Goal: Contribute content: Add original content to the website for others to see

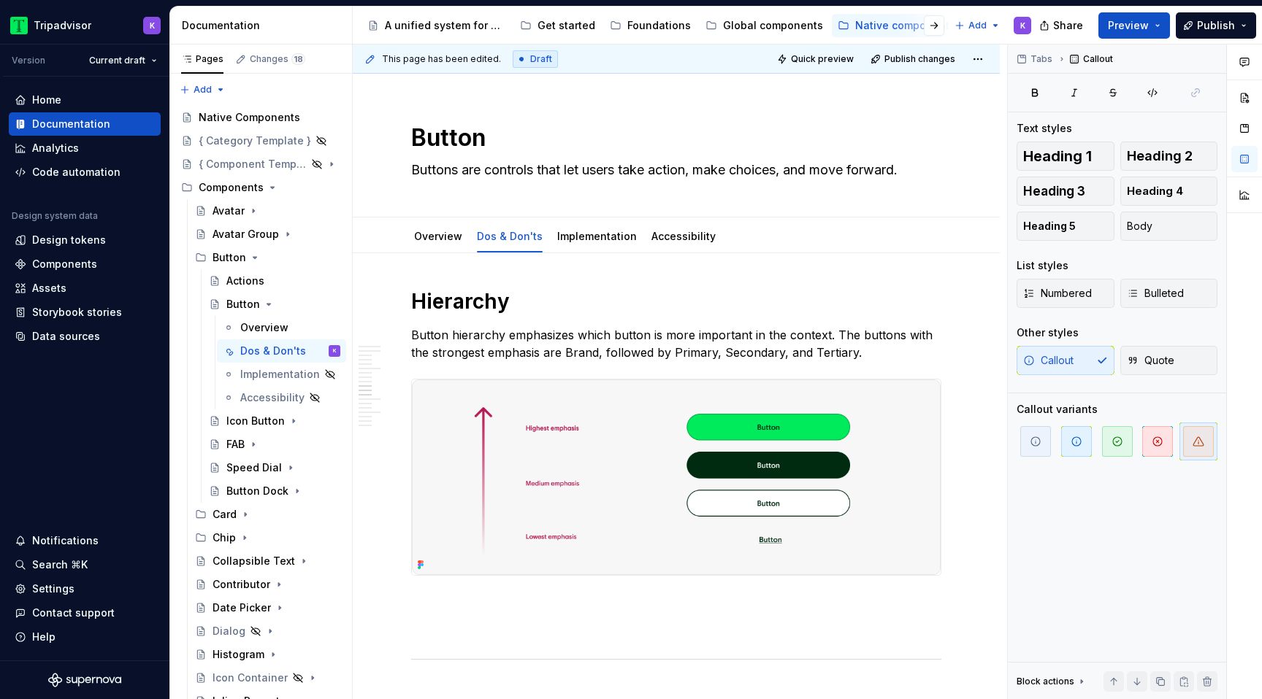
scroll to position [2117, 0]
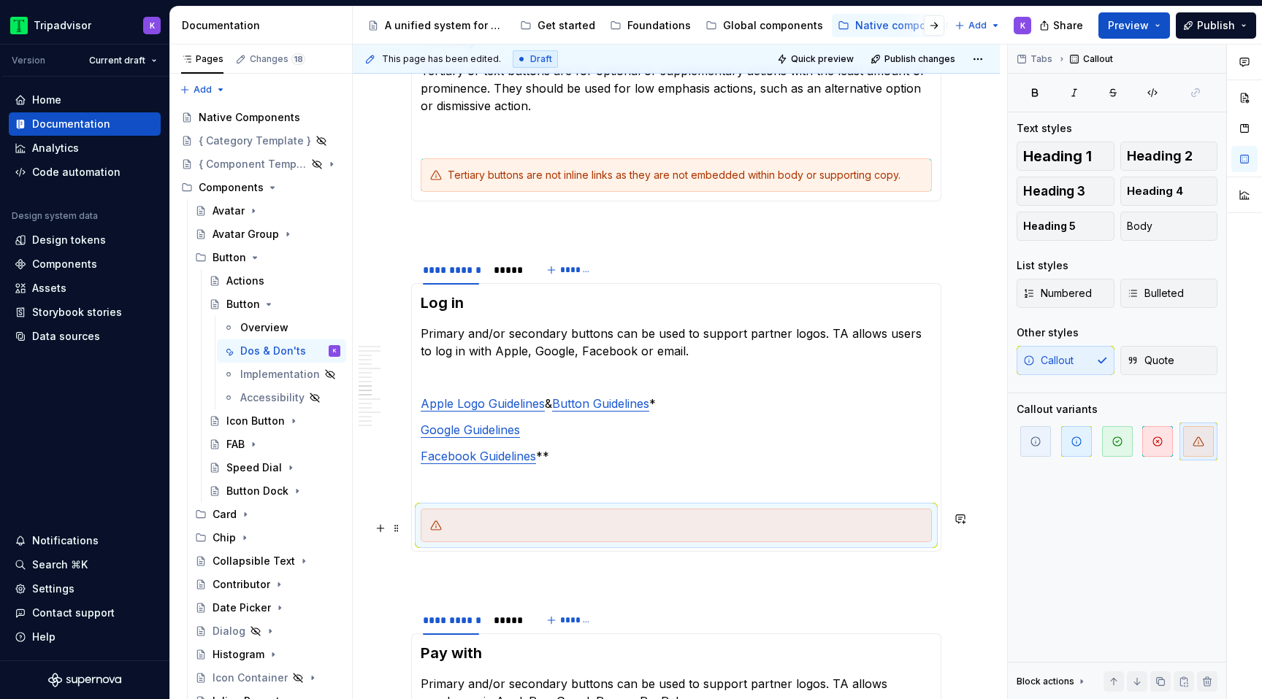
click at [476, 532] on div at bounding box center [685, 525] width 475 height 15
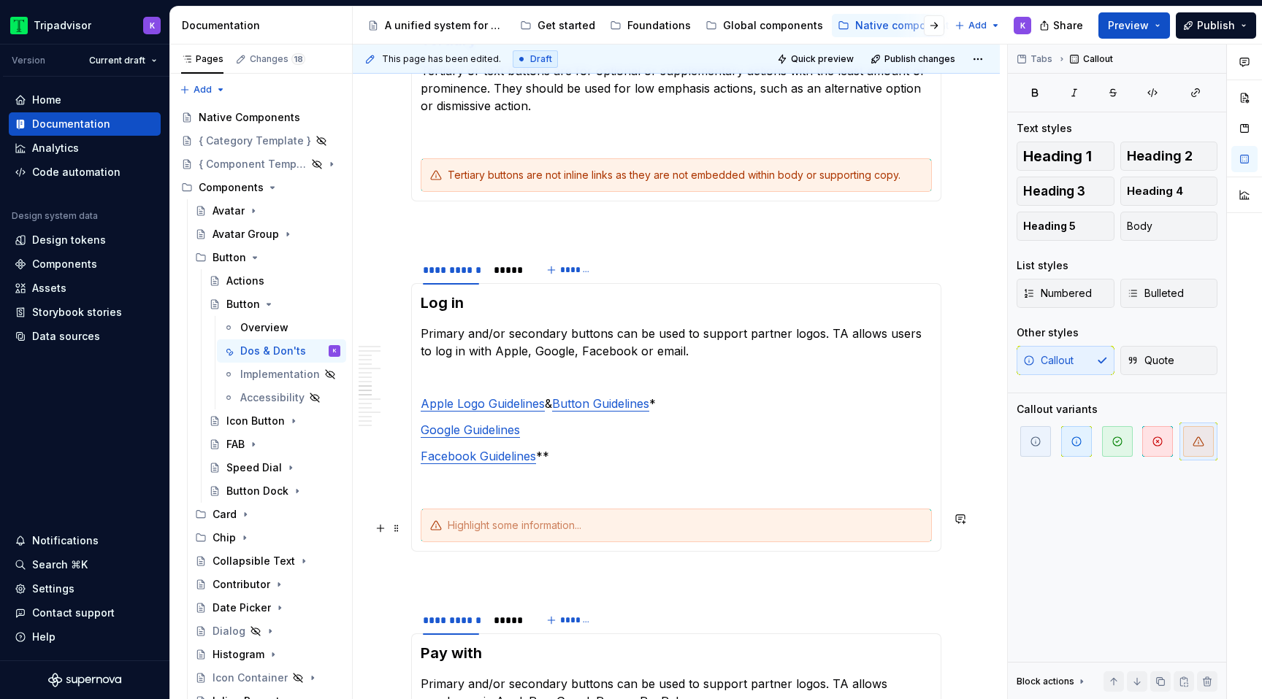
click at [508, 532] on div at bounding box center [685, 525] width 475 height 15
click at [508, 529] on div at bounding box center [685, 525] width 475 height 15
click at [399, 531] on span at bounding box center [397, 528] width 12 height 20
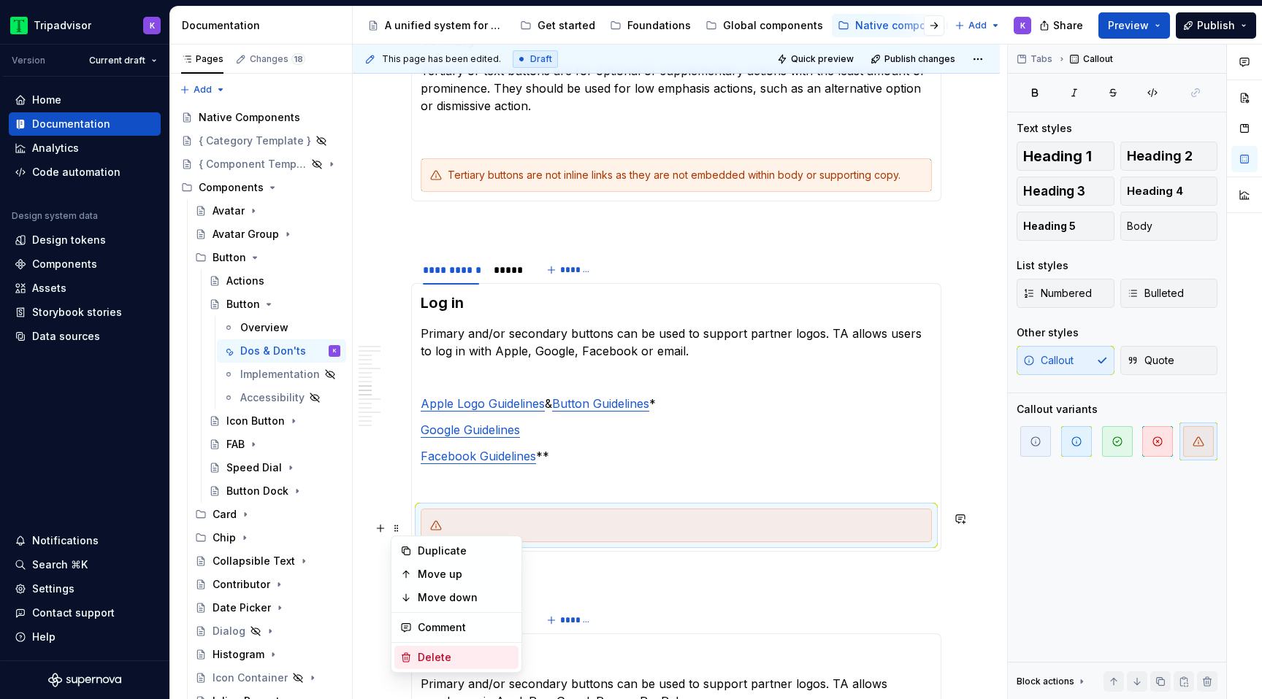
click at [448, 651] on div "Delete" at bounding box center [465, 658] width 95 height 15
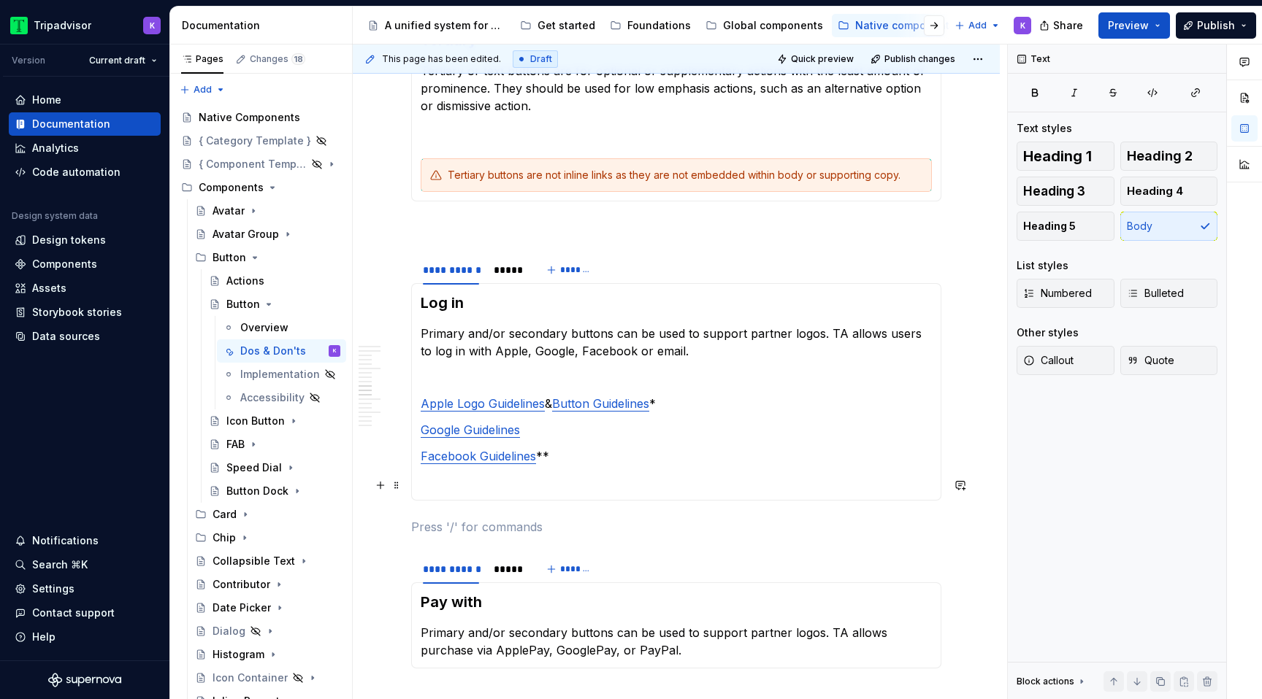
click at [491, 487] on p at bounding box center [676, 483] width 511 height 18
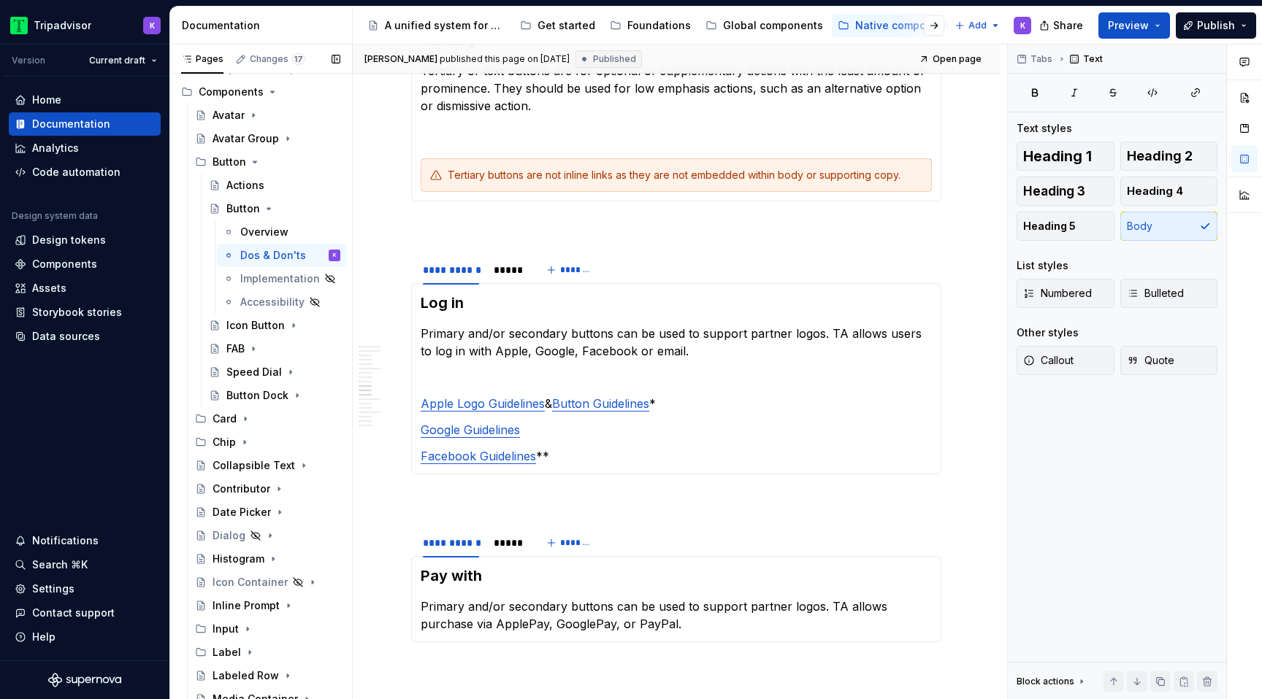
scroll to position [80, 0]
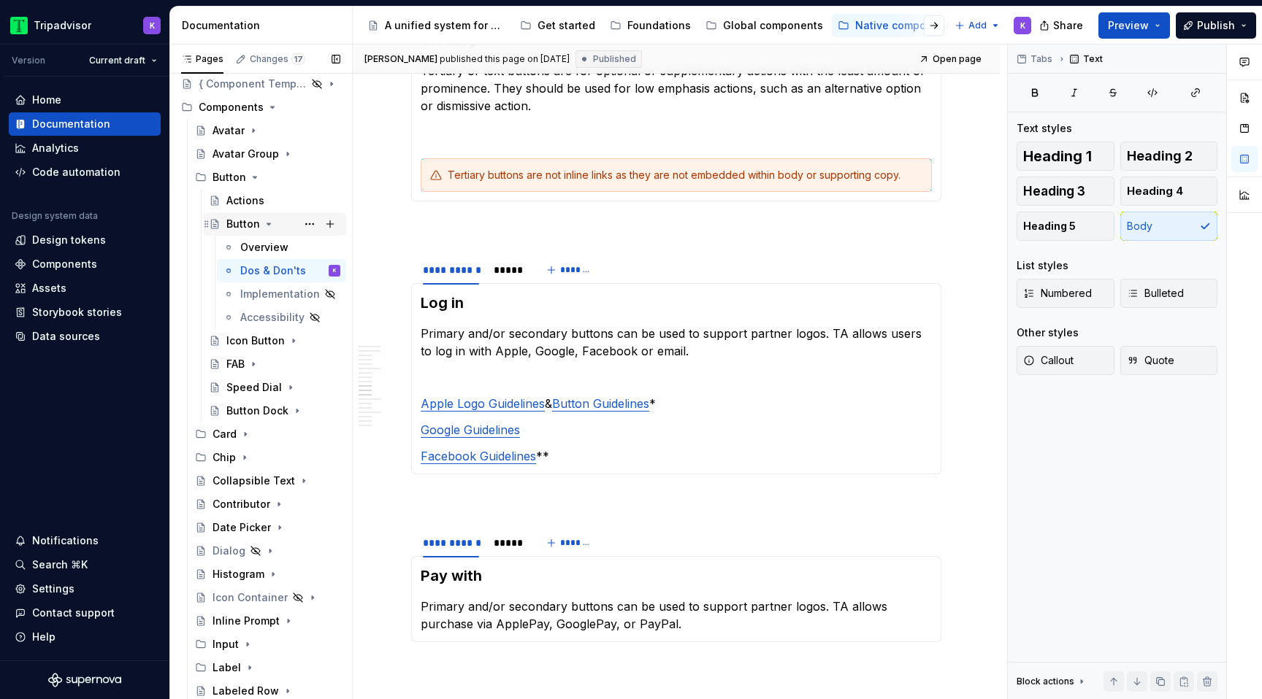
click at [264, 223] on icon "Page tree" at bounding box center [269, 224] width 12 height 12
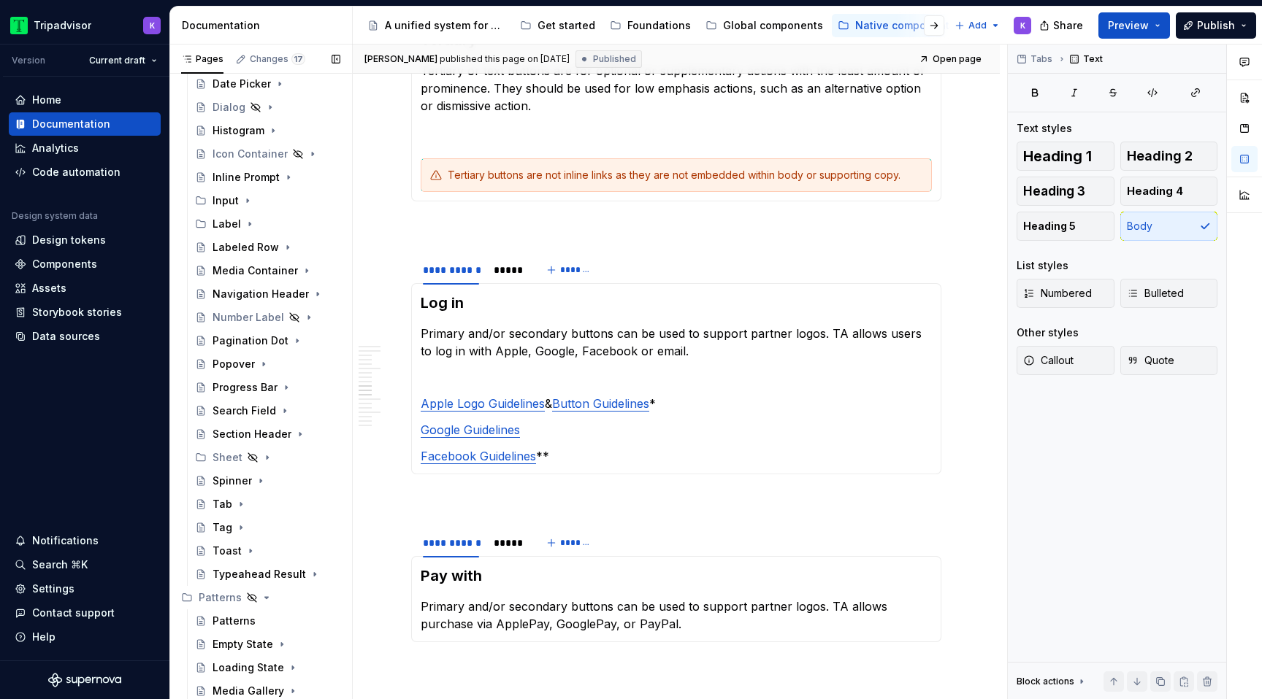
scroll to position [0, 0]
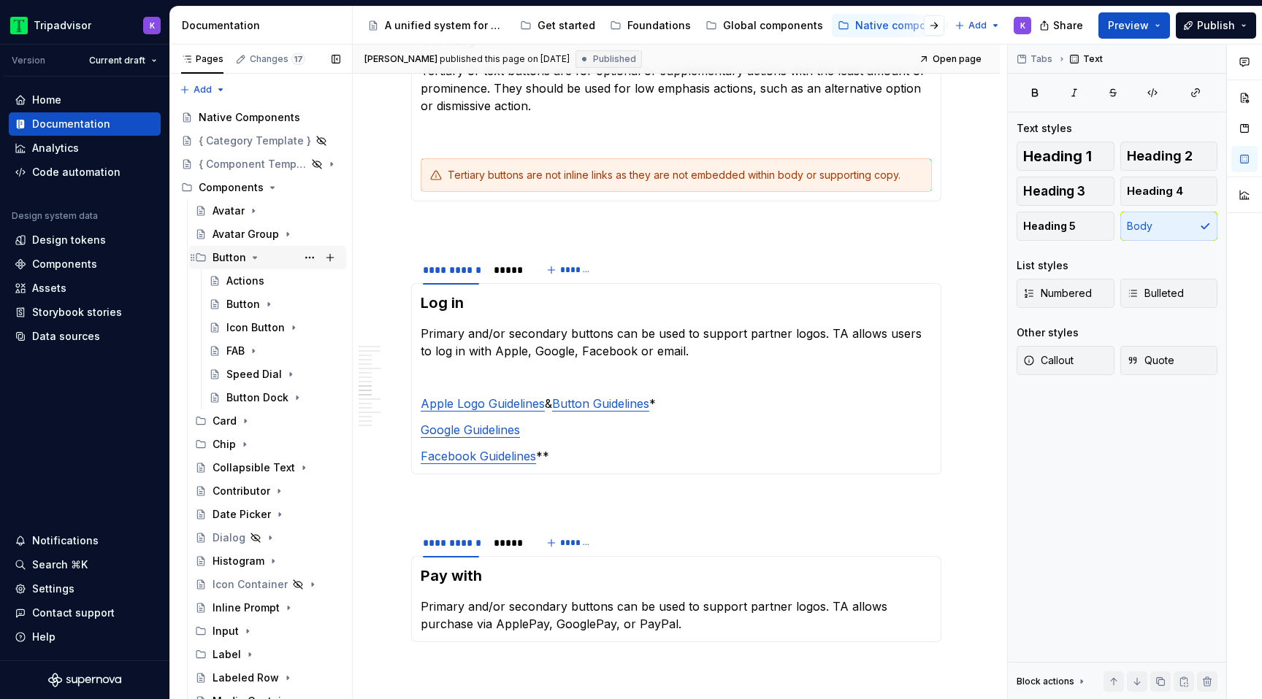
click at [251, 256] on icon "Page tree" at bounding box center [255, 258] width 12 height 12
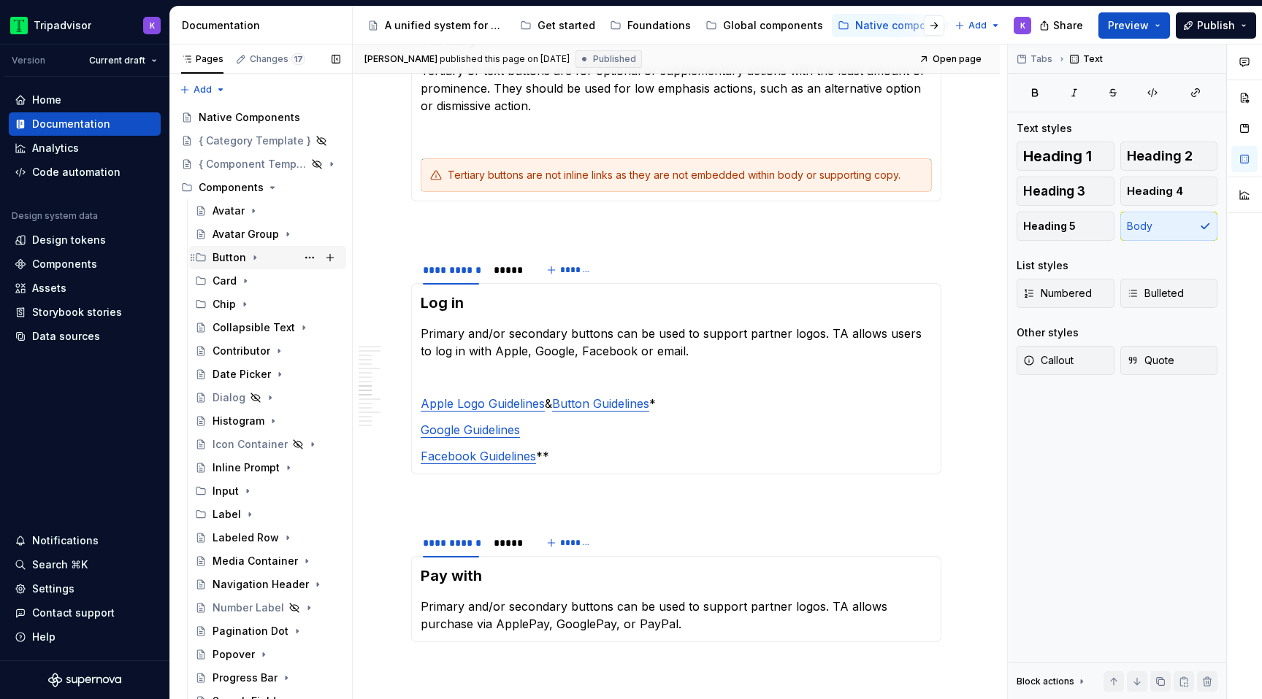
scroll to position [291, 0]
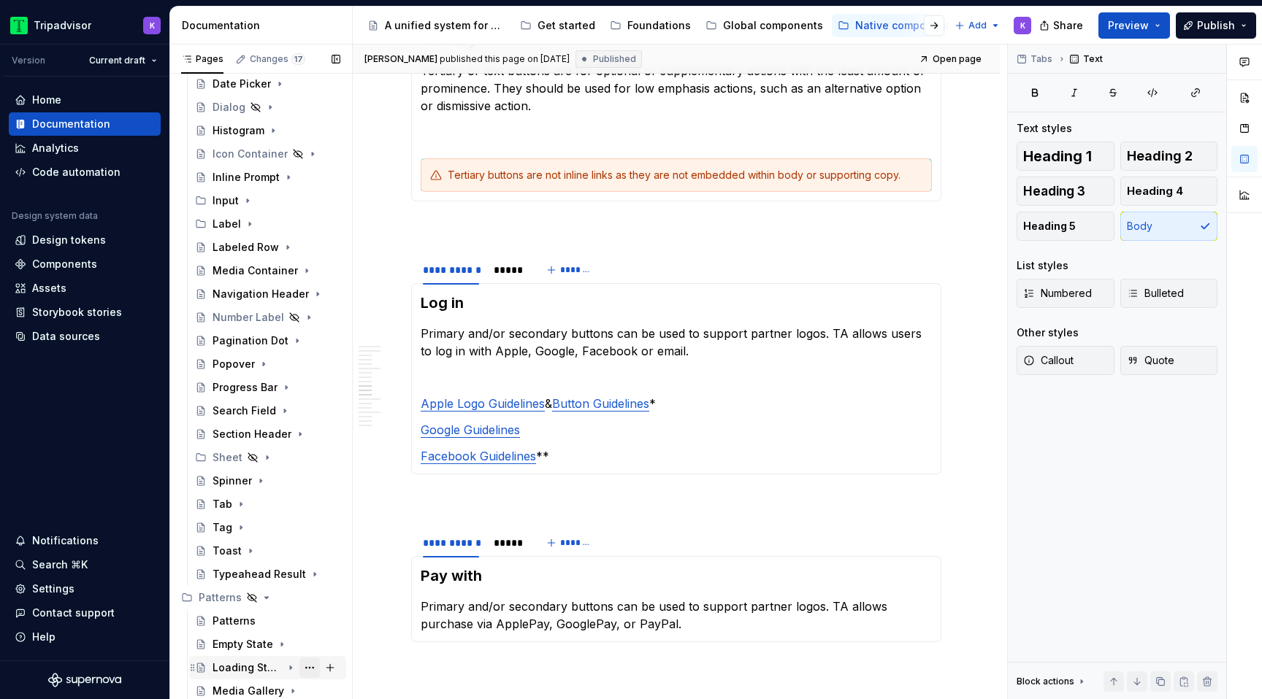
click at [311, 667] on button "Page tree" at bounding box center [309, 668] width 20 height 20
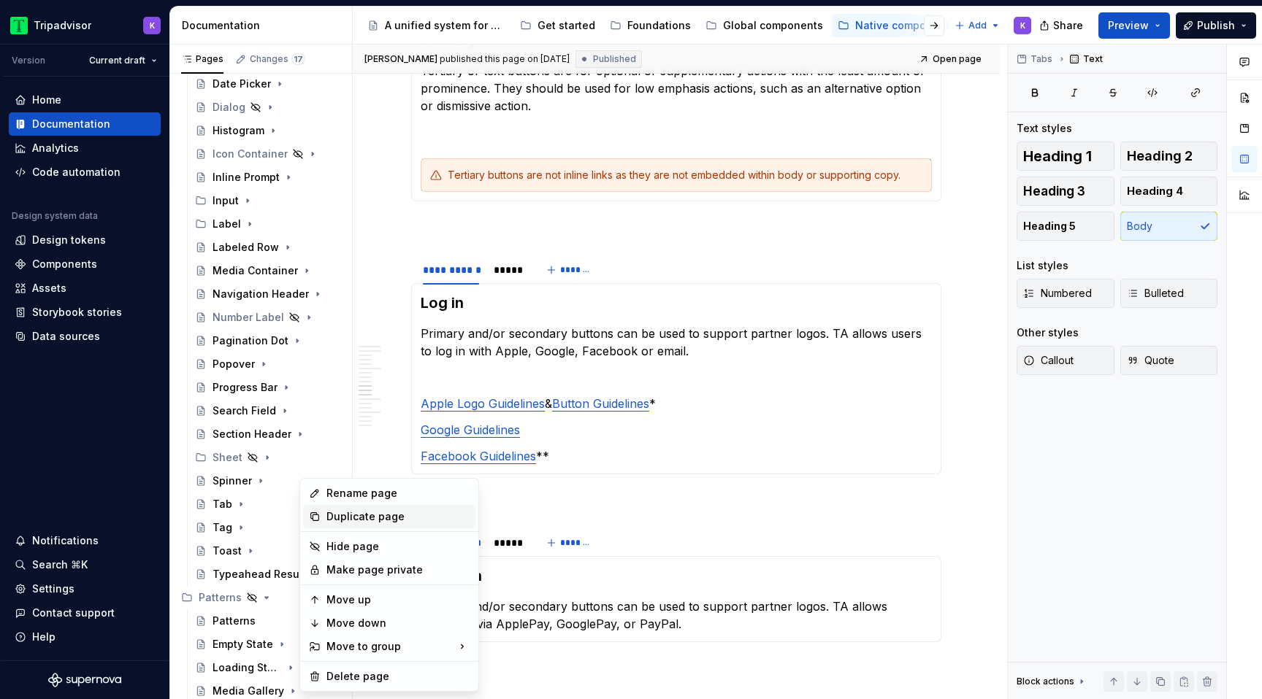
click at [377, 516] on div "Duplicate page" at bounding box center [397, 517] width 143 height 15
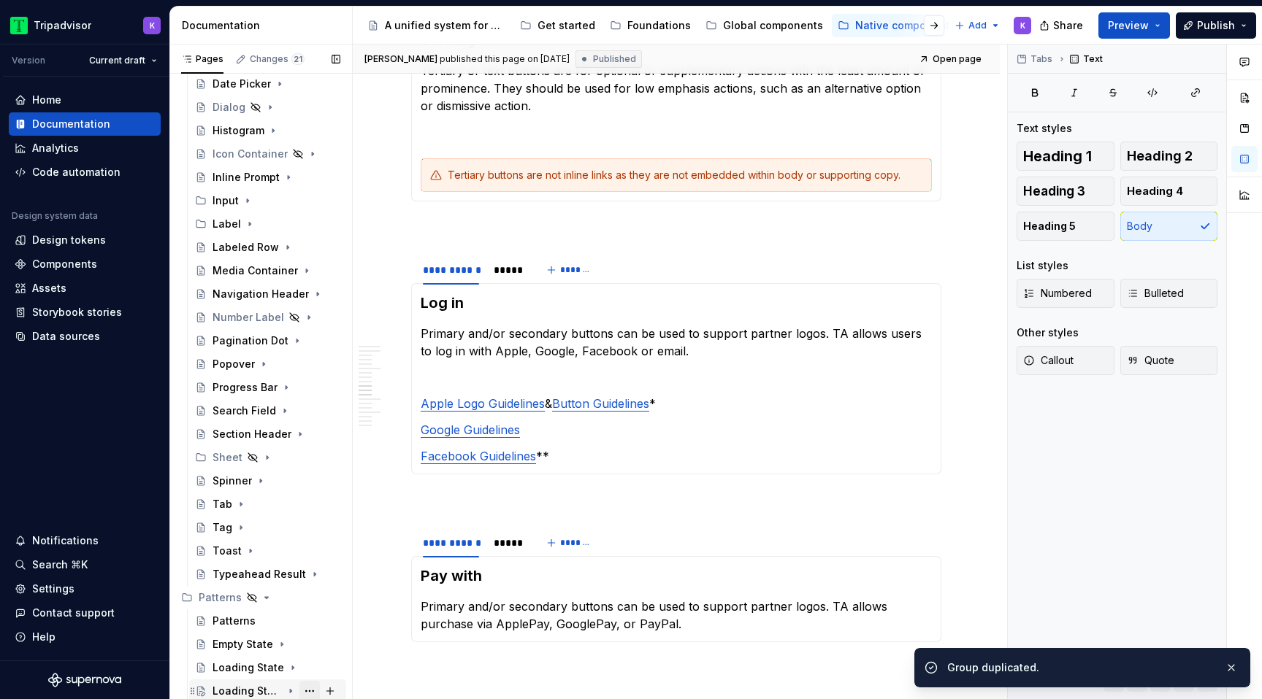
click at [312, 687] on button "Page tree" at bounding box center [309, 691] width 20 height 20
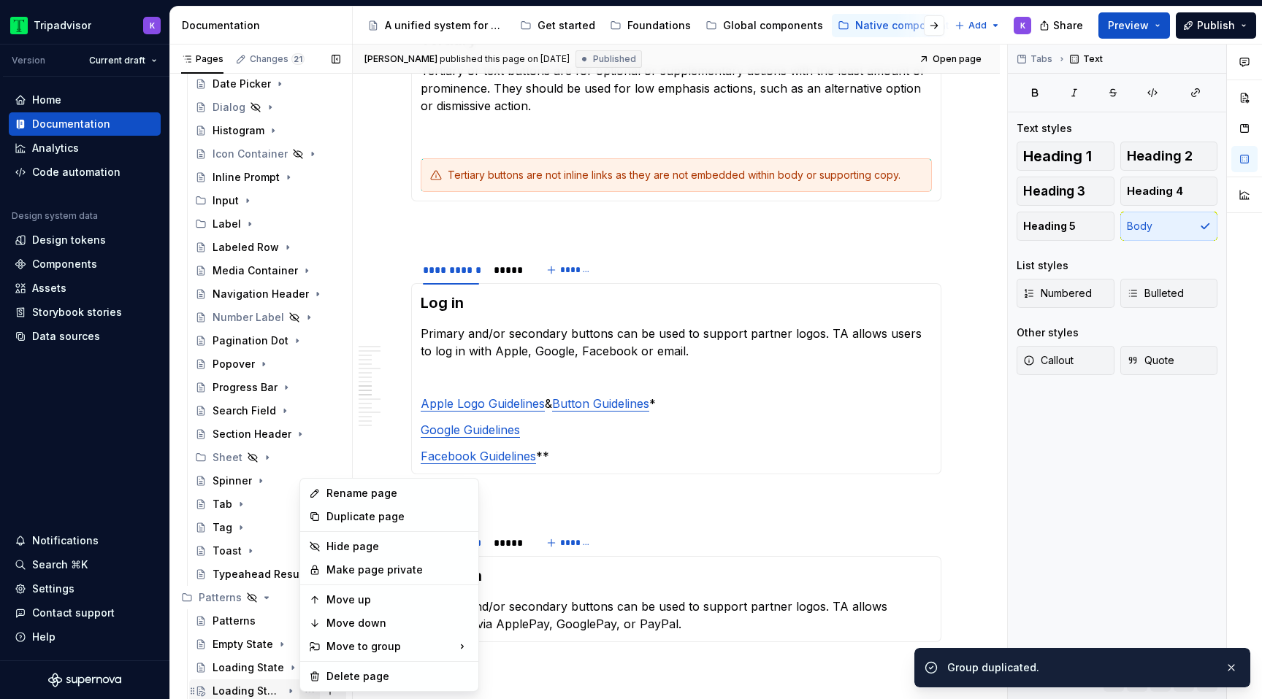
scroll to position [4, 0]
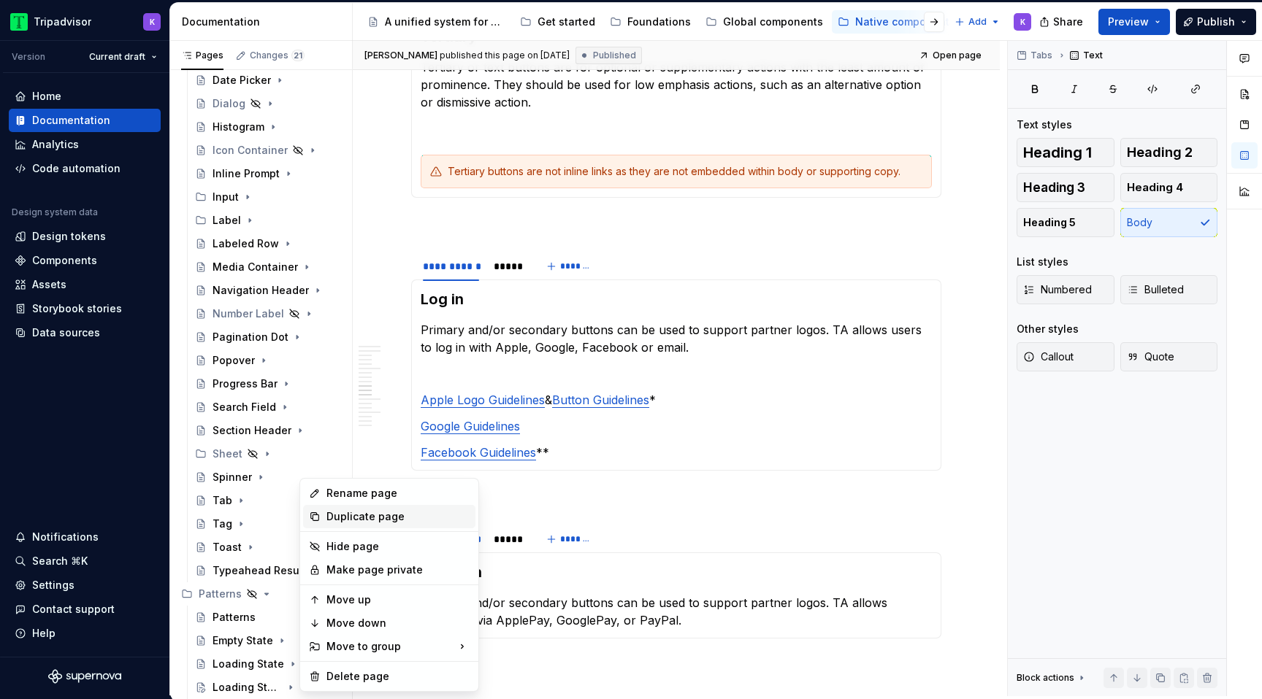
type textarea "*"
click at [359, 502] on div "Rename page" at bounding box center [389, 493] width 172 height 23
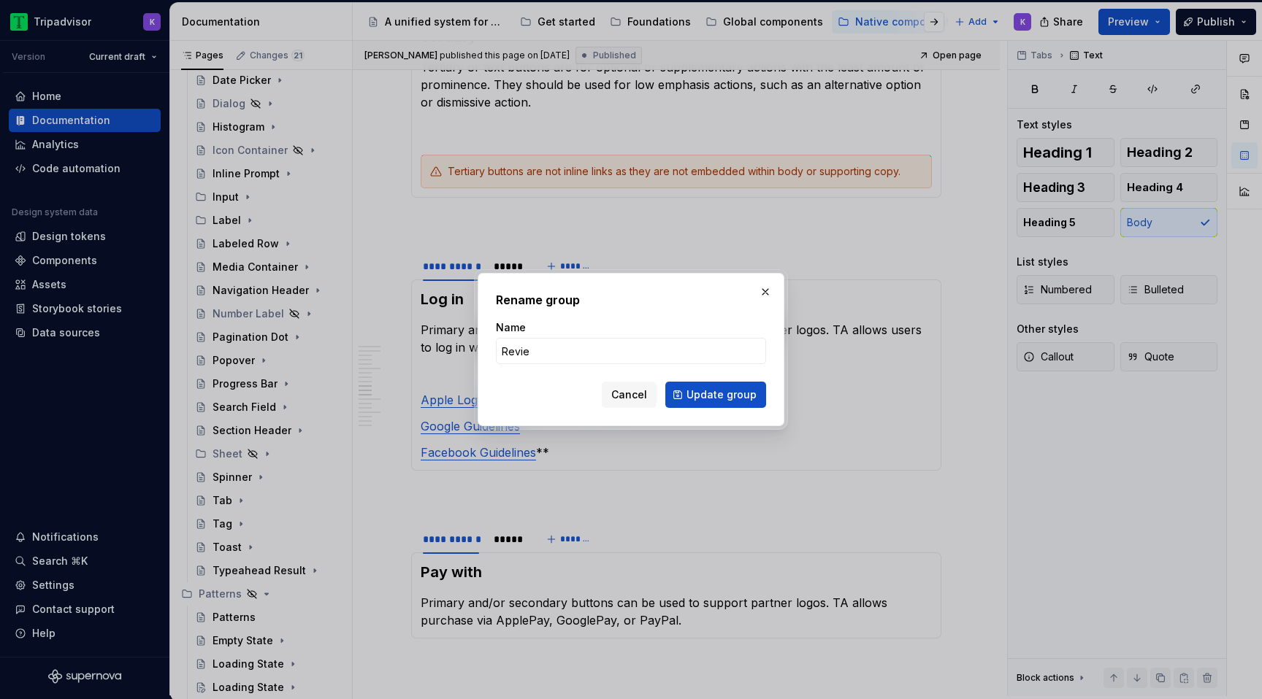
type input "Review"
click button "Update group" at bounding box center [715, 395] width 101 height 26
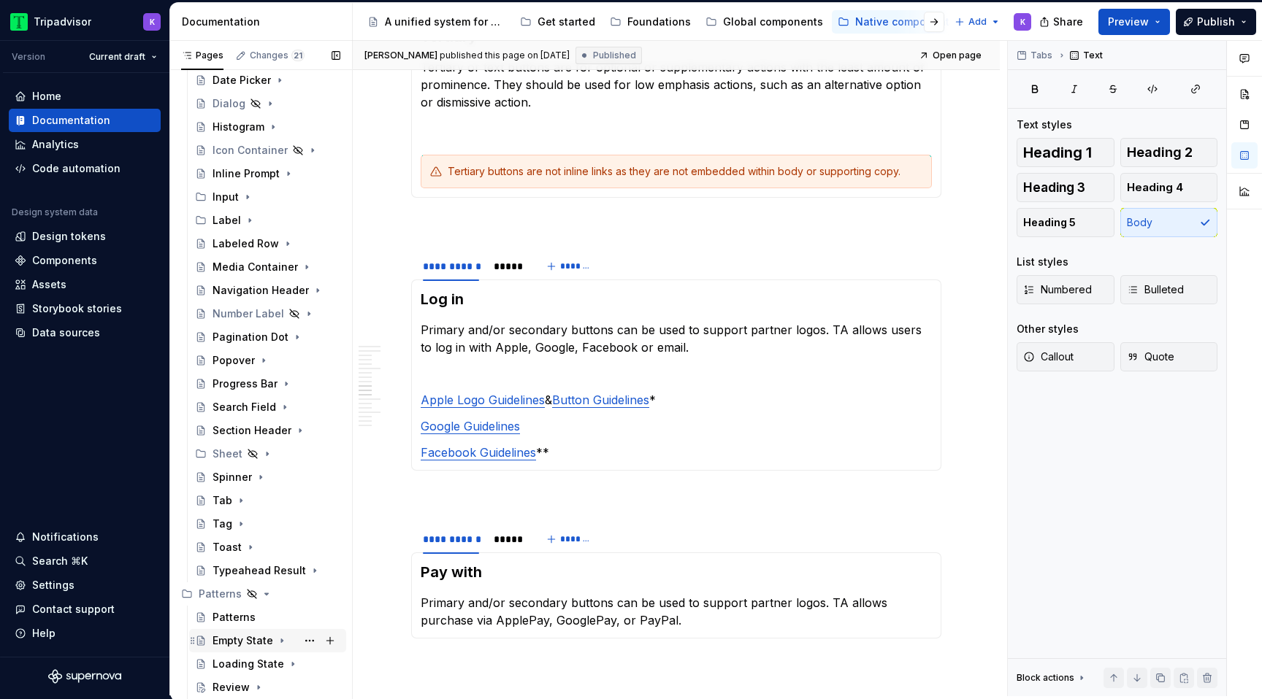
scroll to position [314, 0]
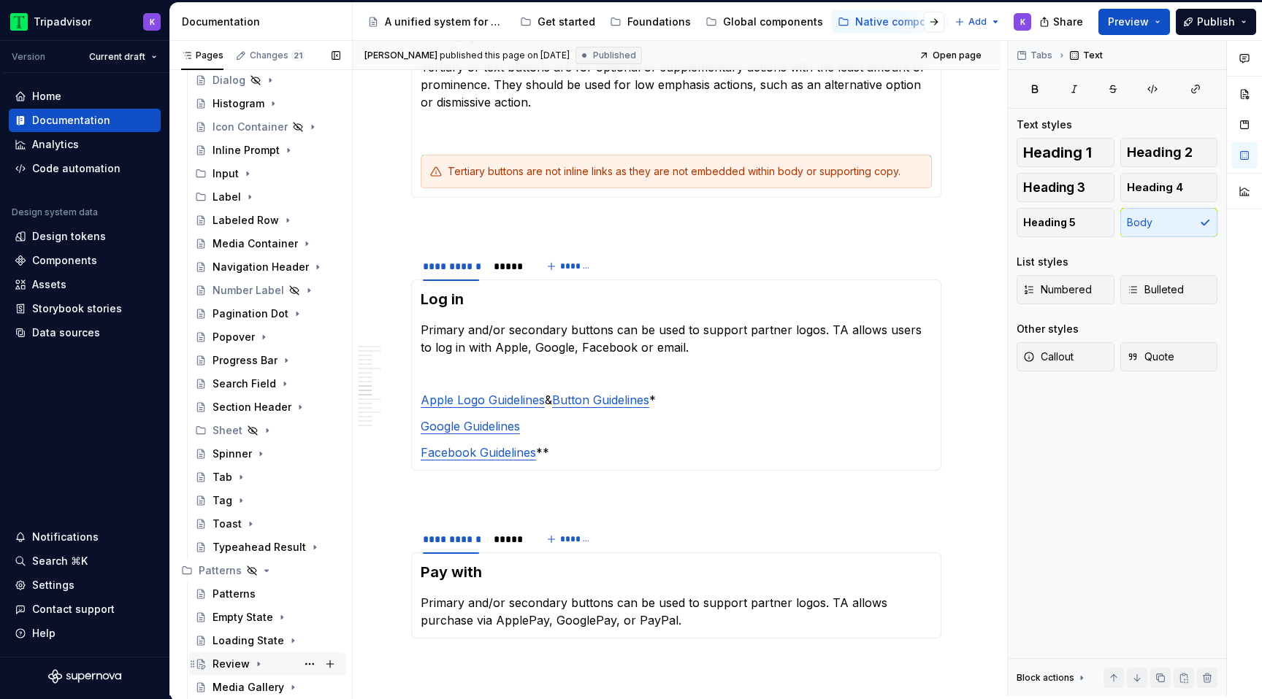
click at [246, 668] on div "Review" at bounding box center [230, 664] width 37 height 15
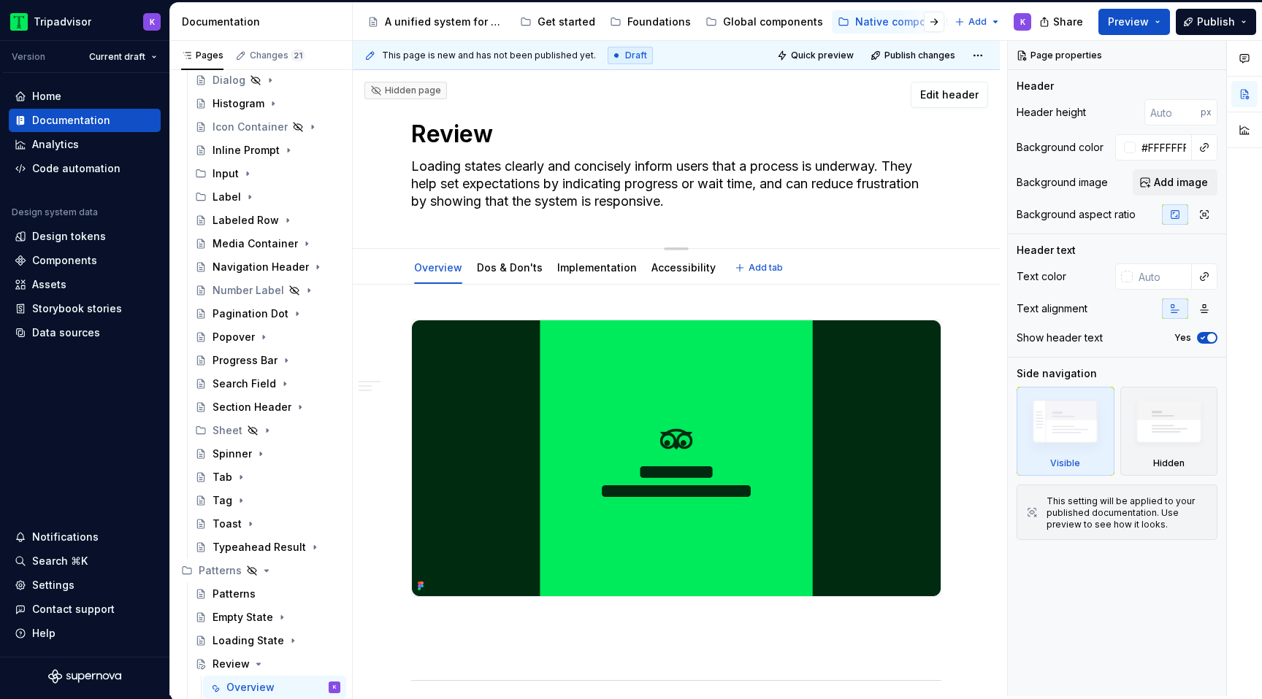
click at [626, 183] on textarea "Loading states clearly and concisely inform users that a process is underway. T…" at bounding box center [673, 184] width 530 height 58
paste textarea "A review is a piece of user content that evaluates a property or product."
type textarea "*"
type textarea "A review is a piece of user content that evaluates a property or product."
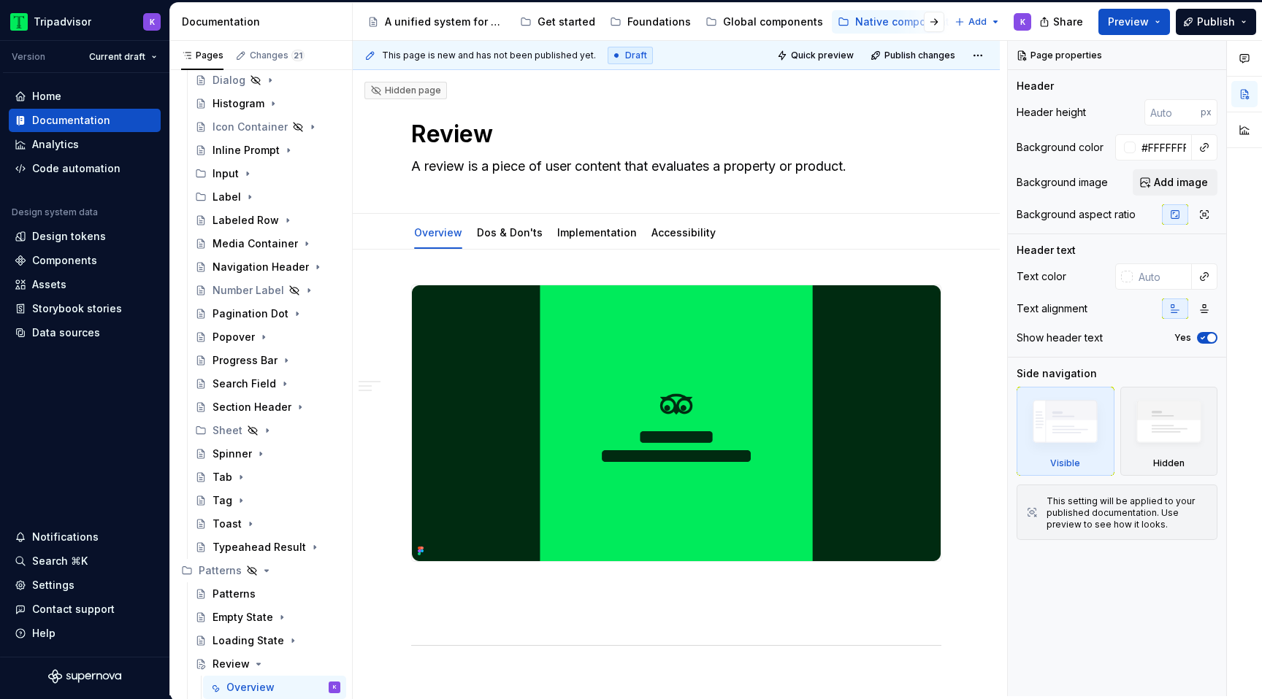
type textarea "*"
type textarea "A review is a piece of user content that evaluates a property or product."
click at [678, 467] on img at bounding box center [676, 423] width 529 height 276
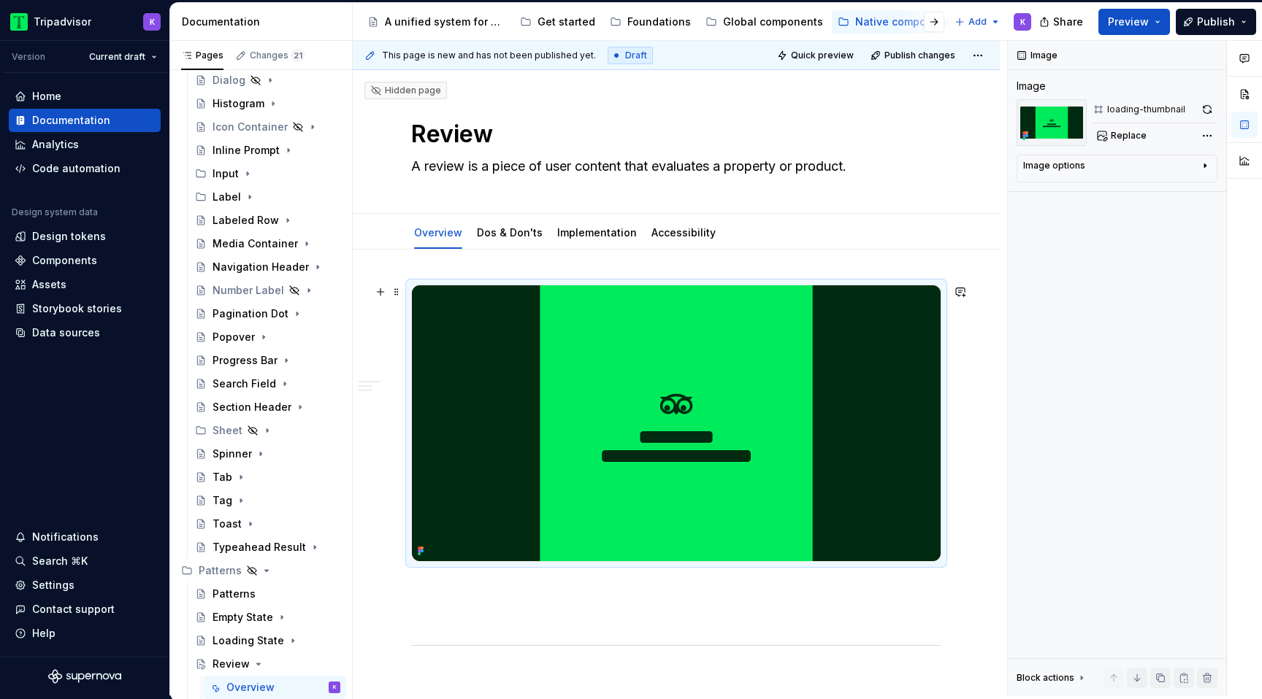
click at [743, 375] on img at bounding box center [676, 423] width 529 height 276
click at [1135, 128] on button "Replace" at bounding box center [1122, 136] width 61 height 20
type textarea "*"
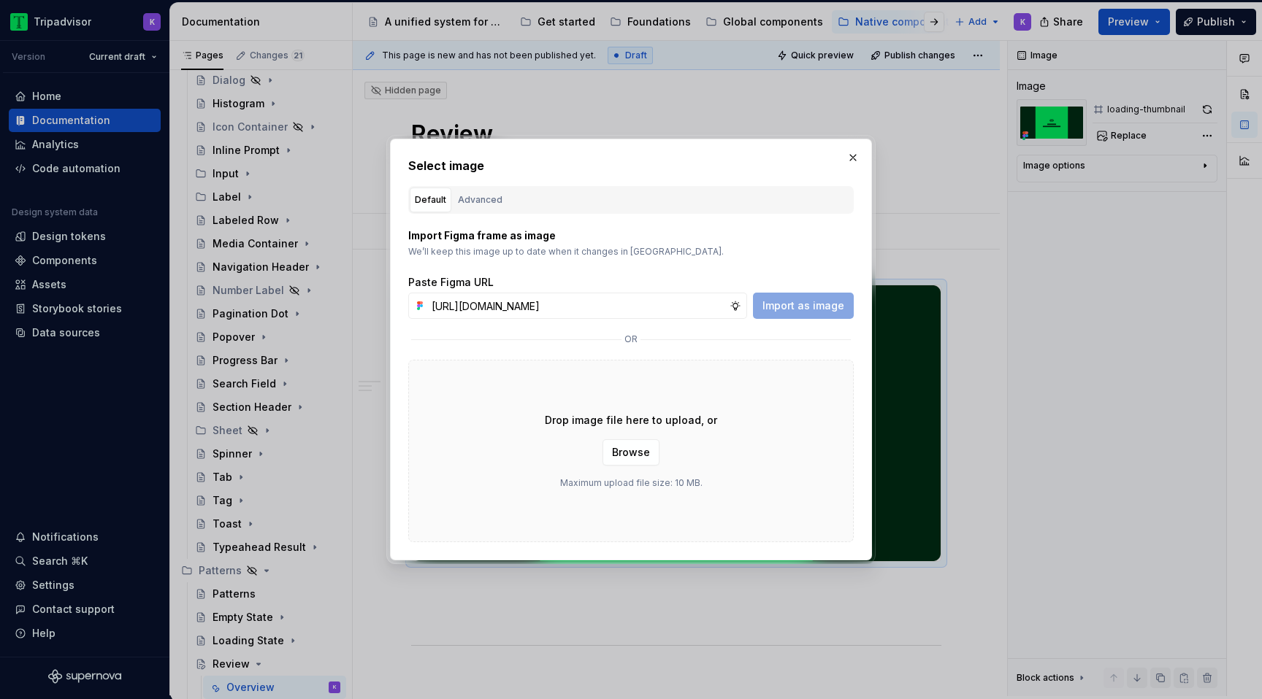
scroll to position [0, 372]
type input "[URL][DOMAIN_NAME]"
click at [796, 305] on span "Import as image" at bounding box center [803, 306] width 82 height 15
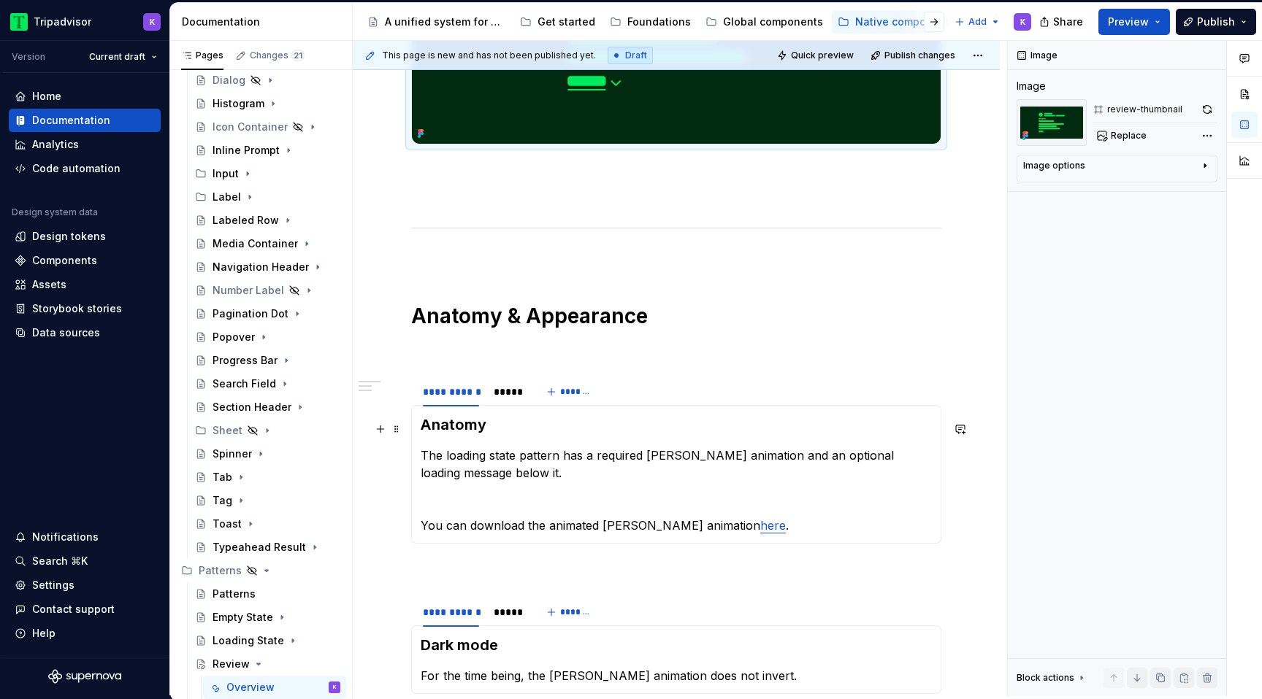
scroll to position [407, 0]
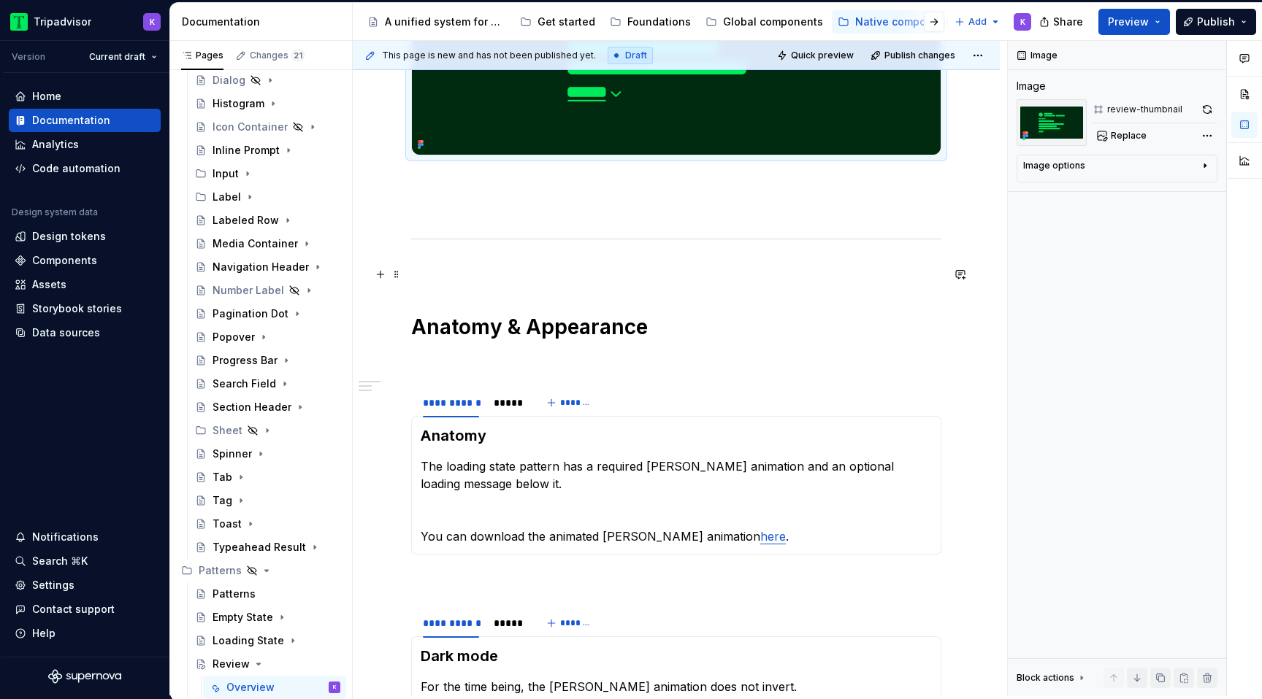
type textarea "*"
click at [482, 272] on p at bounding box center [676, 270] width 530 height 18
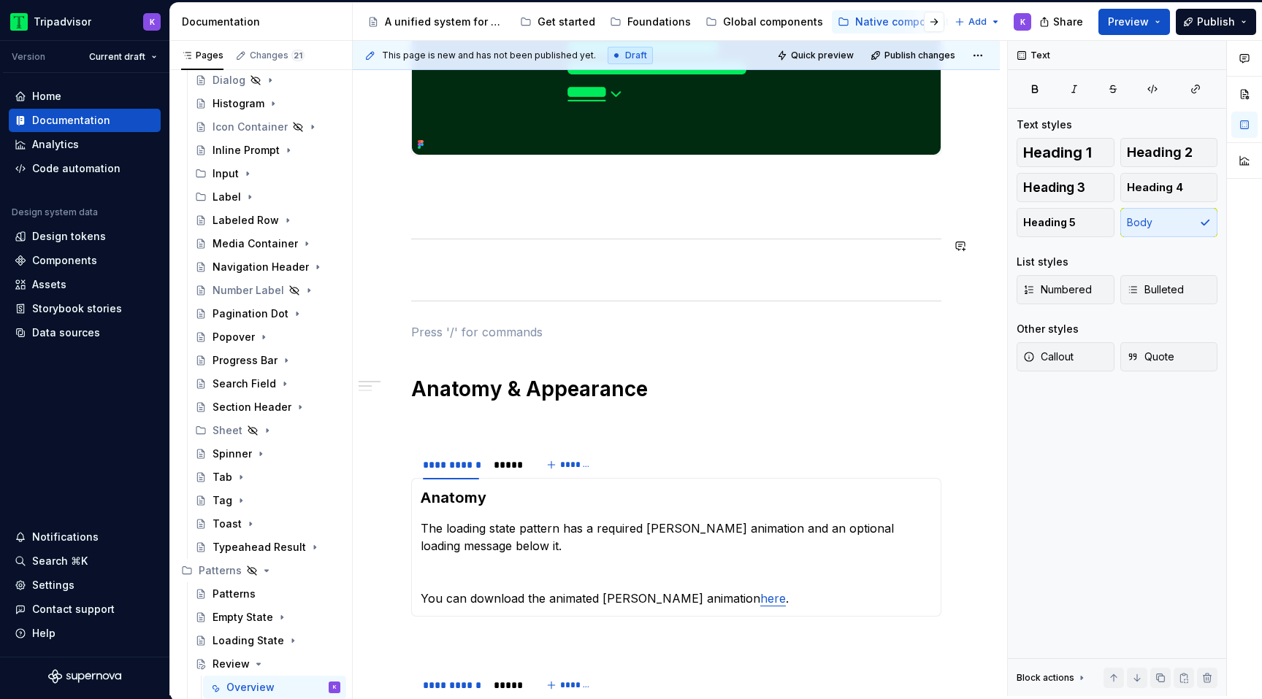
click at [448, 265] on p at bounding box center [676, 270] width 530 height 18
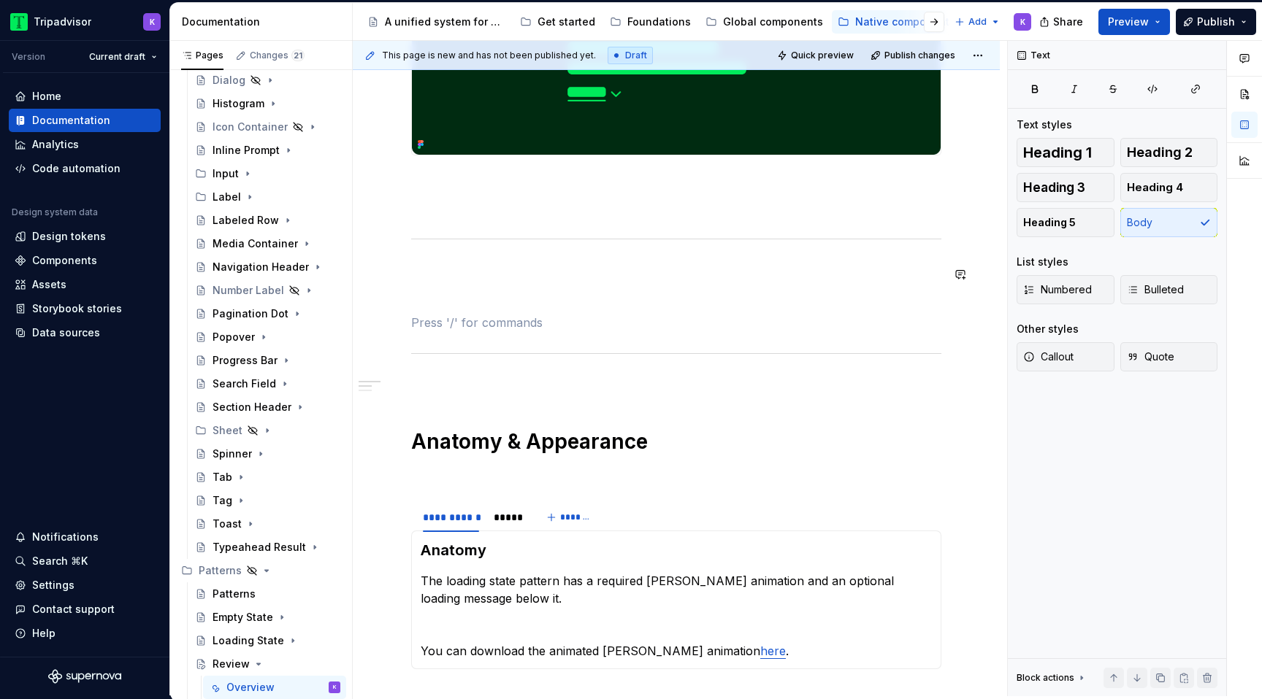
click at [435, 289] on div "**********" at bounding box center [676, 366] width 530 height 977
click at [444, 326] on p at bounding box center [676, 323] width 530 height 18
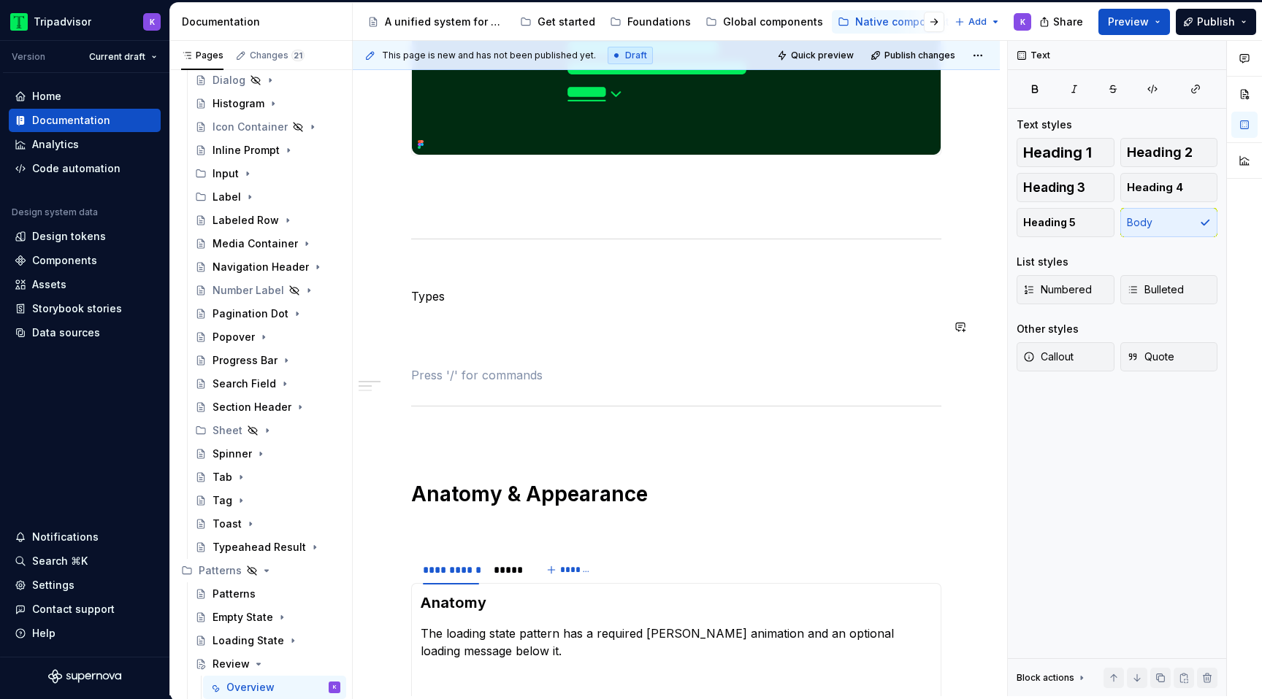
click at [440, 315] on div "**********" at bounding box center [676, 392] width 530 height 1029
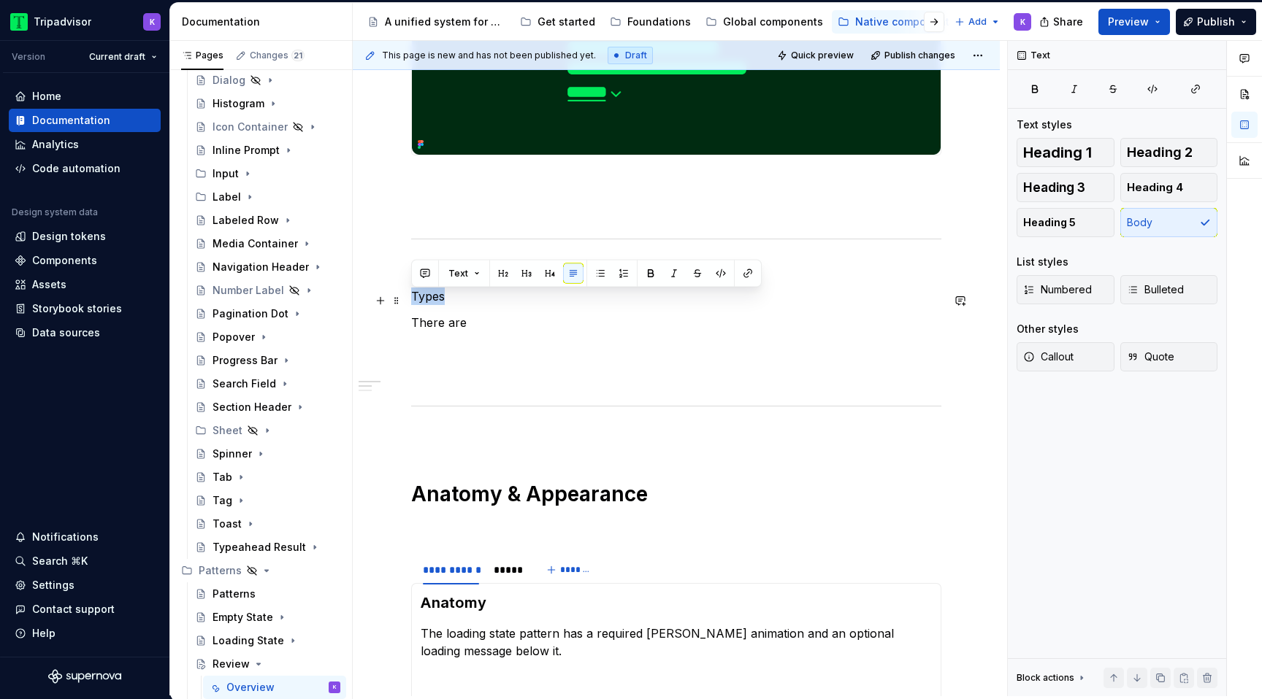
drag, startPoint x: 455, startPoint y: 302, endPoint x: 406, endPoint y: 302, distance: 48.9
click at [406, 302] on div "**********" at bounding box center [676, 489] width 647 height 1292
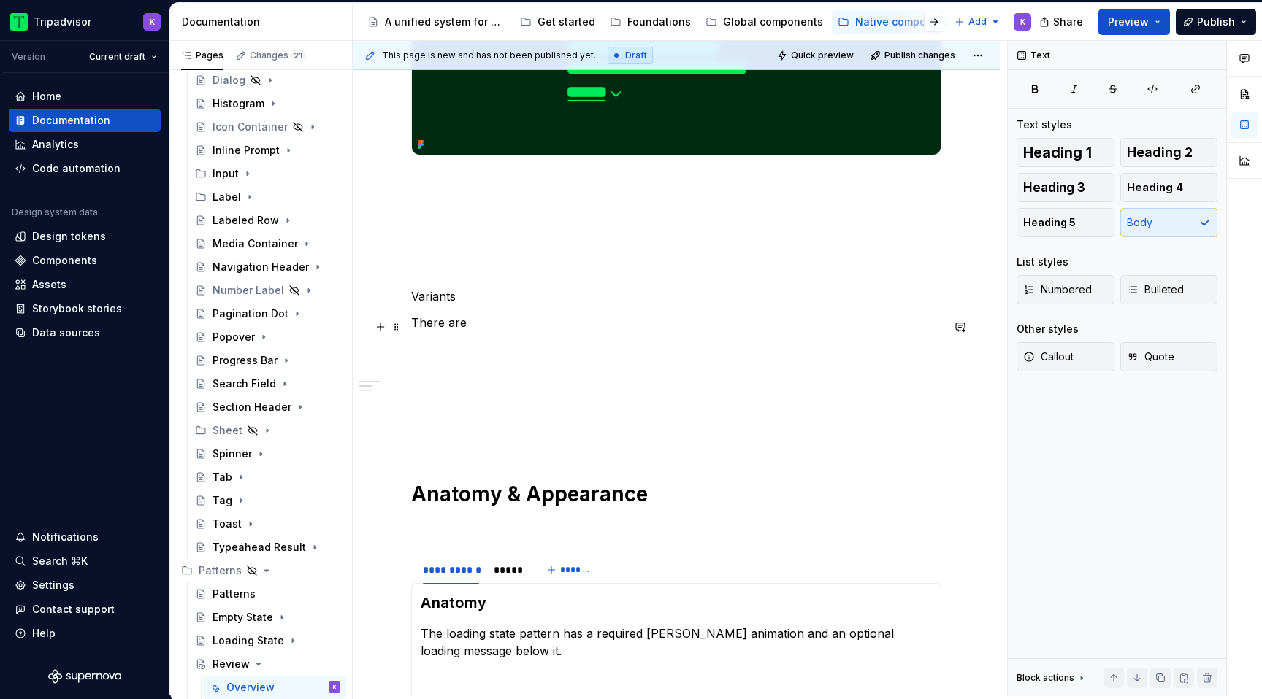
click at [462, 326] on p "There are" at bounding box center [676, 323] width 530 height 18
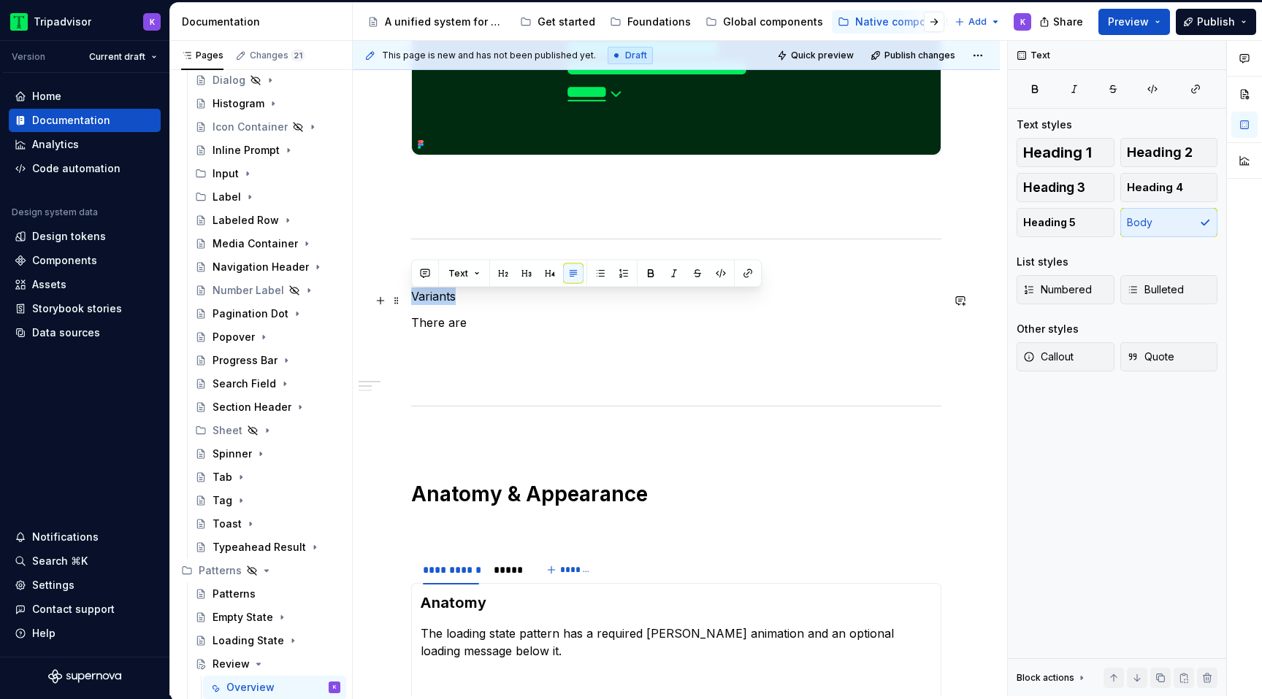
drag, startPoint x: 453, startPoint y: 298, endPoint x: 402, endPoint y: 298, distance: 51.1
click at [402, 298] on div "**********" at bounding box center [676, 489] width 647 height 1292
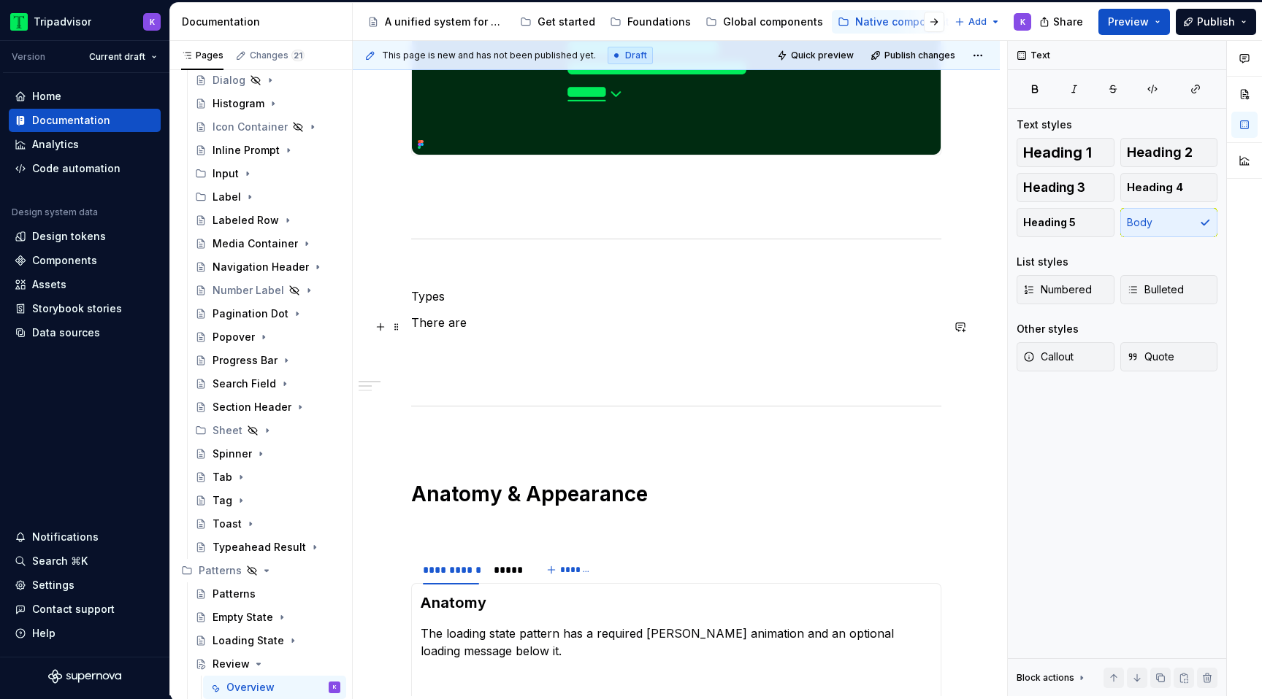
click at [475, 327] on p "There are" at bounding box center [676, 323] width 530 height 18
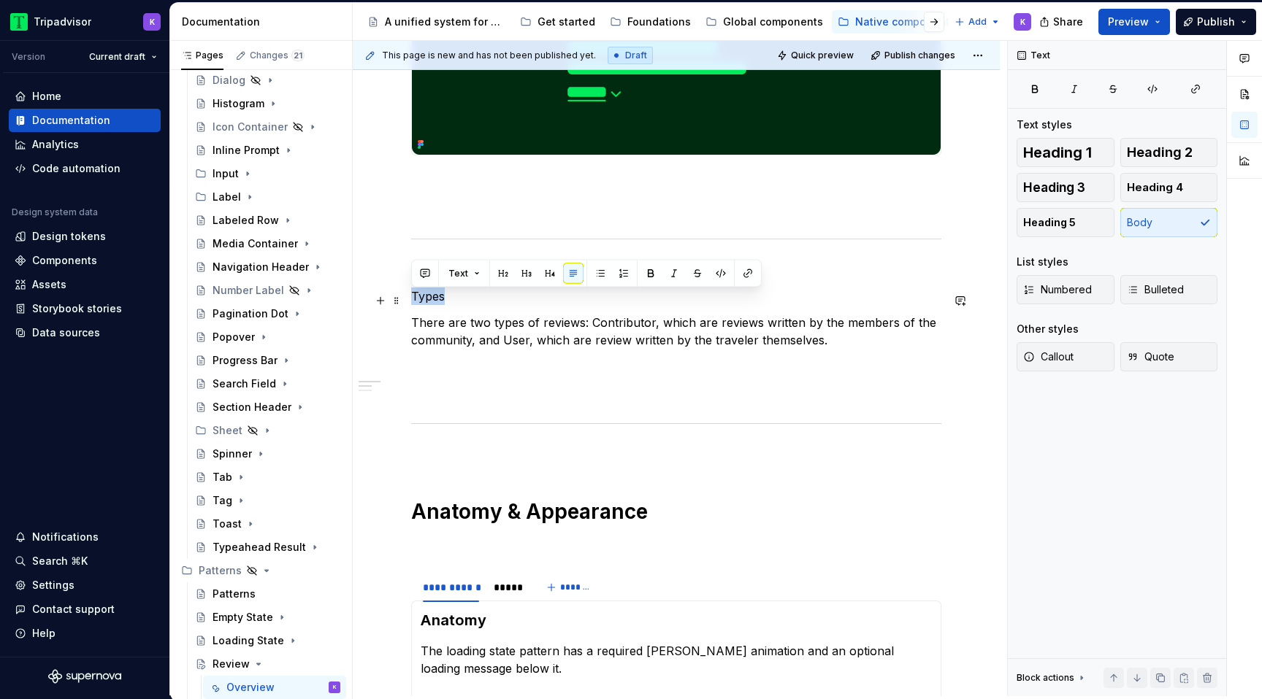
drag, startPoint x: 468, startPoint y: 296, endPoint x: 410, endPoint y: 296, distance: 58.4
click at [410, 296] on div "**********" at bounding box center [676, 498] width 647 height 1310
click at [1073, 186] on span "Heading 3" at bounding box center [1054, 187] width 62 height 15
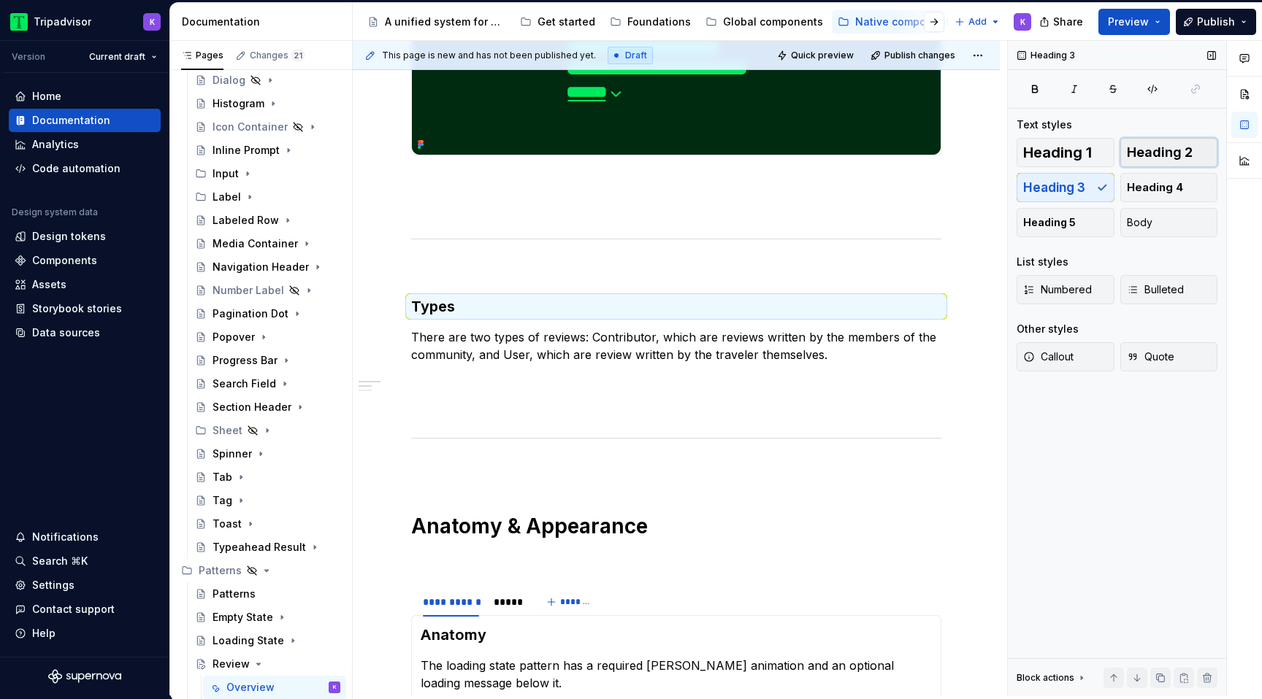
click at [1175, 154] on span "Heading 2" at bounding box center [1160, 152] width 66 height 15
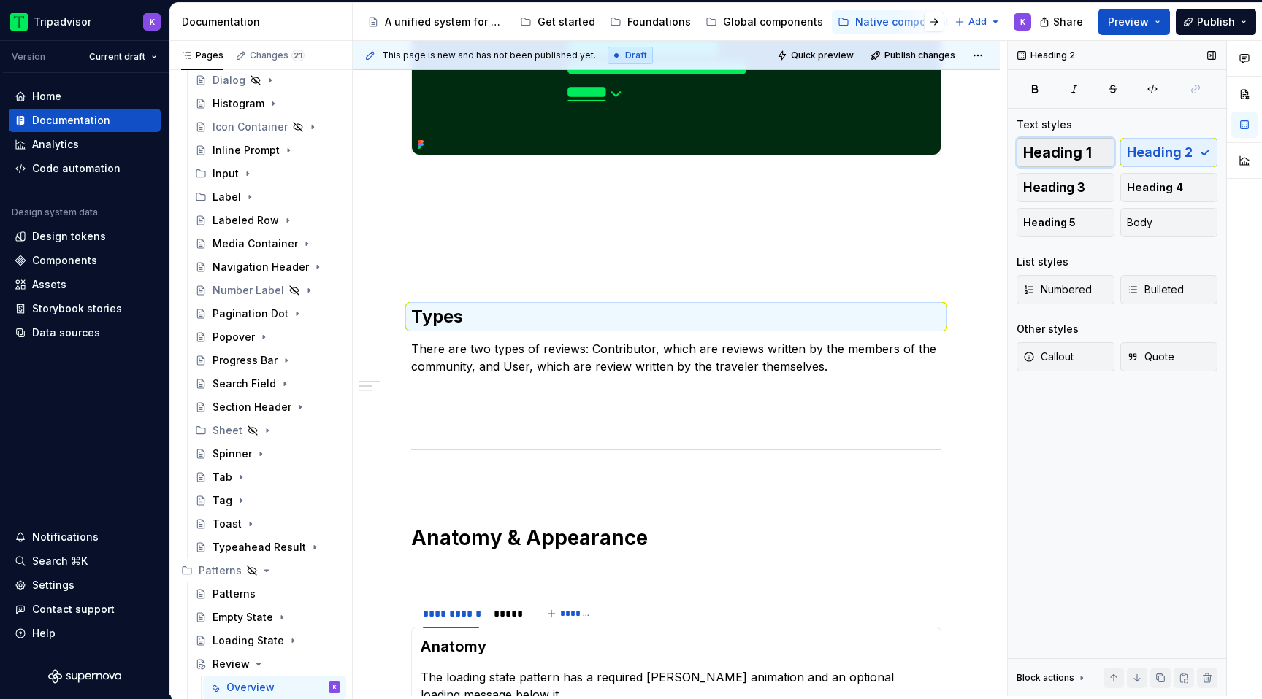
click at [1095, 153] on button "Heading 1" at bounding box center [1065, 152] width 98 height 29
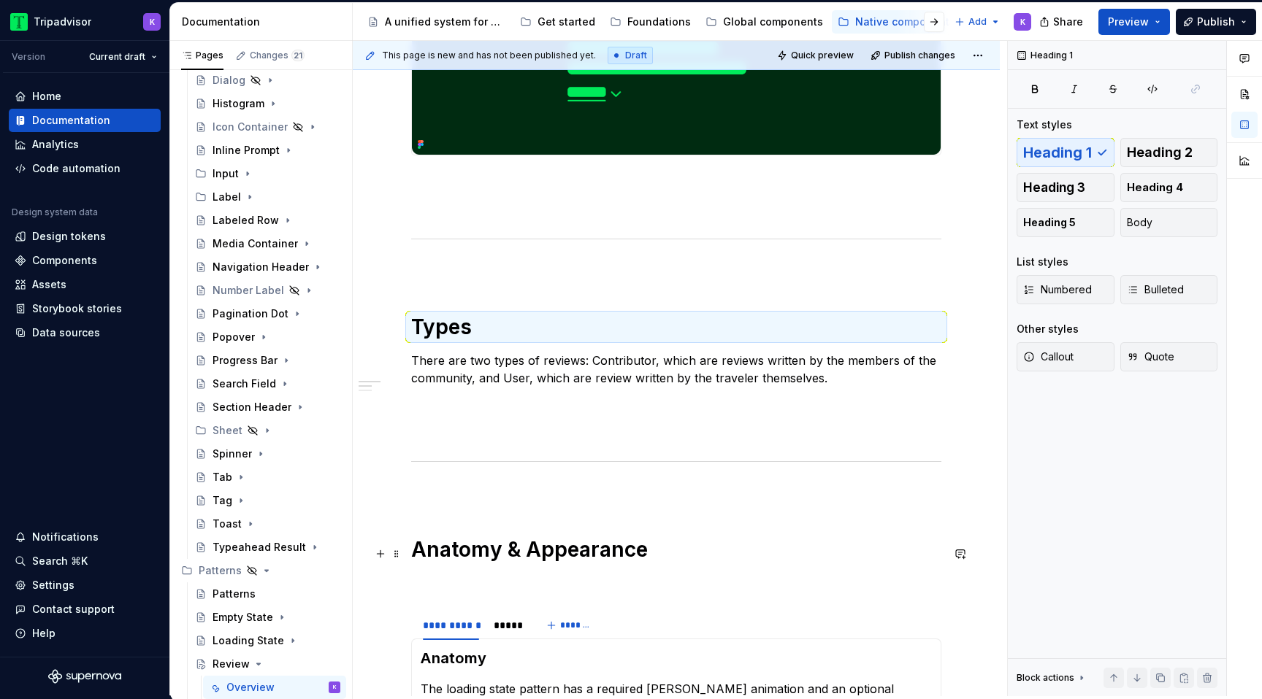
click at [518, 559] on h1 "Anatomy & Appearance" at bounding box center [676, 550] width 530 height 26
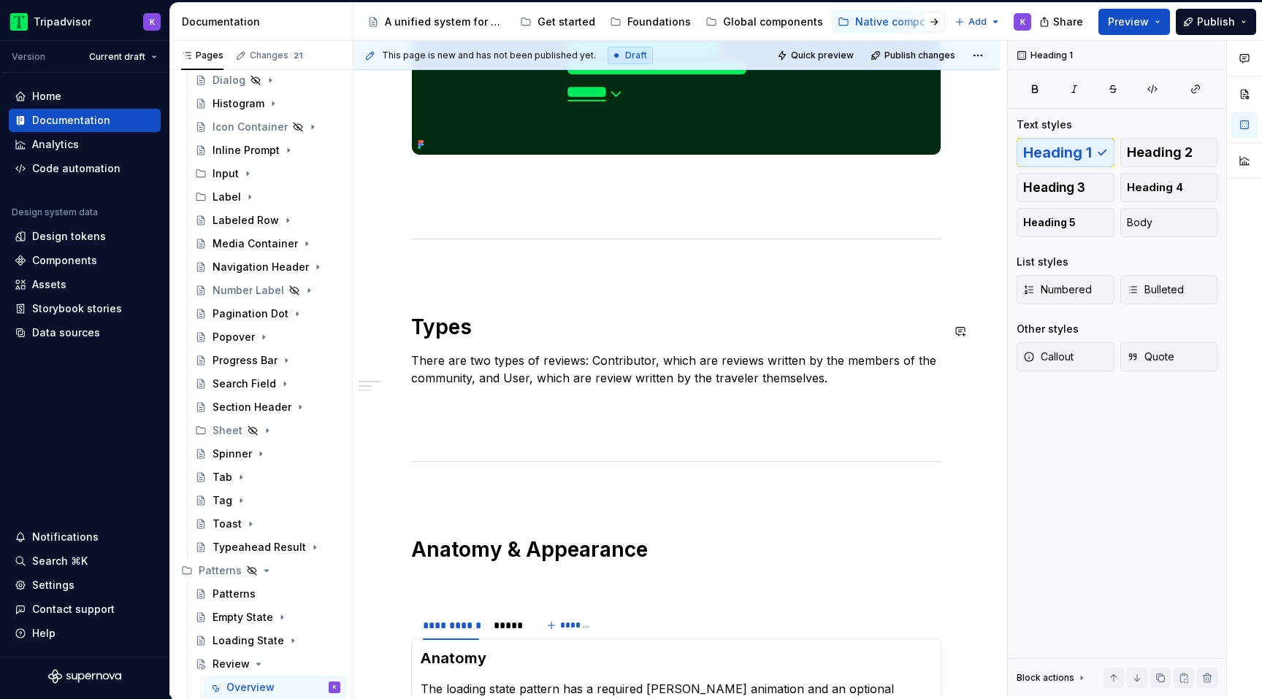
click at [502, 293] on div "**********" at bounding box center [676, 420] width 530 height 1085
click at [840, 385] on p "There are two types of reviews: Contributor, which are reviews written by the m…" at bounding box center [676, 369] width 530 height 35
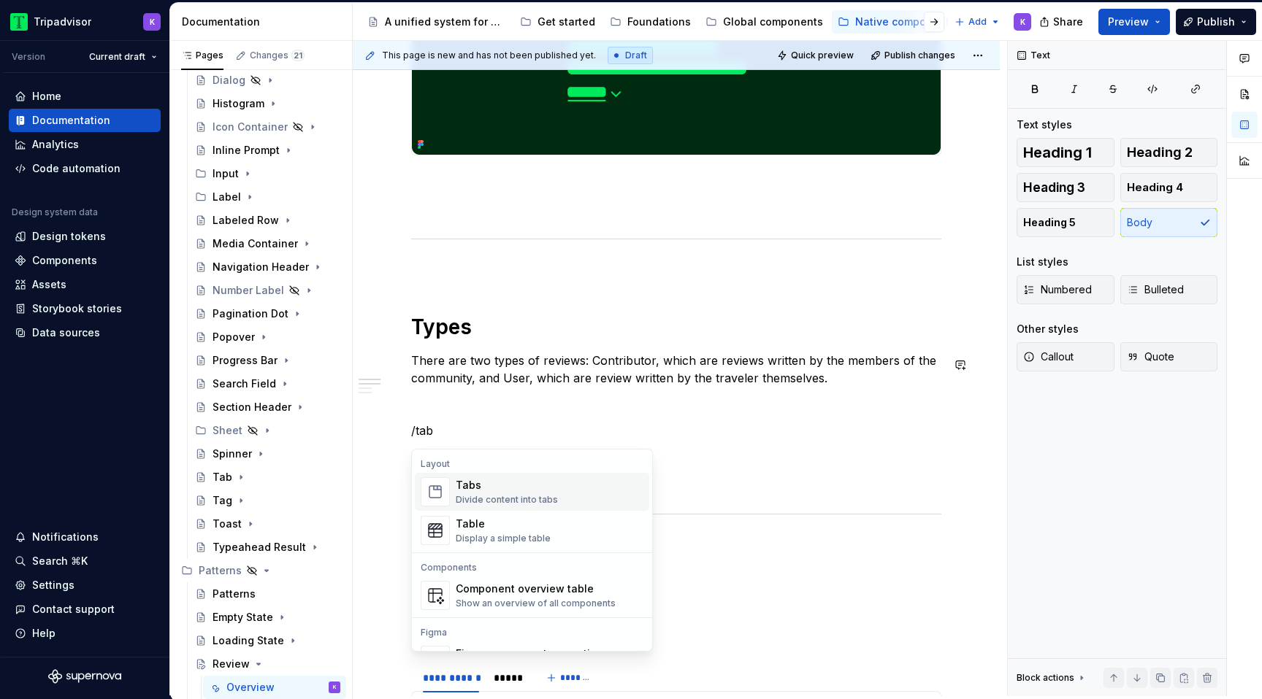
click at [534, 488] on div "Tabs" at bounding box center [507, 485] width 102 height 15
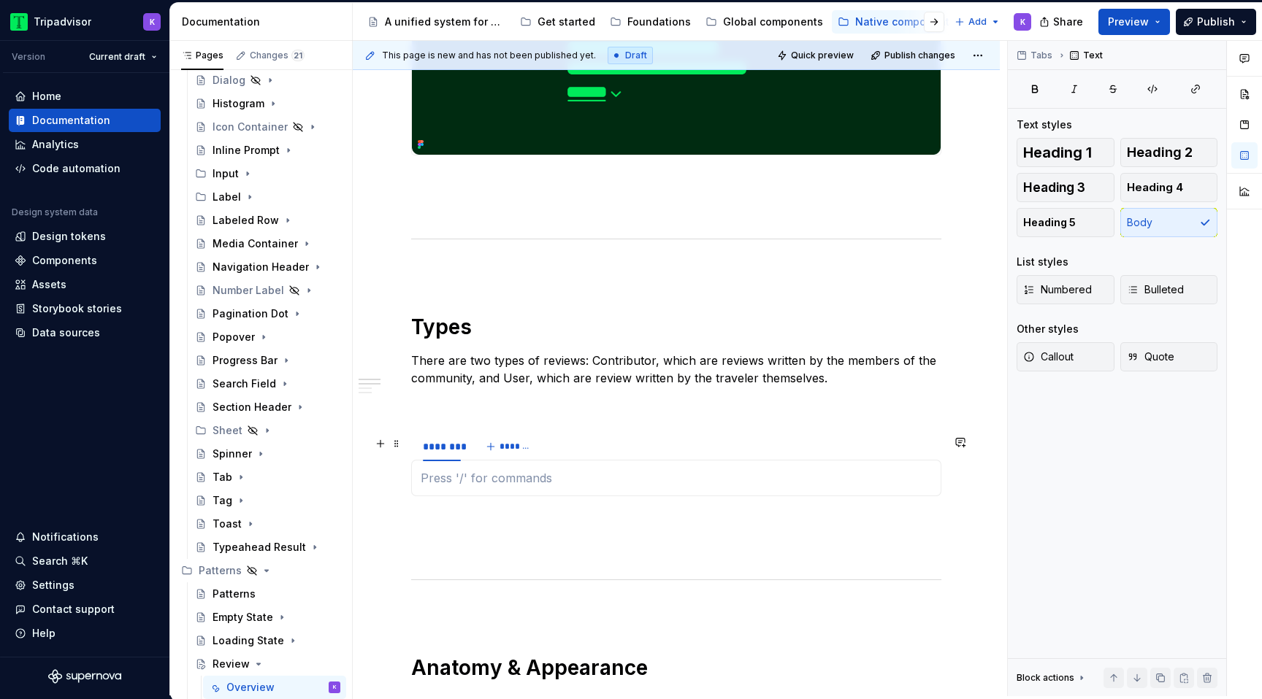
type textarea "*"
click at [488, 456] on button "*******" at bounding box center [510, 447] width 58 height 20
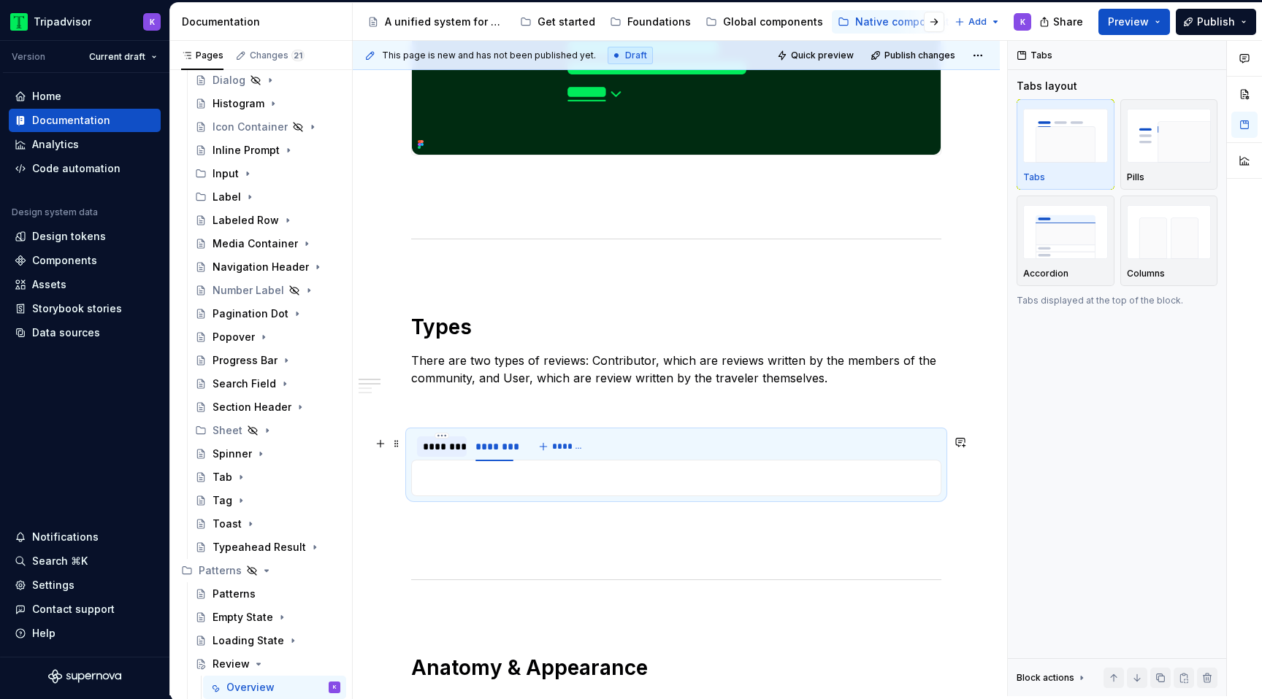
click at [447, 448] on div "********" at bounding box center [442, 447] width 38 height 15
click at [446, 442] on html "Tripadvisor K Version Current draft Home Documentation Analytics Code automatio…" at bounding box center [631, 349] width 1262 height 699
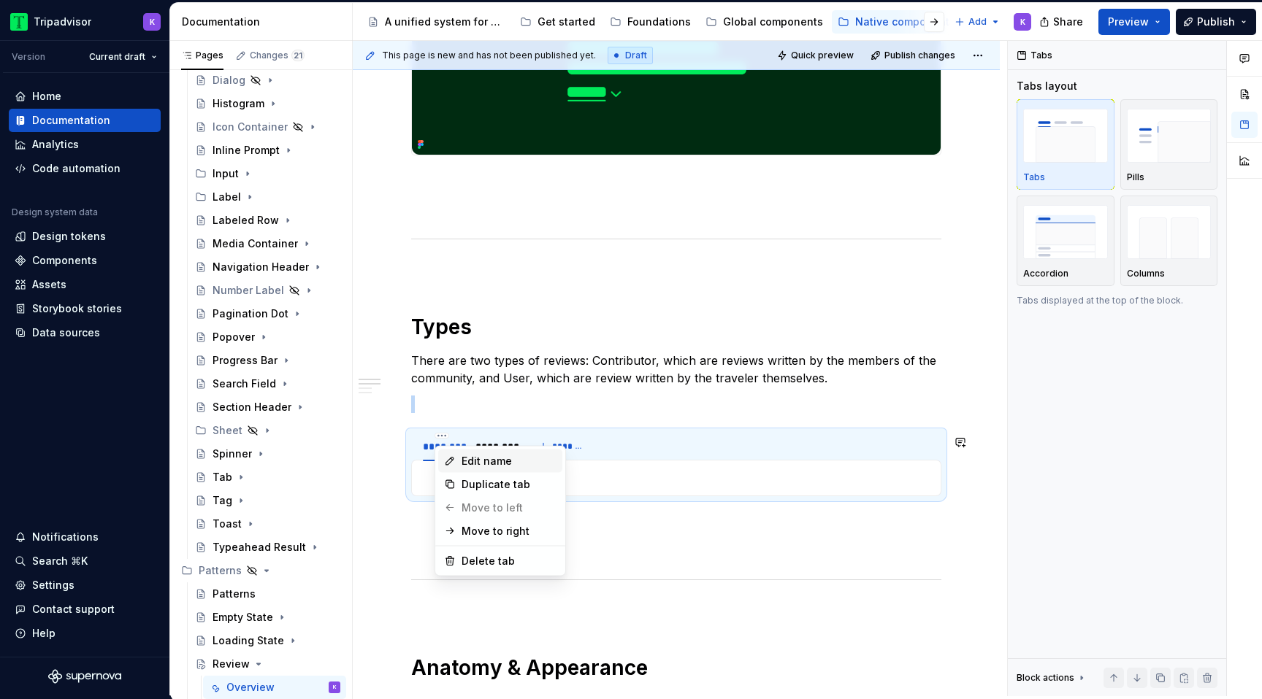
click at [469, 455] on div "Edit name" at bounding box center [508, 461] width 95 height 15
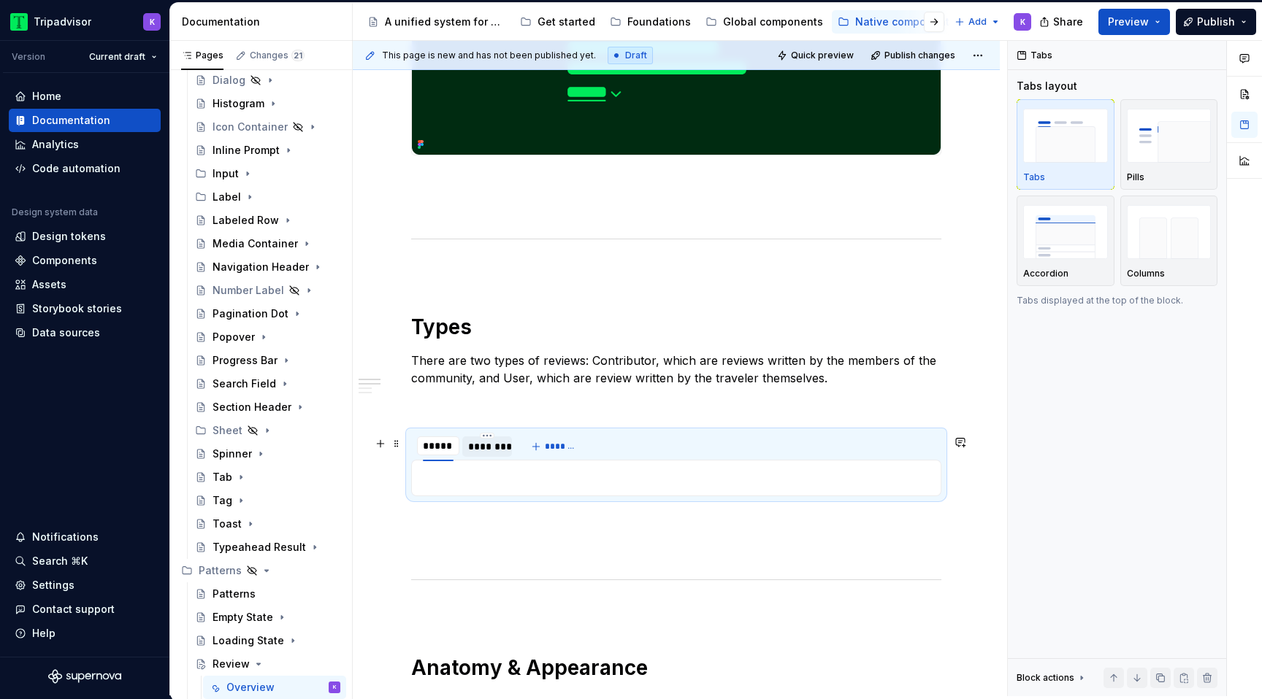
type input "*******"
click at [491, 435] on section "******* ******* ******** *******" at bounding box center [676, 464] width 530 height 66
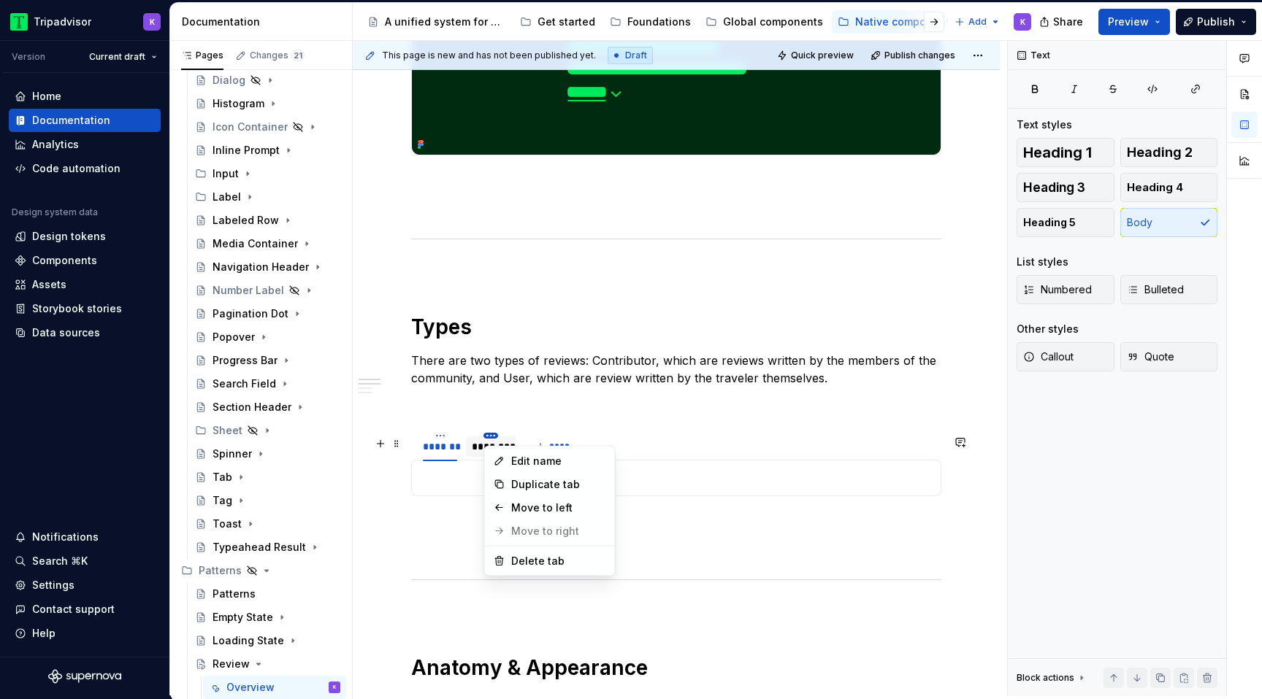
click at [492, 439] on html "Tripadvisor K Version Current draft Home Documentation Analytics Code automatio…" at bounding box center [631, 349] width 1262 height 699
click at [524, 454] on div "Edit name" at bounding box center [558, 461] width 95 height 15
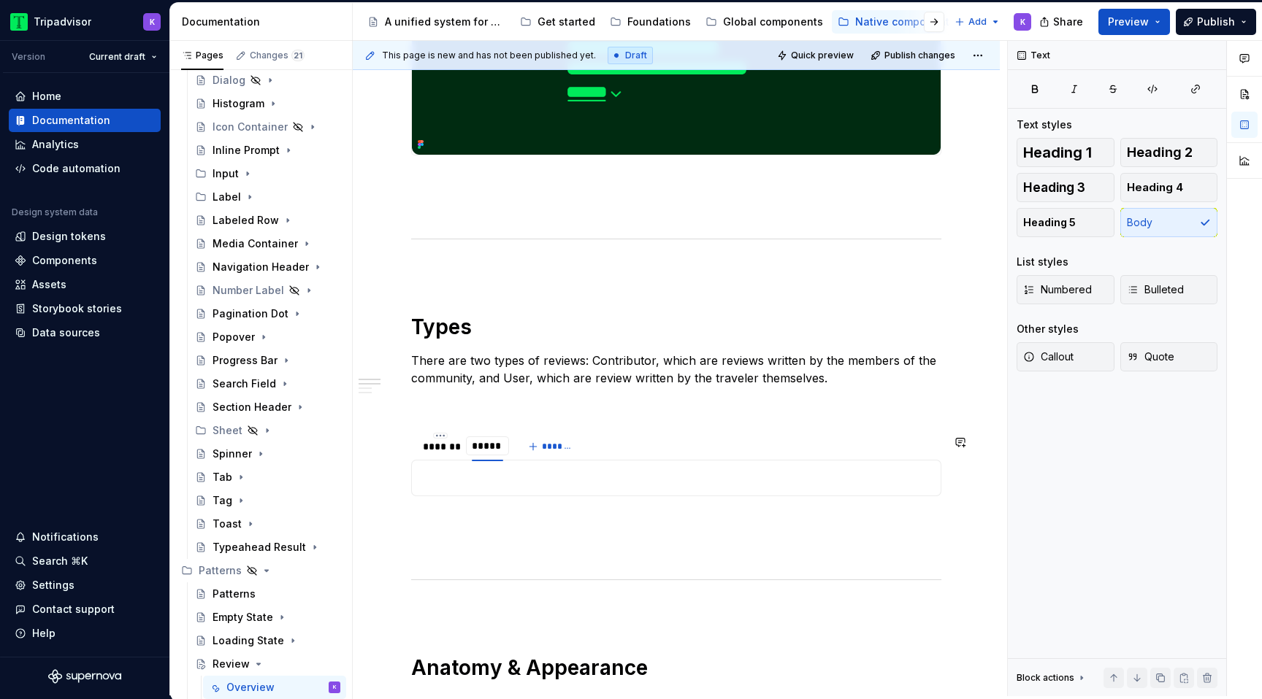
type input "*******"
click at [495, 441] on html "Tripadvisor K Version Current draft Home Documentation Analytics Code automatio…" at bounding box center [631, 349] width 1262 height 699
click at [435, 494] on html "Tripadvisor K Version Current draft Home Documentation Analytics Code automatio…" at bounding box center [631, 349] width 1262 height 699
click at [491, 450] on div "*******" at bounding box center [490, 447] width 37 height 15
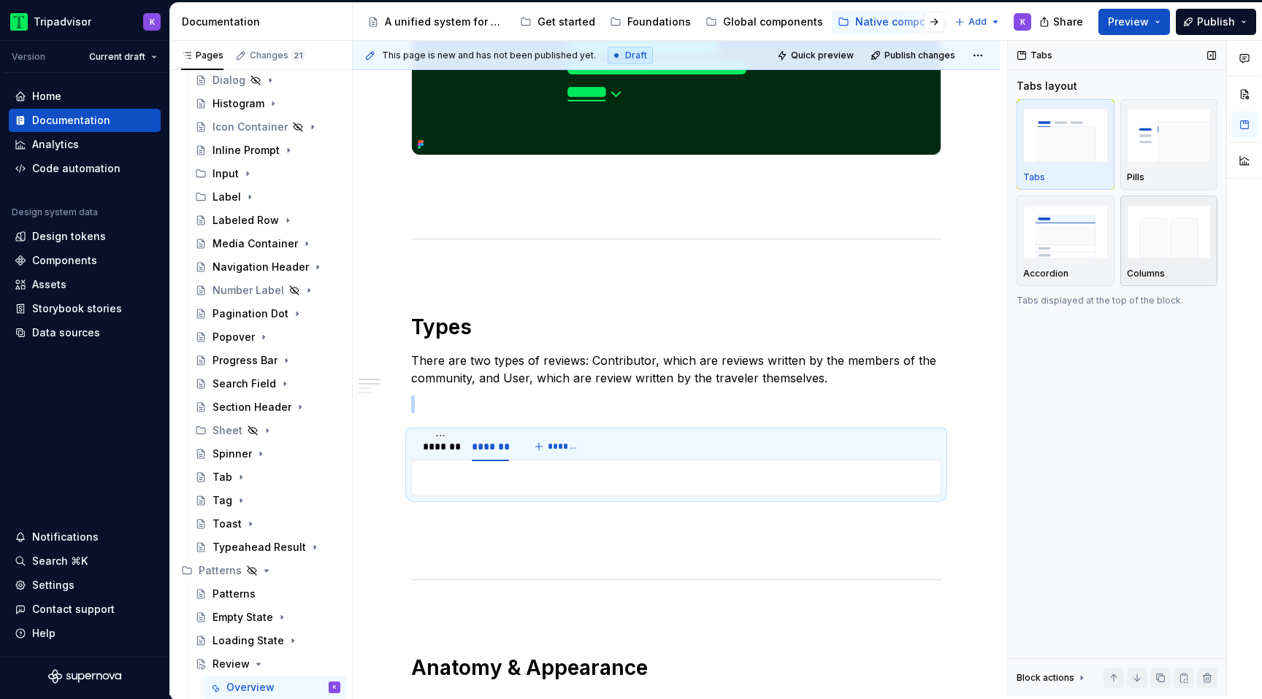
click at [1164, 232] on img "button" at bounding box center [1169, 231] width 85 height 53
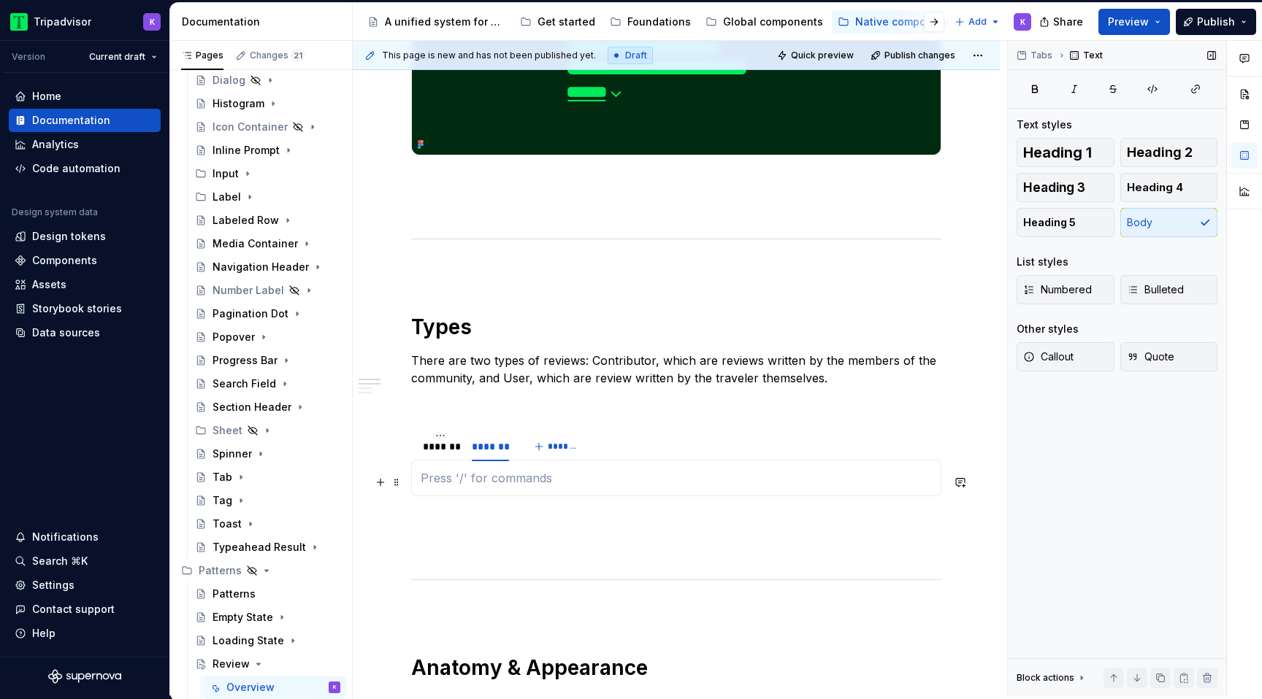
click at [486, 486] on p at bounding box center [676, 478] width 511 height 18
click at [450, 454] on div "*******" at bounding box center [440, 447] width 34 height 15
click at [444, 483] on p at bounding box center [676, 478] width 511 height 18
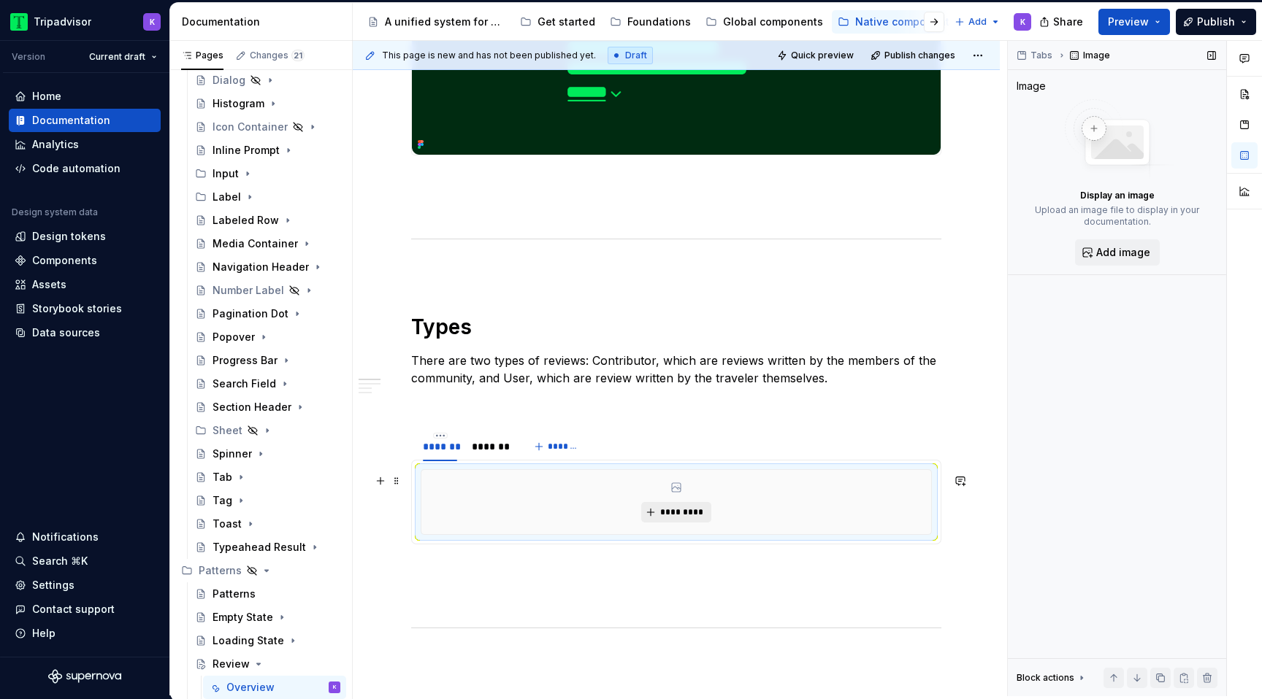
click at [664, 518] on span "*********" at bounding box center [681, 513] width 45 height 12
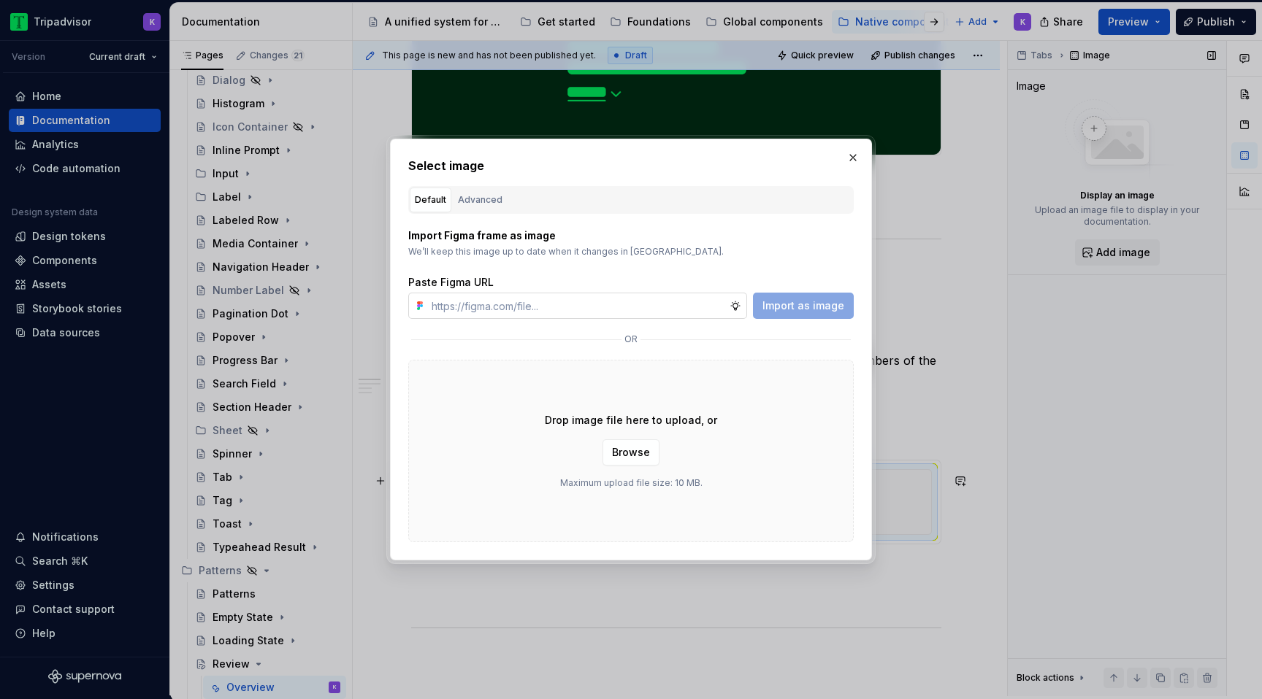
type textarea "*"
type input "[URL][DOMAIN_NAME]"
type textarea "*"
type input "[URL][DOMAIN_NAME]"
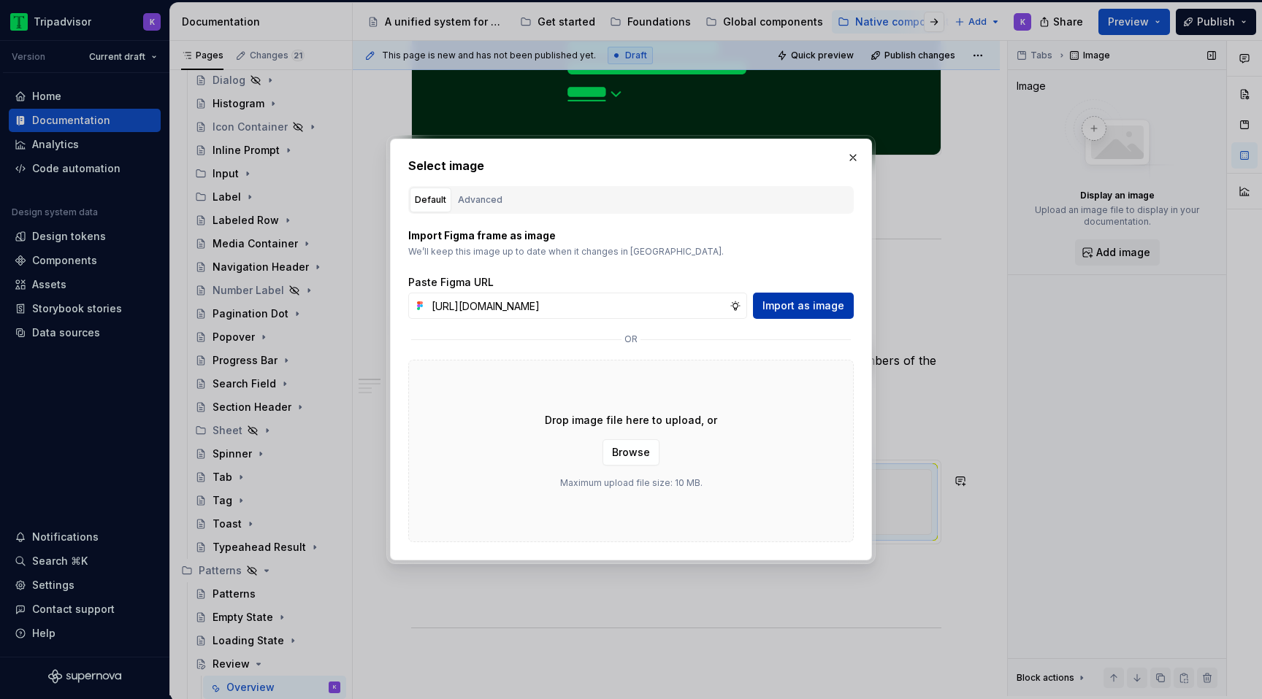
scroll to position [0, 0]
click at [797, 303] on span "Import as image" at bounding box center [803, 306] width 82 height 15
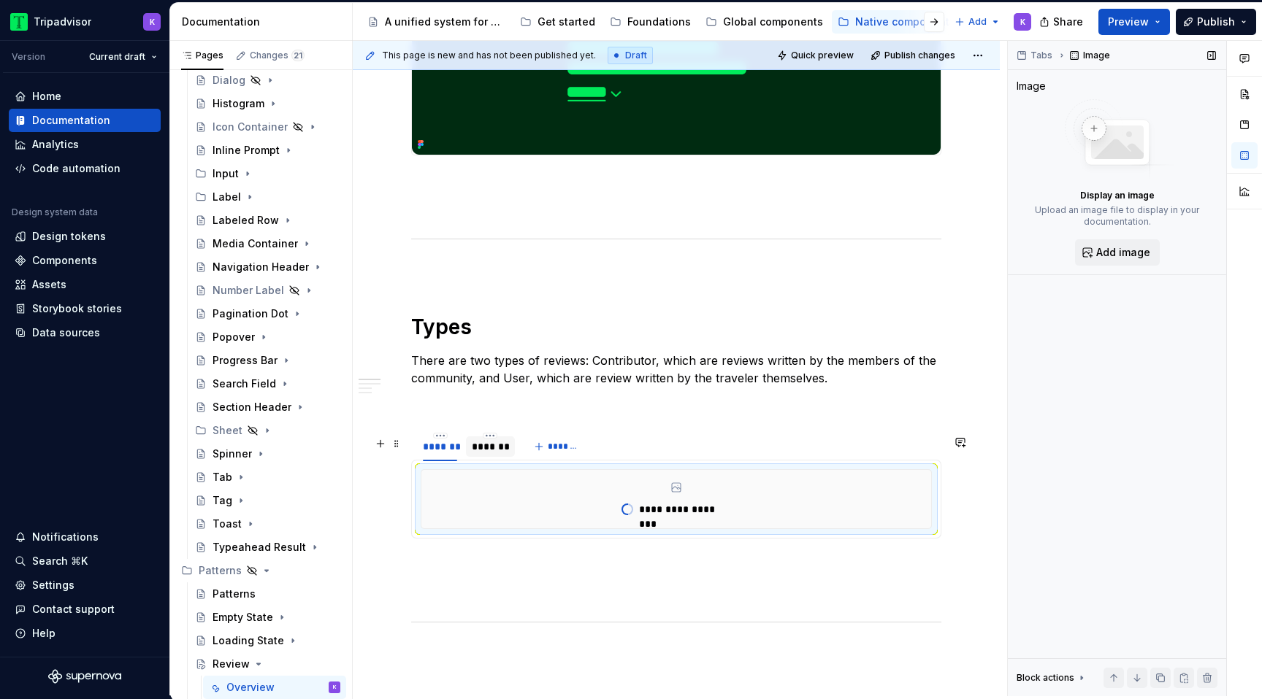
click at [480, 457] on div "*******" at bounding box center [490, 447] width 48 height 20
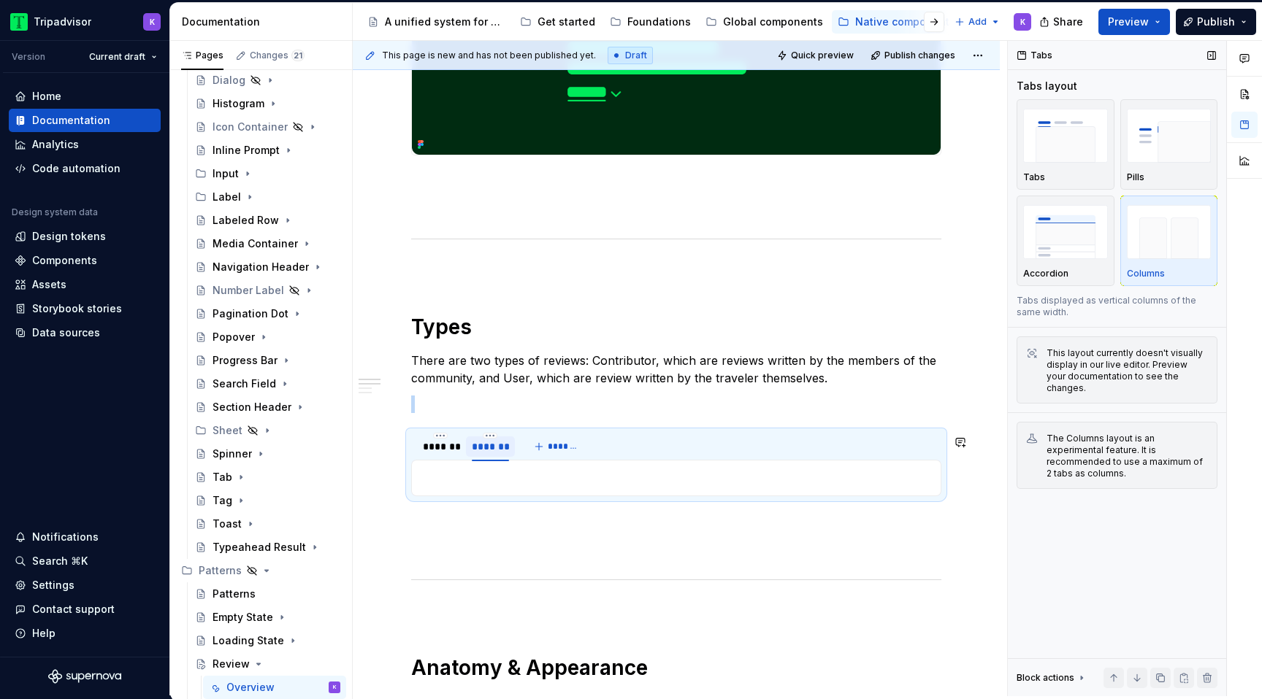
type textarea "*"
click at [496, 482] on p at bounding box center [676, 478] width 511 height 18
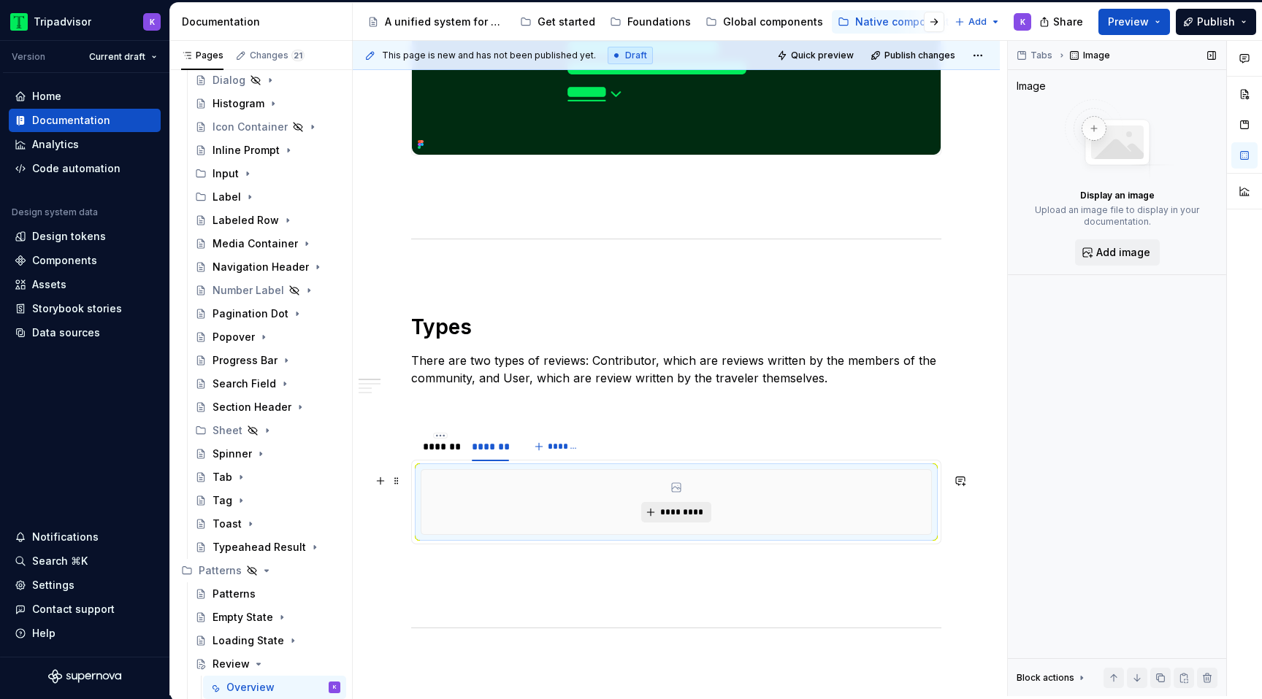
click at [672, 511] on span "*********" at bounding box center [681, 513] width 45 height 12
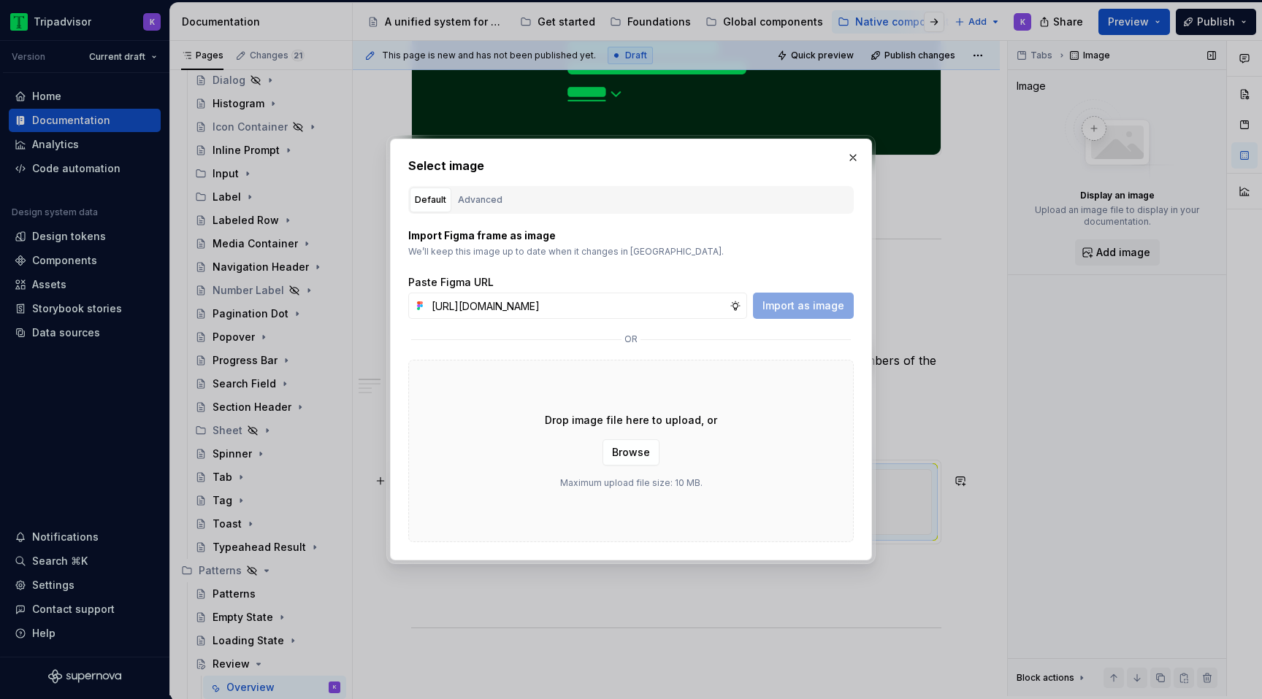
scroll to position [0, 378]
type input "[URL][DOMAIN_NAME]"
click at [818, 309] on span "Import as image" at bounding box center [803, 306] width 82 height 15
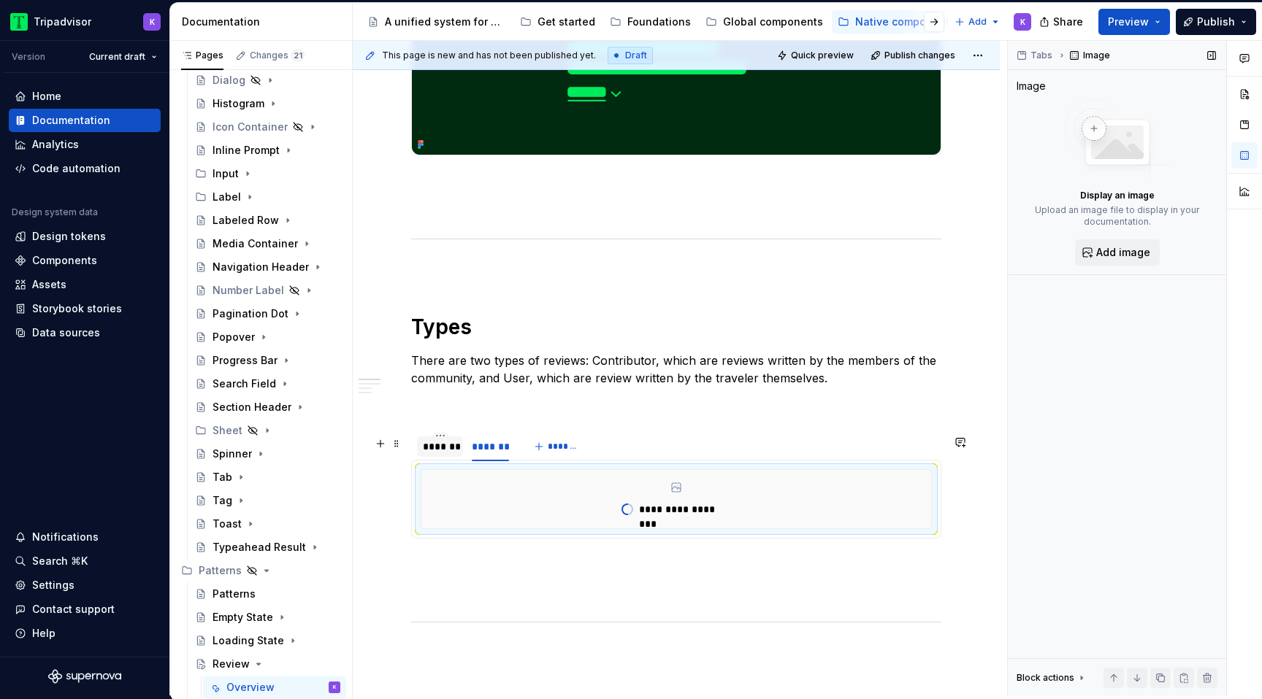
click at [442, 460] on div at bounding box center [440, 459] width 46 height 1
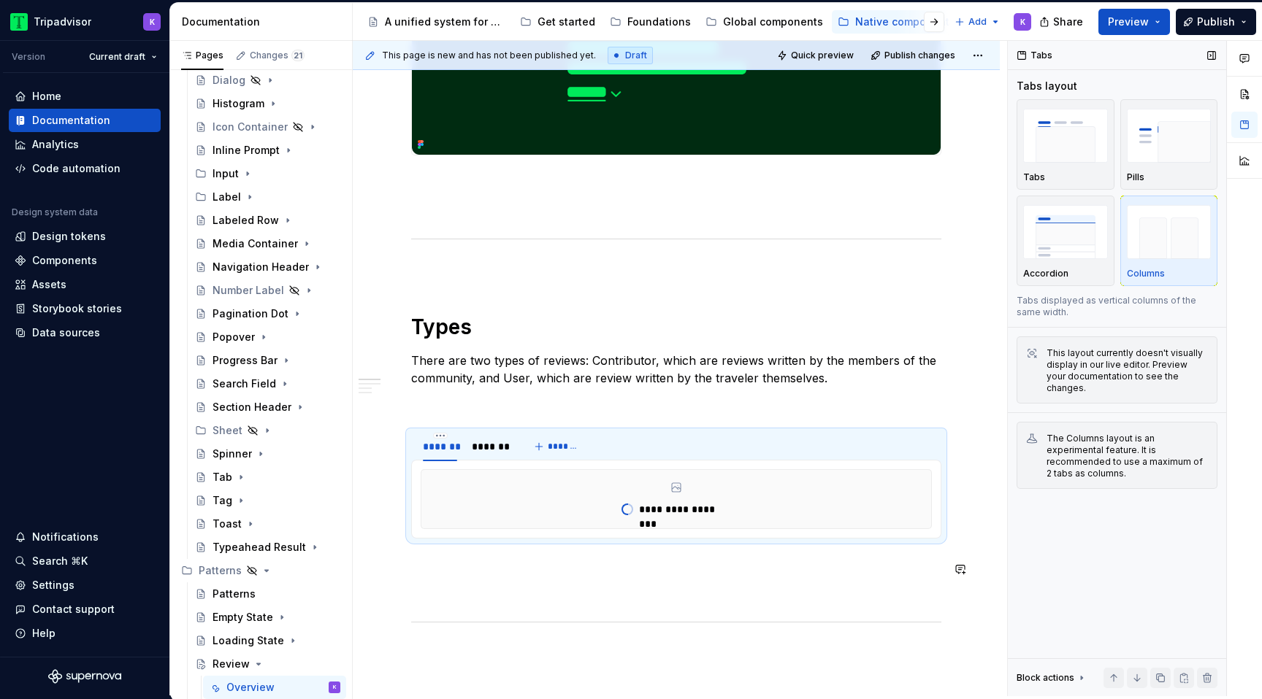
click at [578, 582] on div "**********" at bounding box center [676, 501] width 530 height 1246
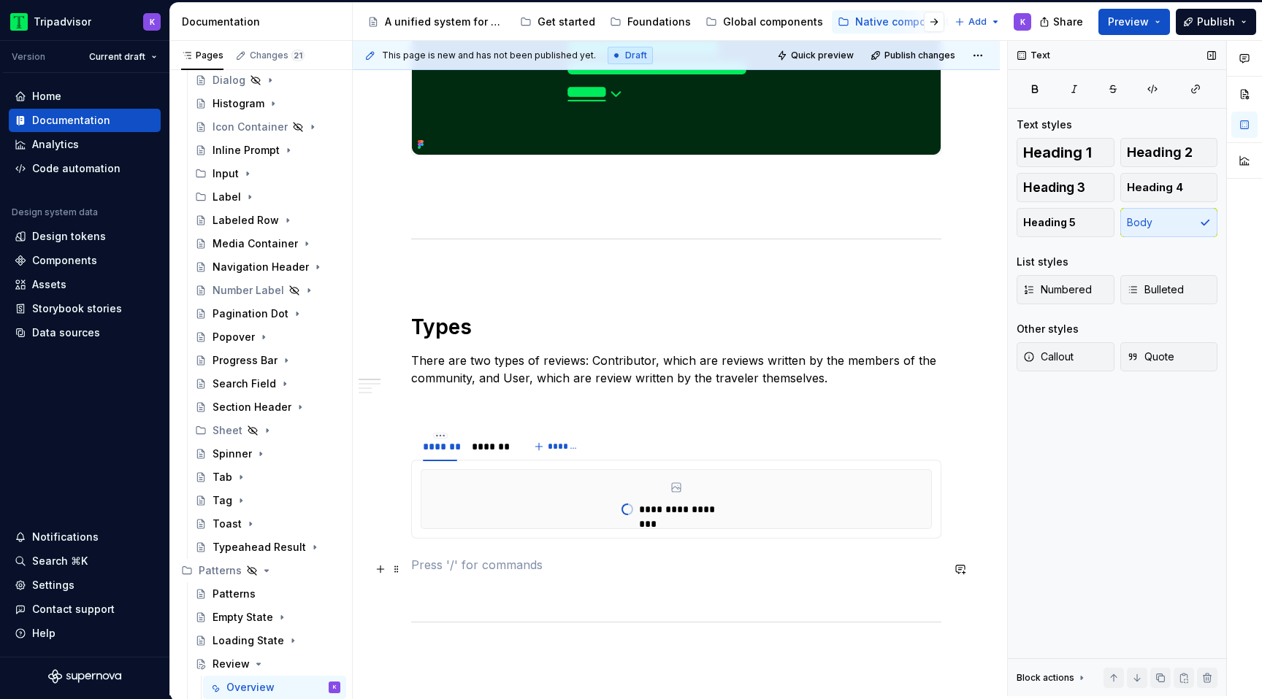
click at [575, 569] on p at bounding box center [676, 565] width 530 height 18
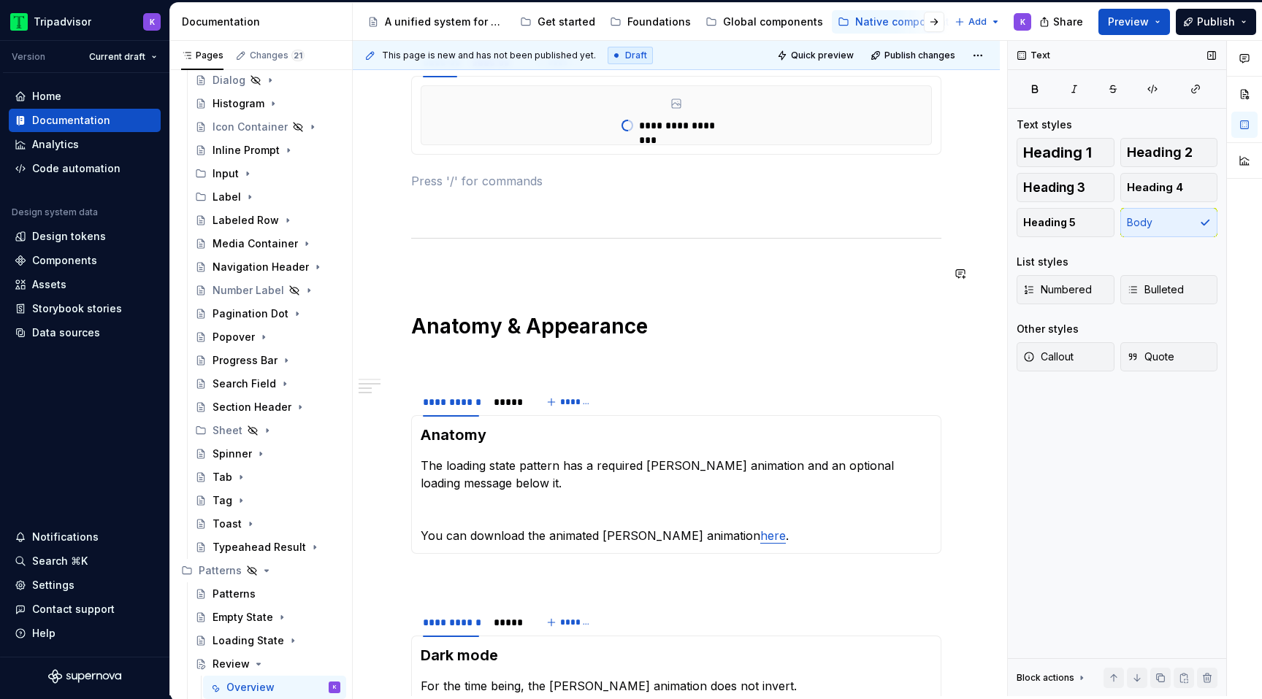
scroll to position [639, 0]
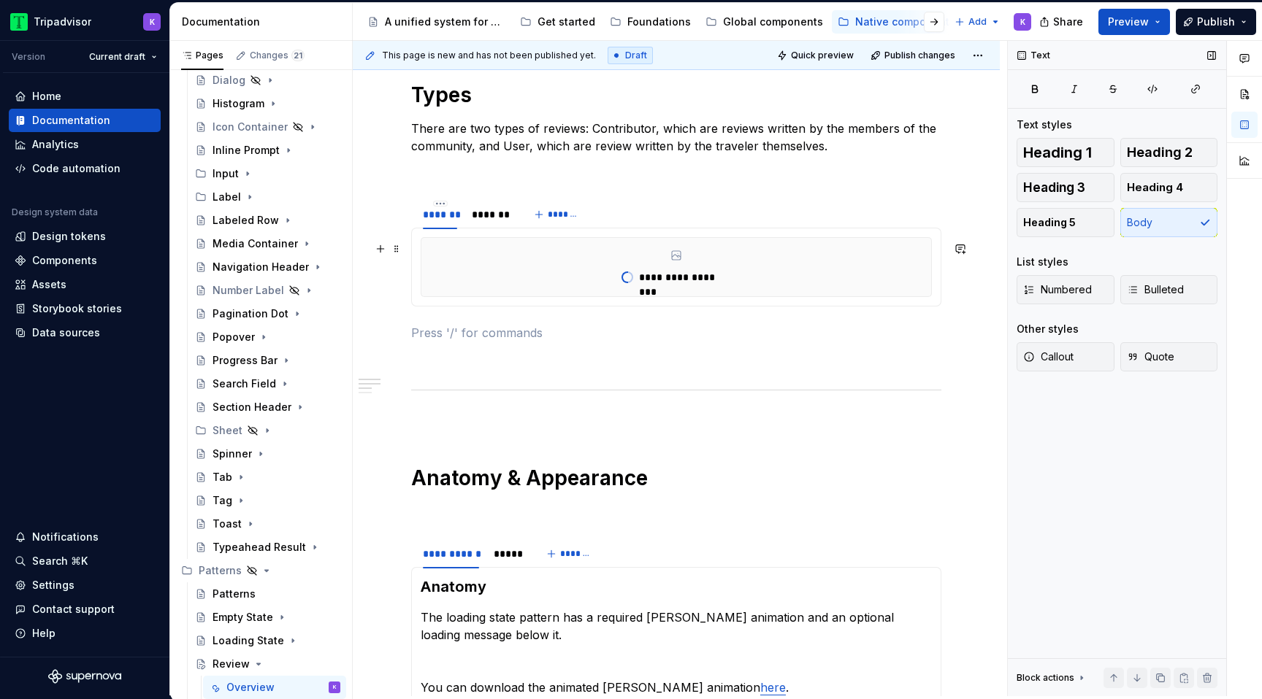
click at [932, 288] on div "**********" at bounding box center [676, 267] width 511 height 60
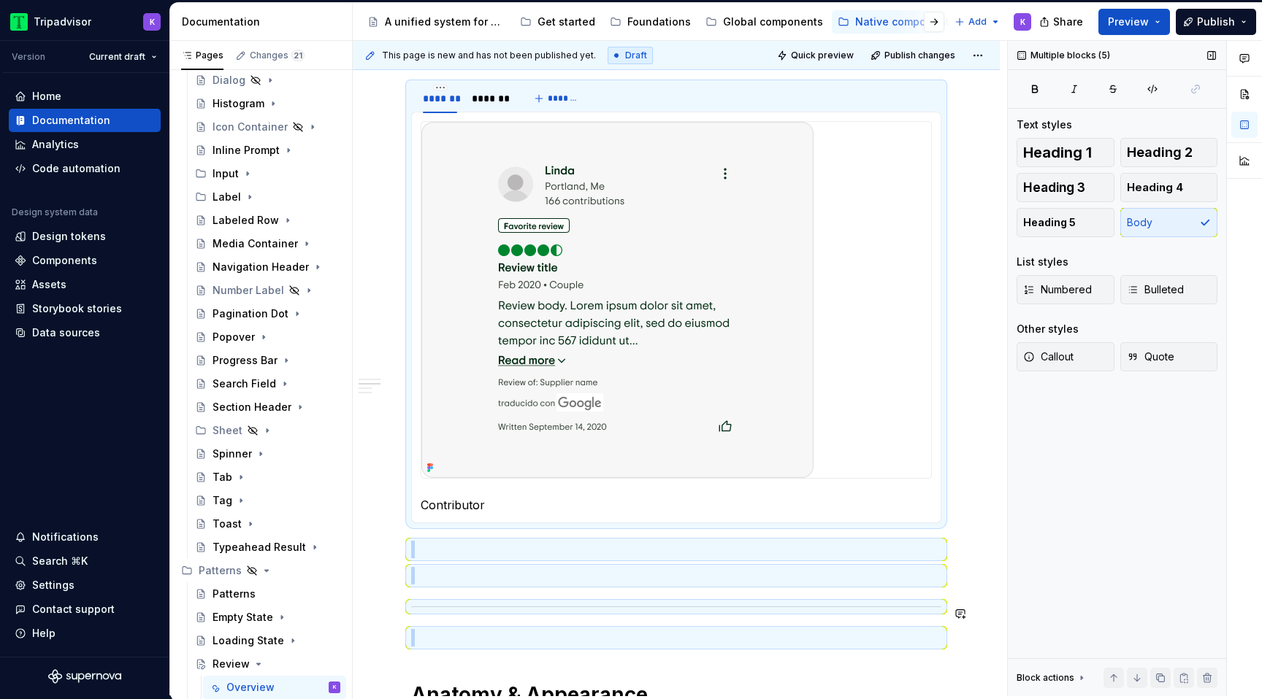
scroll to position [767, 0]
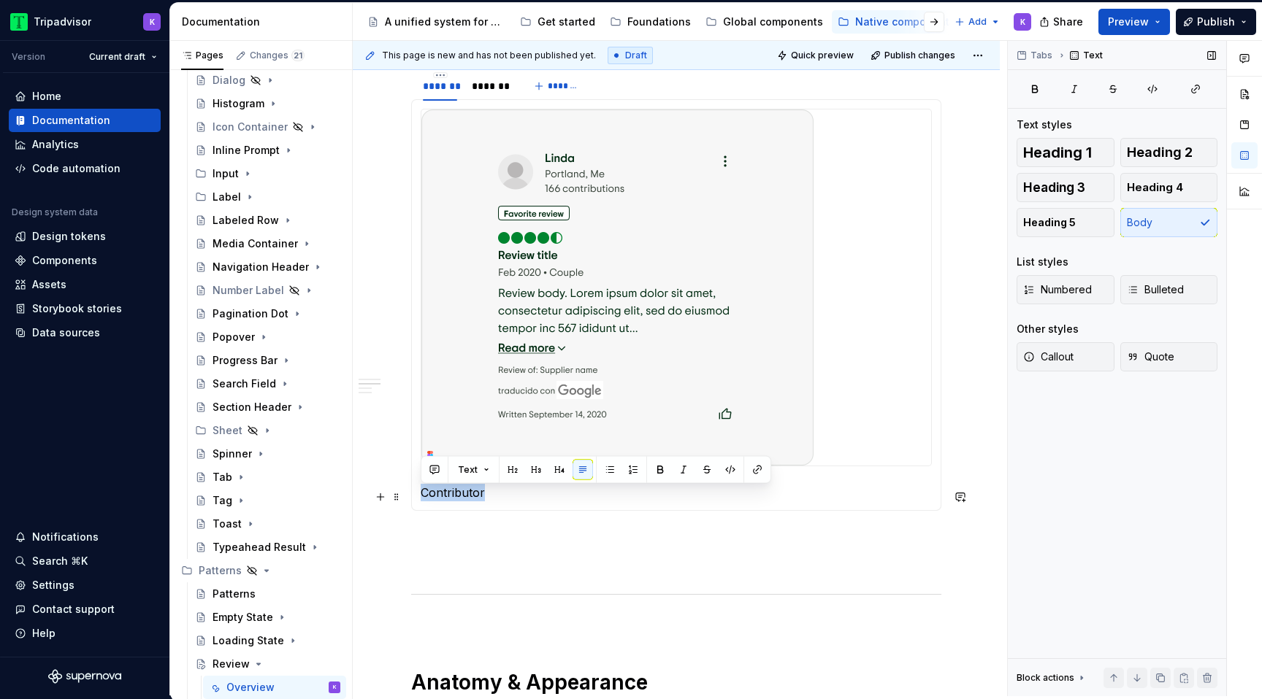
drag, startPoint x: 485, startPoint y: 627, endPoint x: 424, endPoint y: 490, distance: 150.0
click at [424, 490] on p "Contributor" at bounding box center [676, 493] width 511 height 18
click at [1059, 185] on span "Heading 3" at bounding box center [1054, 187] width 62 height 15
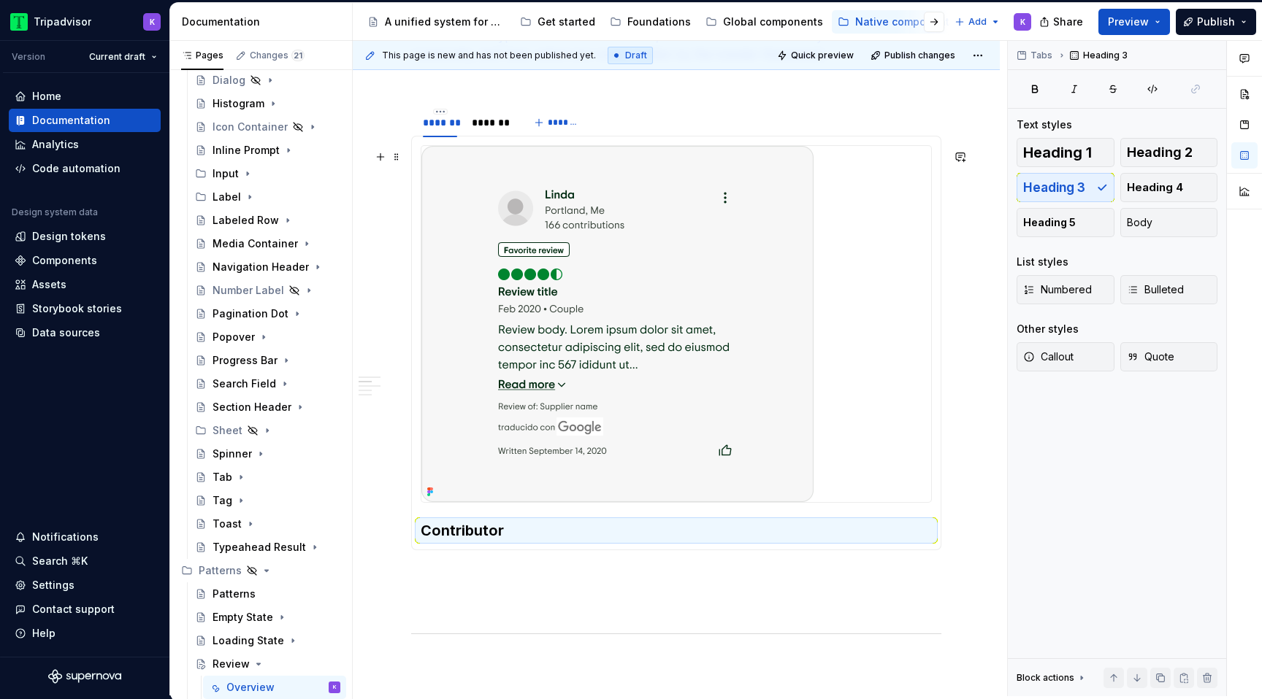
scroll to position [713, 0]
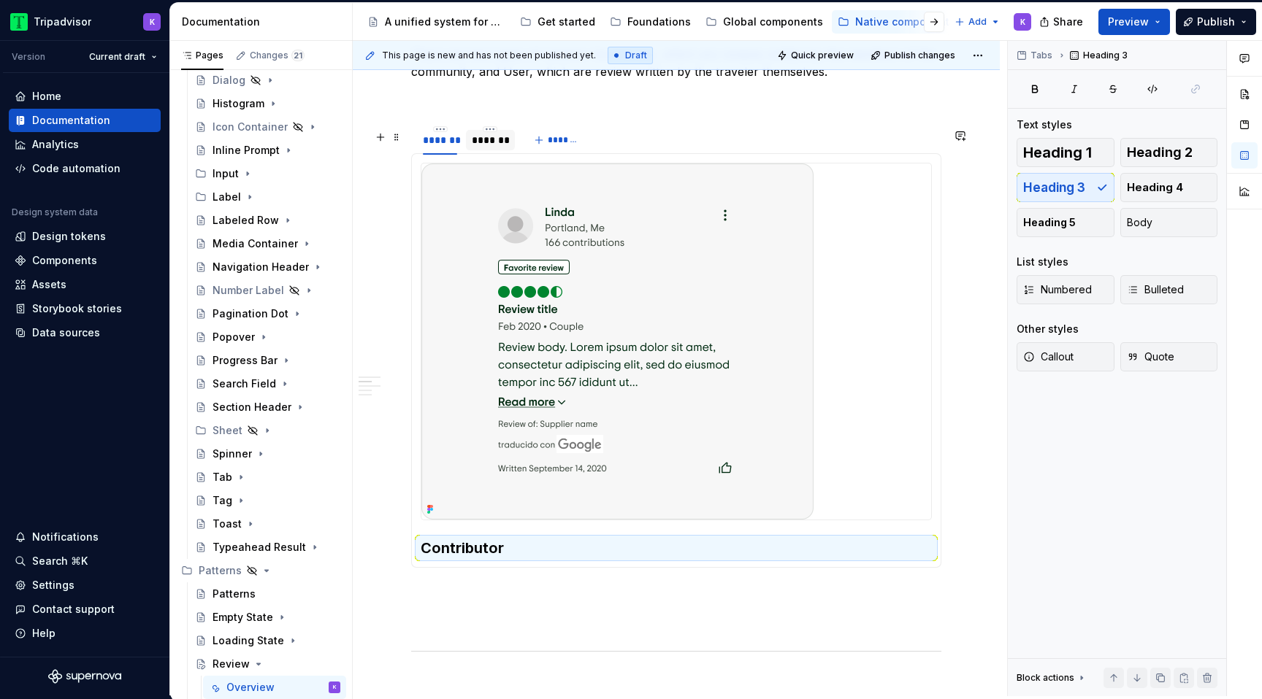
click at [499, 144] on div "*******" at bounding box center [490, 140] width 37 height 15
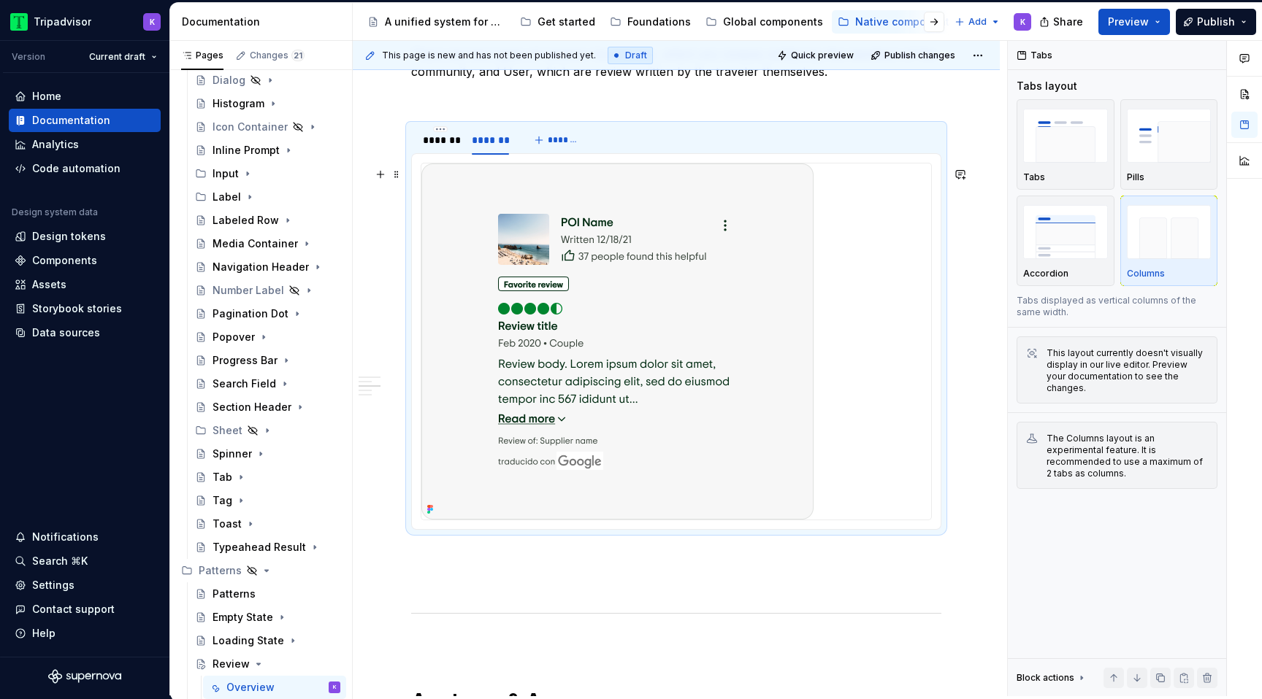
click at [890, 471] on div at bounding box center [676, 342] width 510 height 356
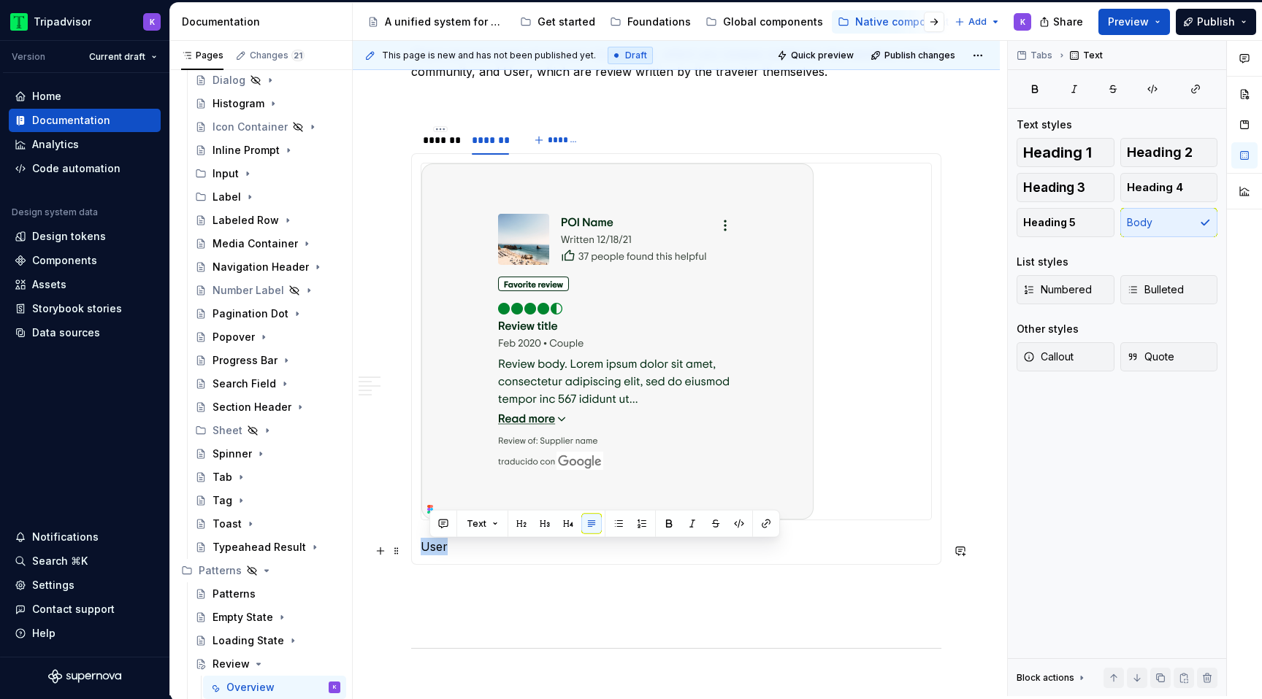
drag, startPoint x: 449, startPoint y: 561, endPoint x: 424, endPoint y: 553, distance: 26.3
click at [424, 550] on div "Contributor User" at bounding box center [676, 359] width 530 height 412
click at [1080, 189] on span "Heading 3" at bounding box center [1054, 187] width 62 height 15
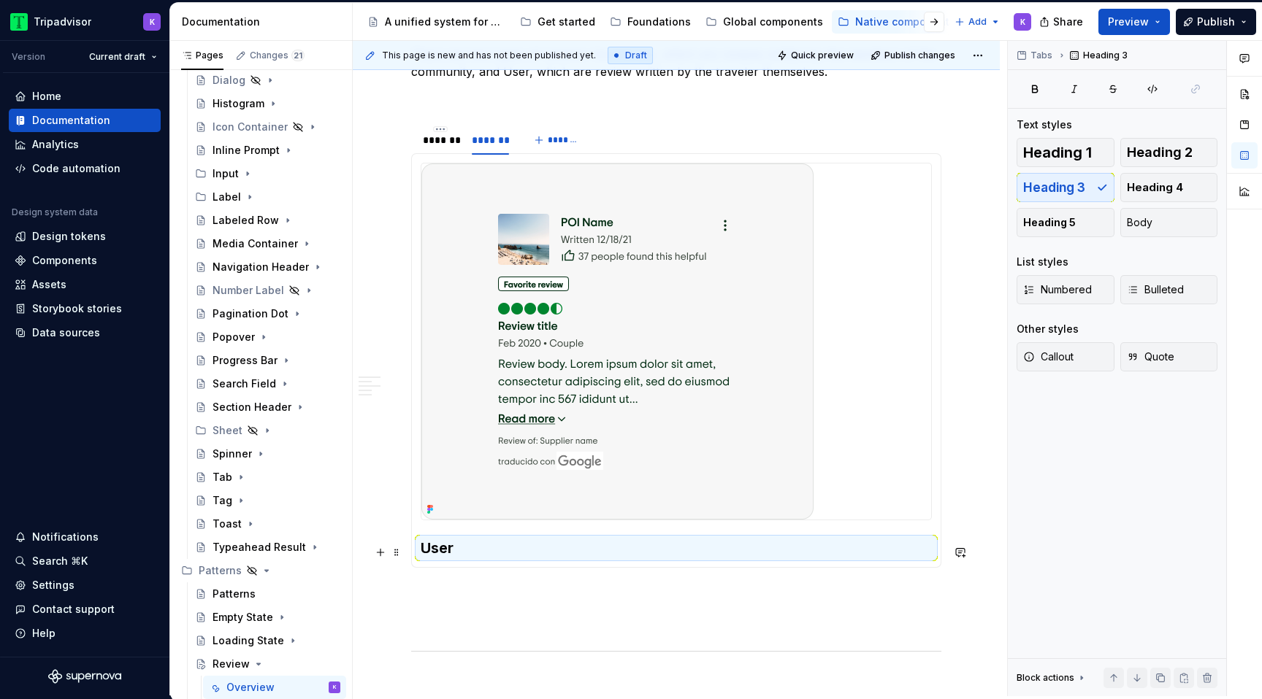
click at [478, 549] on h3 "User" at bounding box center [676, 548] width 511 height 20
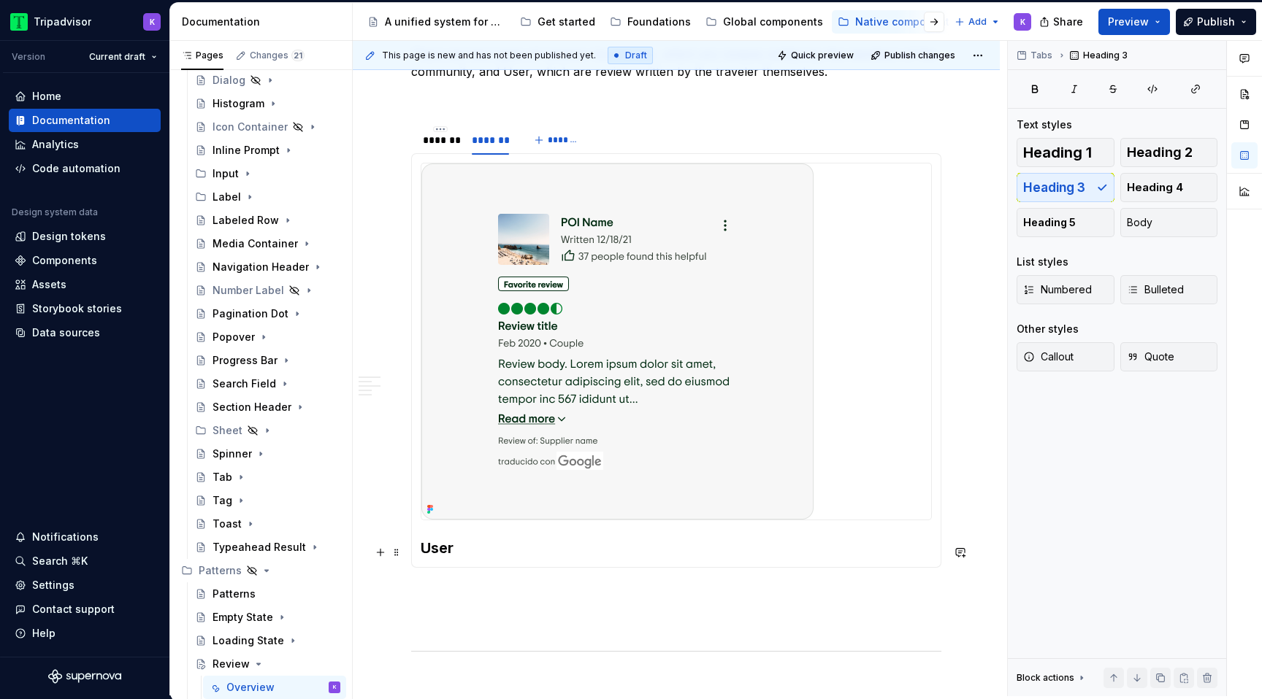
click at [478, 549] on h3 "User" at bounding box center [676, 548] width 511 height 20
click at [445, 150] on div "*******" at bounding box center [440, 140] width 46 height 20
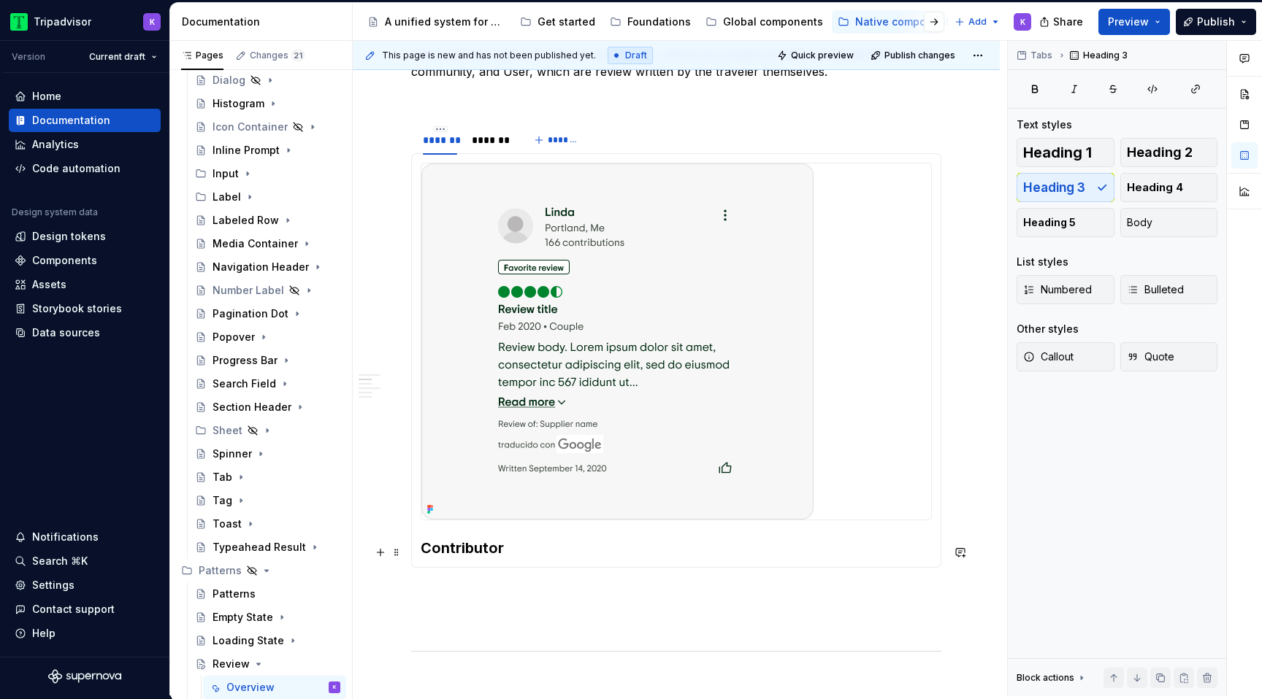
click at [532, 545] on h3 "Contributor" at bounding box center [676, 548] width 511 height 20
click at [576, 602] on p at bounding box center [676, 595] width 530 height 18
click at [570, 639] on div "**********" at bounding box center [676, 361] width 530 height 1581
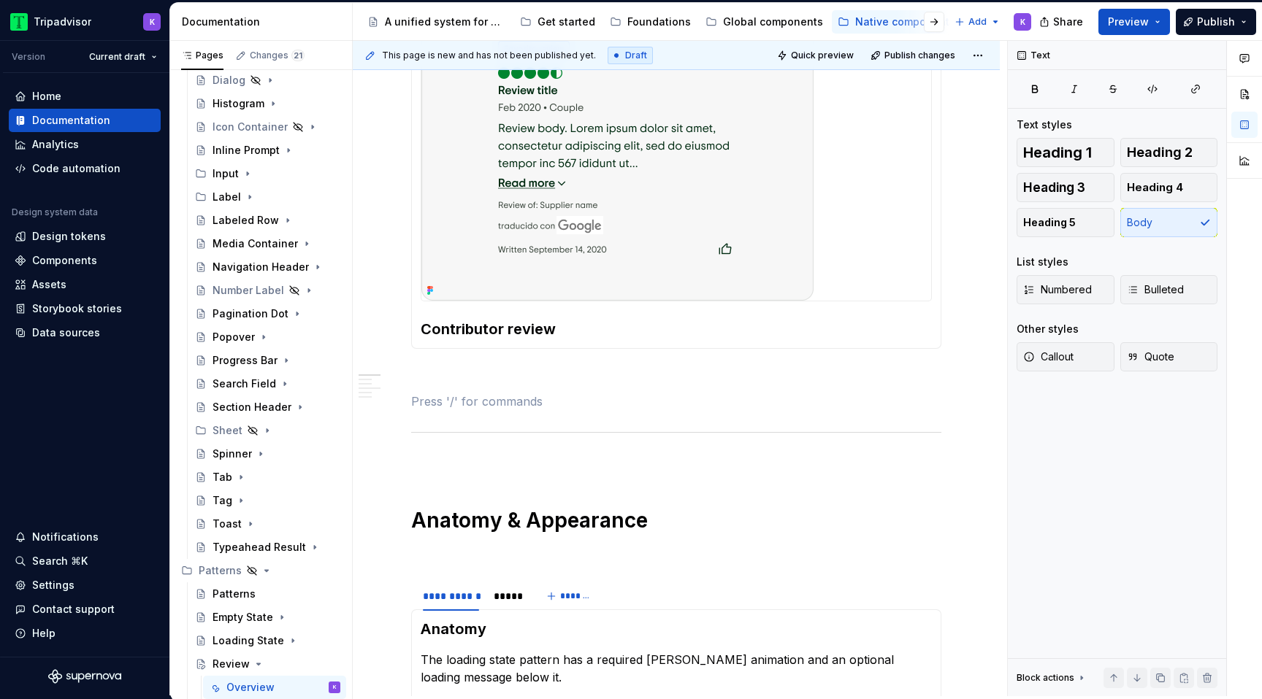
scroll to position [1115, 0]
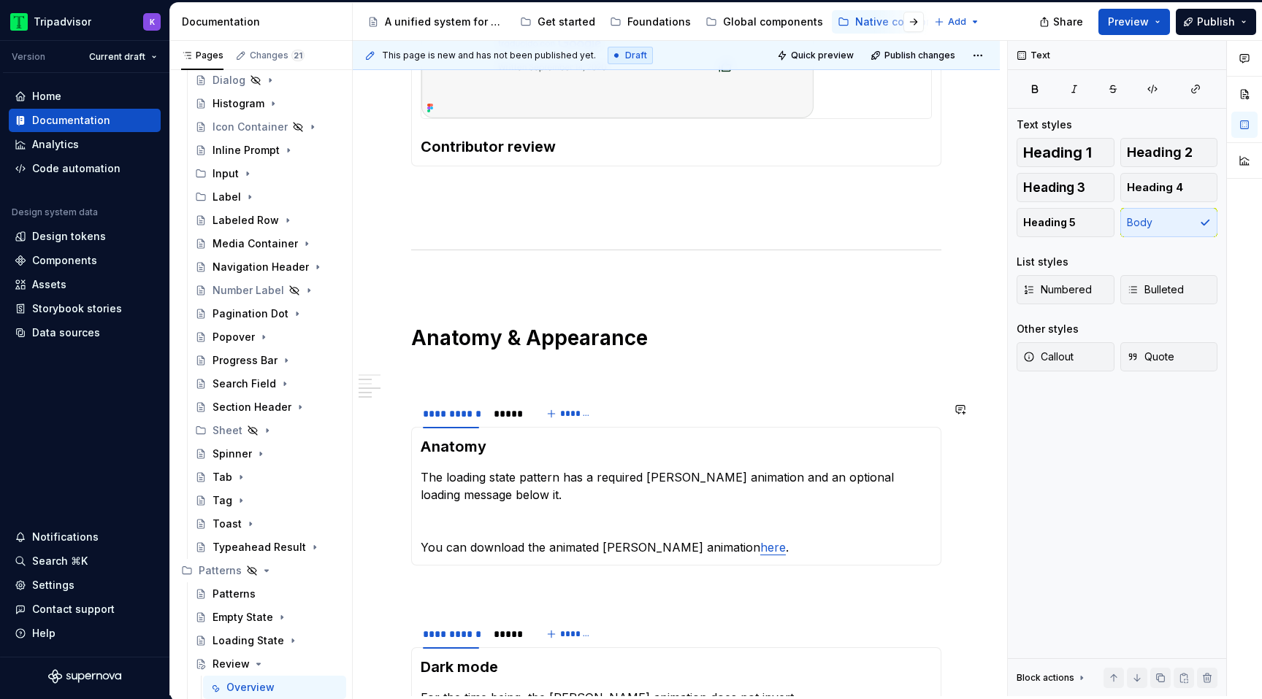
type textarea "*"
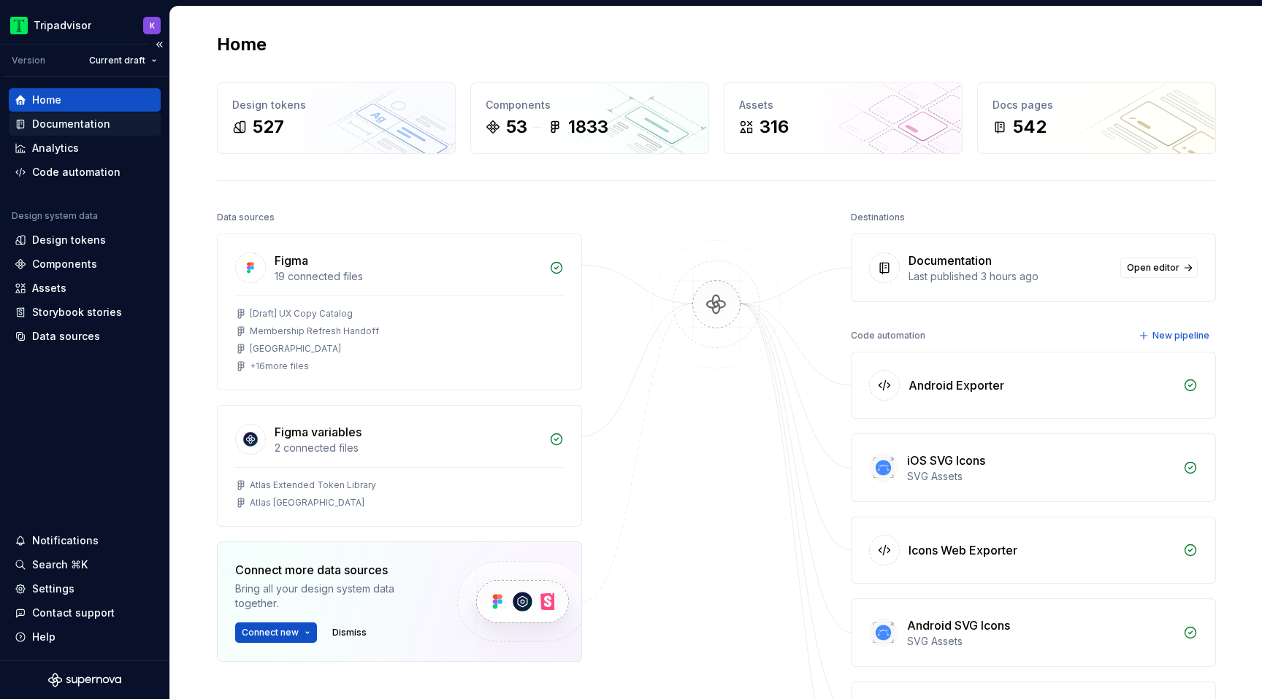
click at [95, 131] on div "Documentation" at bounding box center [85, 123] width 152 height 23
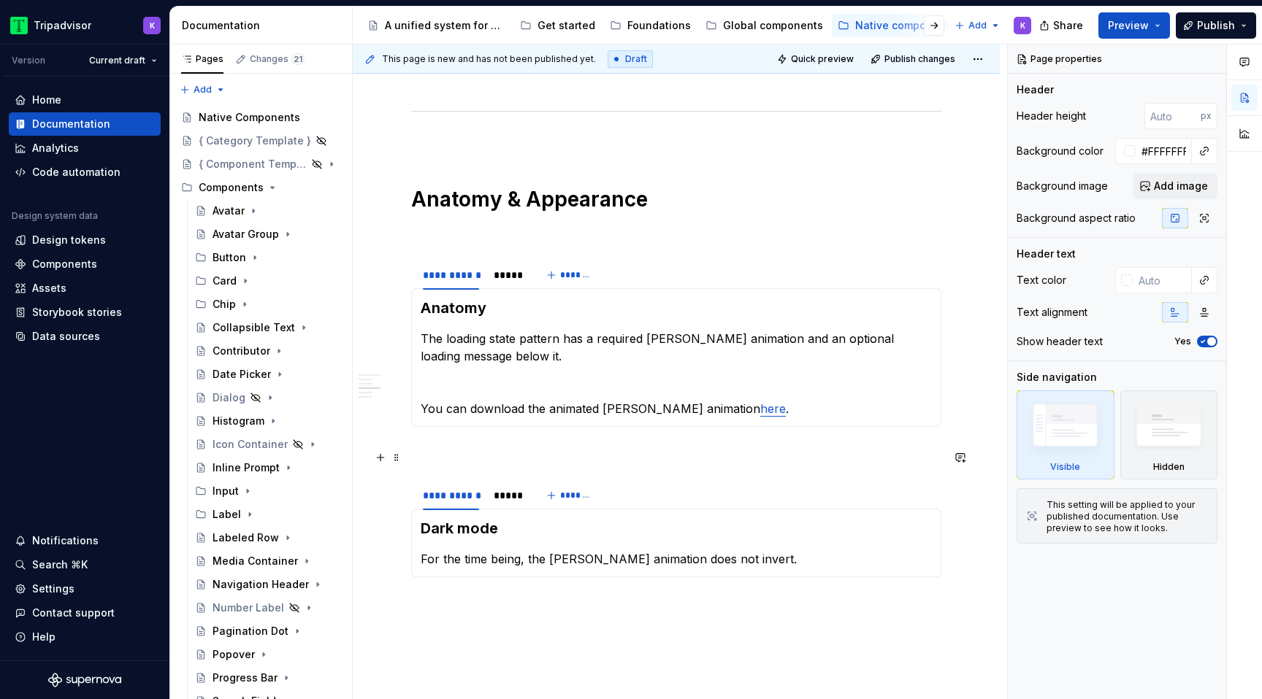
scroll to position [1277, 0]
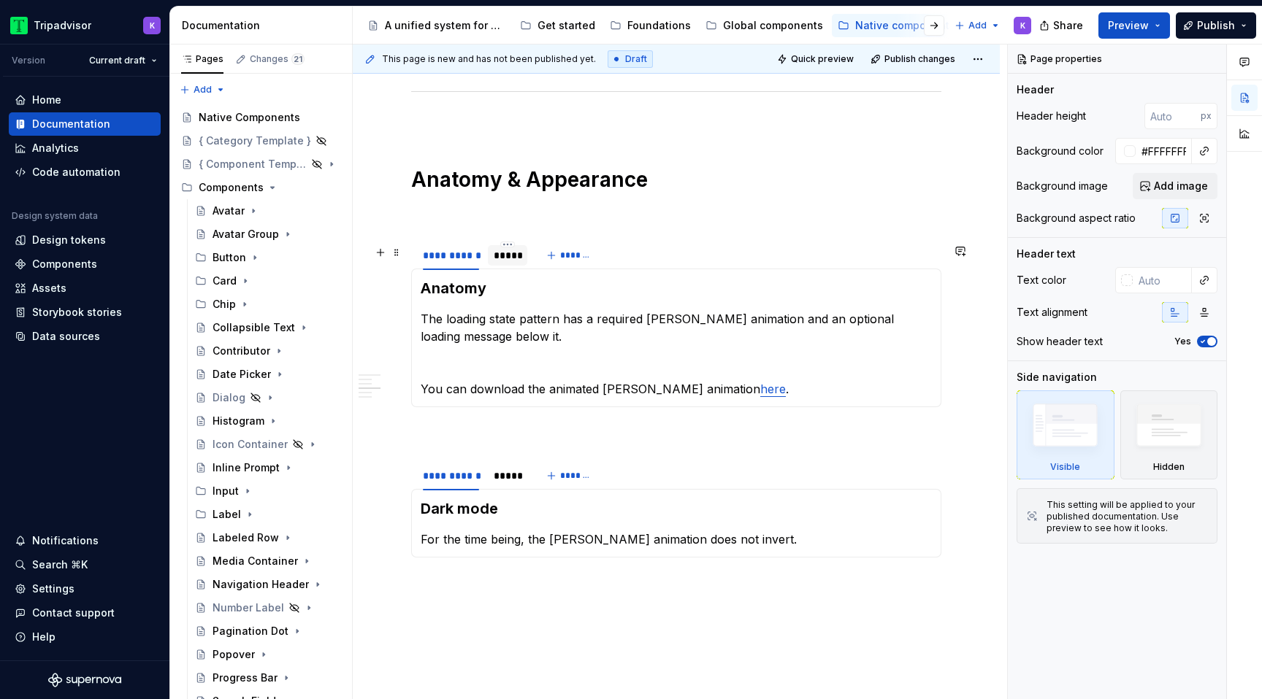
click at [498, 263] on div "*****" at bounding box center [508, 255] width 28 height 15
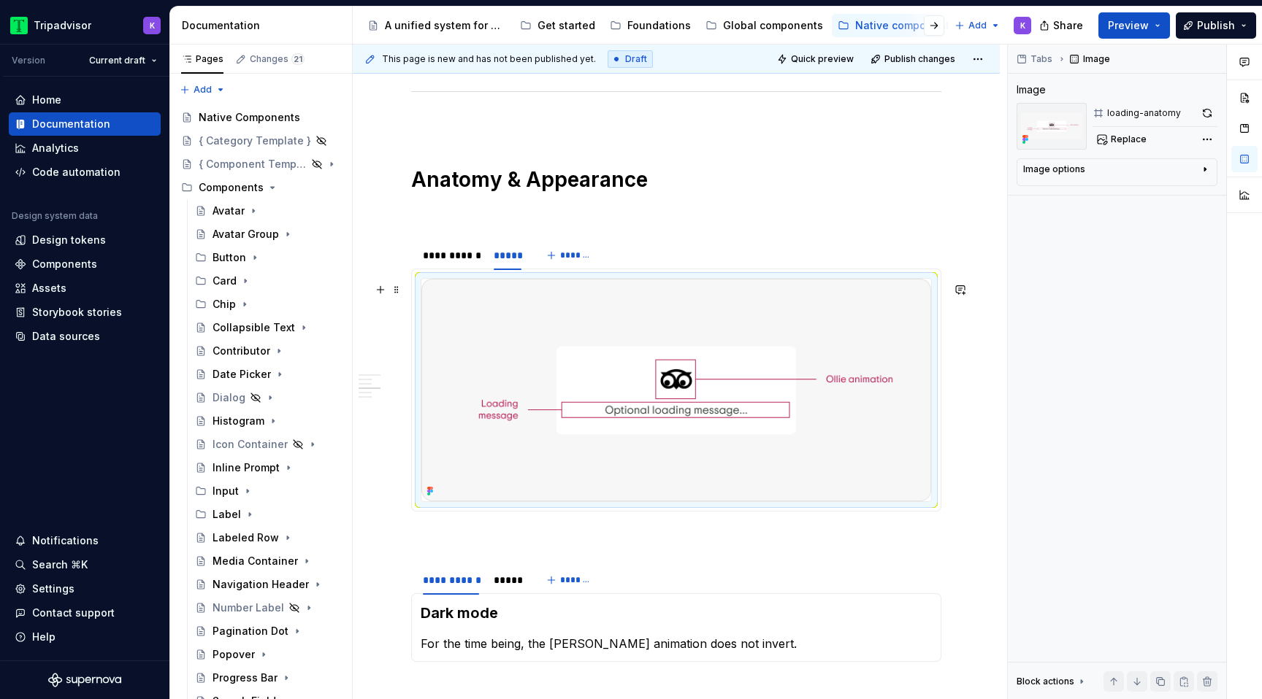
click at [645, 413] on img at bounding box center [676, 390] width 510 height 223
click at [1088, 139] on div "loading-anatomy Replace" at bounding box center [1116, 126] width 201 height 47
click at [1101, 139] on button "Replace" at bounding box center [1122, 139] width 61 height 20
type textarea "*"
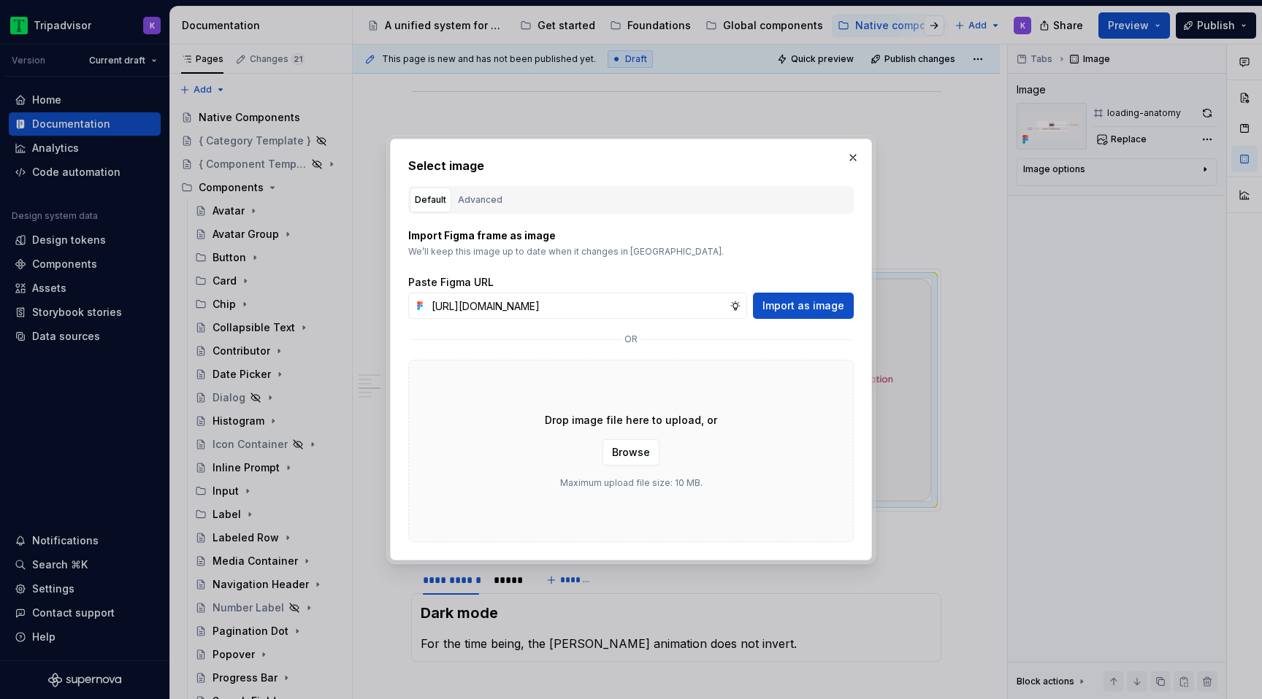
scroll to position [0, 372]
type input "https://www.figma.com/design/eWzZGbXTCMsZ0gwC1u1MU0/Altas-Native-Documentation?…"
click at [800, 302] on span "Import as image" at bounding box center [803, 306] width 82 height 15
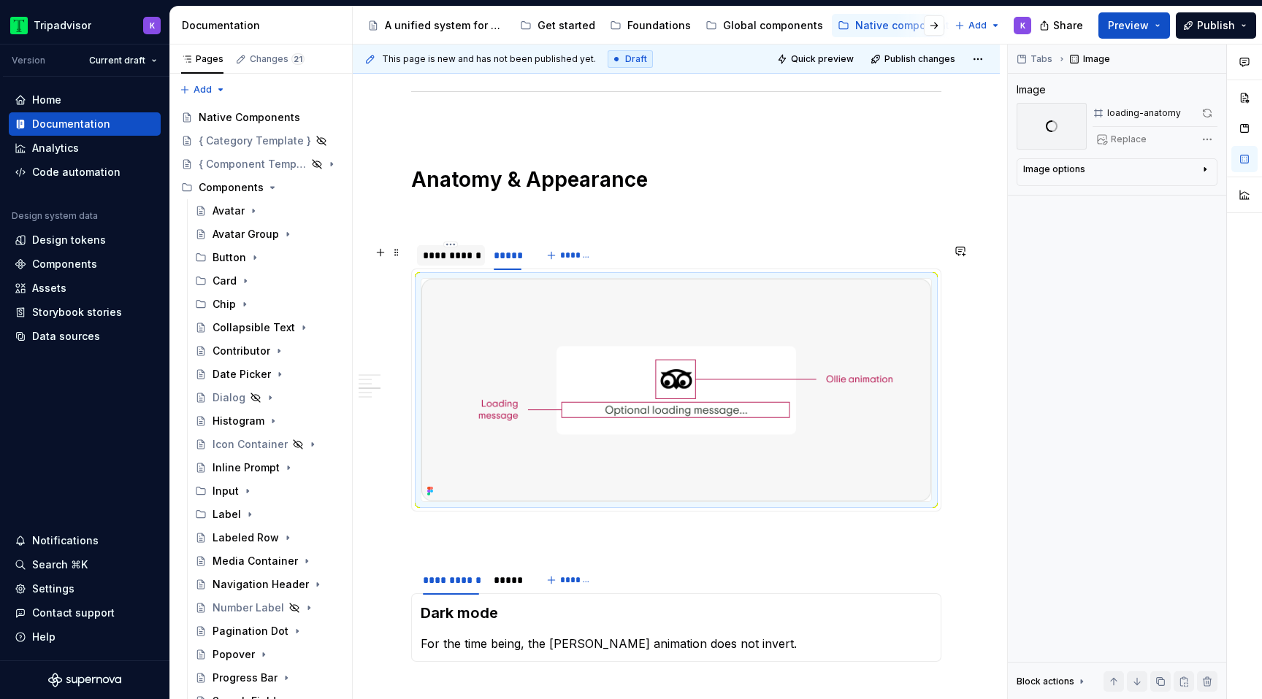
click at [452, 260] on div "**********" at bounding box center [451, 255] width 56 height 15
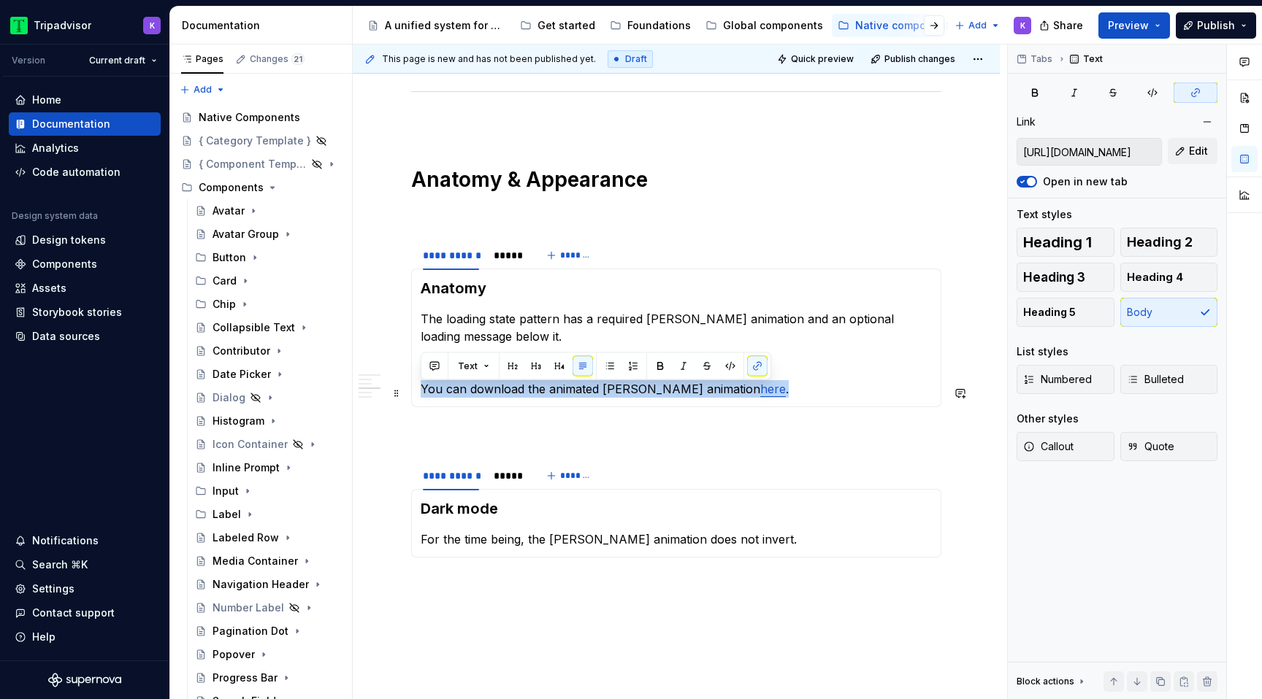
drag, startPoint x: 805, startPoint y: 400, endPoint x: 424, endPoint y: 377, distance: 381.1
click at [424, 377] on section-item-column "Anatomy The loading state pattern has a required Ollie animation and an optiona…" at bounding box center [676, 338] width 511 height 120
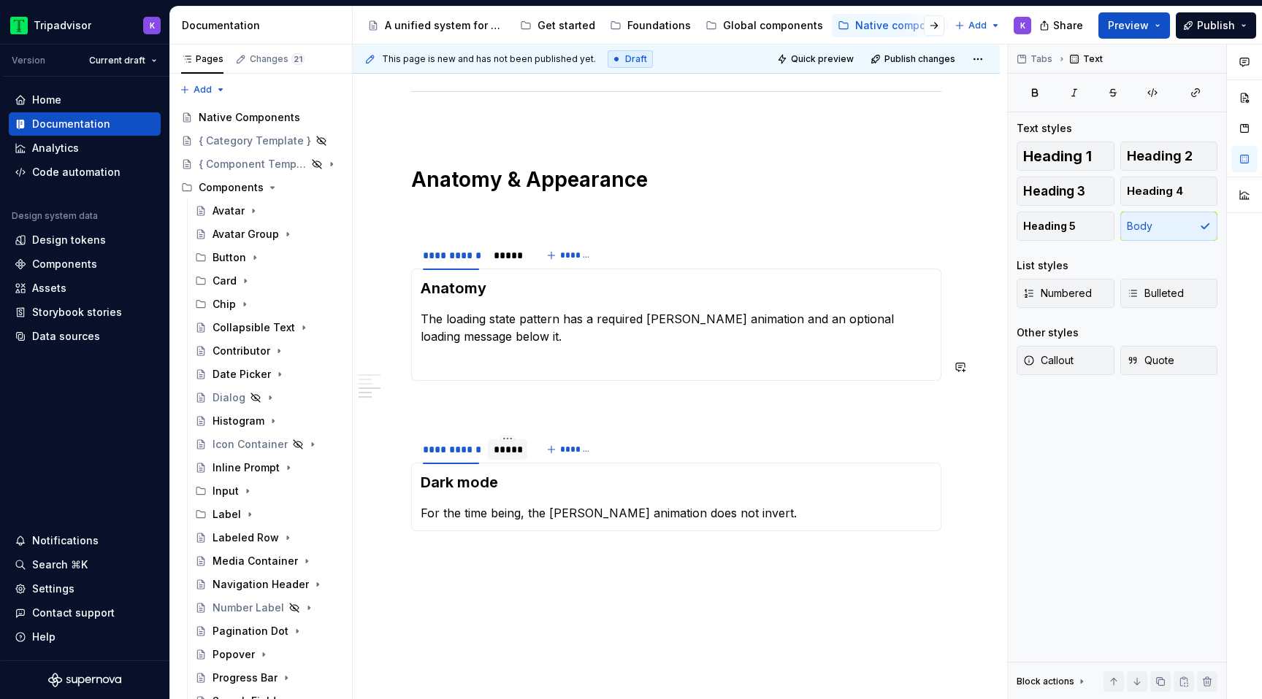
click at [508, 456] on div "*****" at bounding box center [508, 449] width 28 height 15
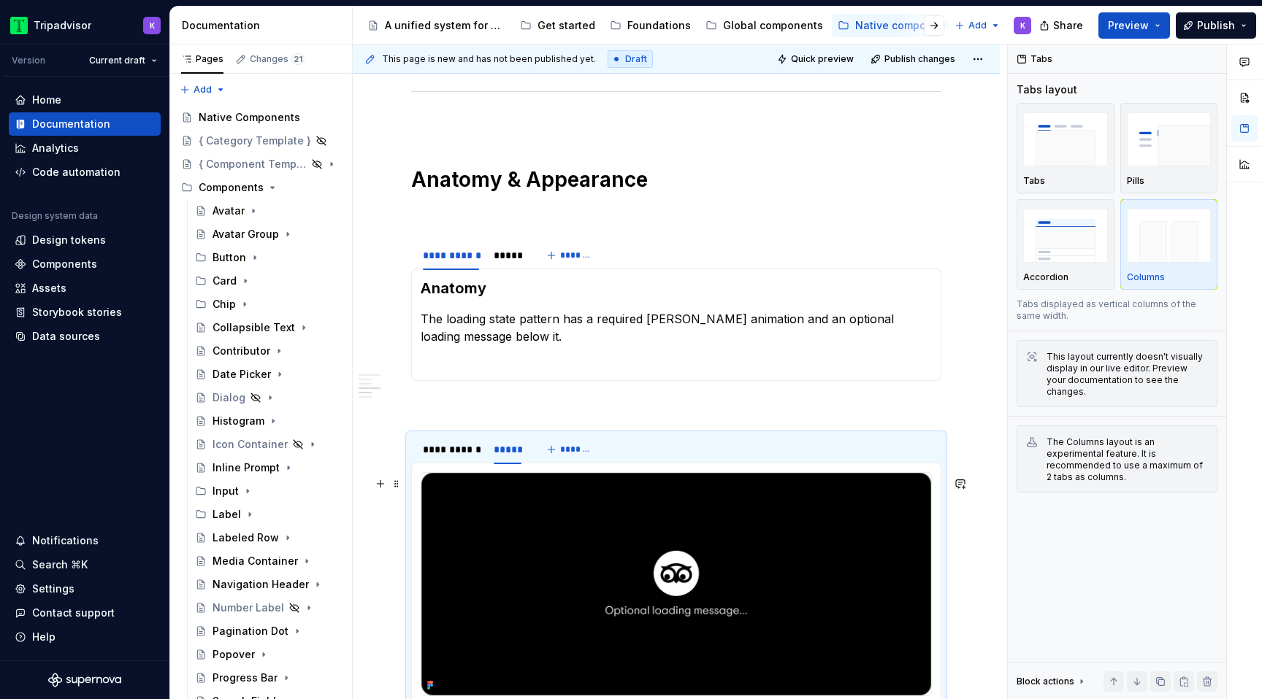
click at [702, 554] on img at bounding box center [676, 584] width 510 height 223
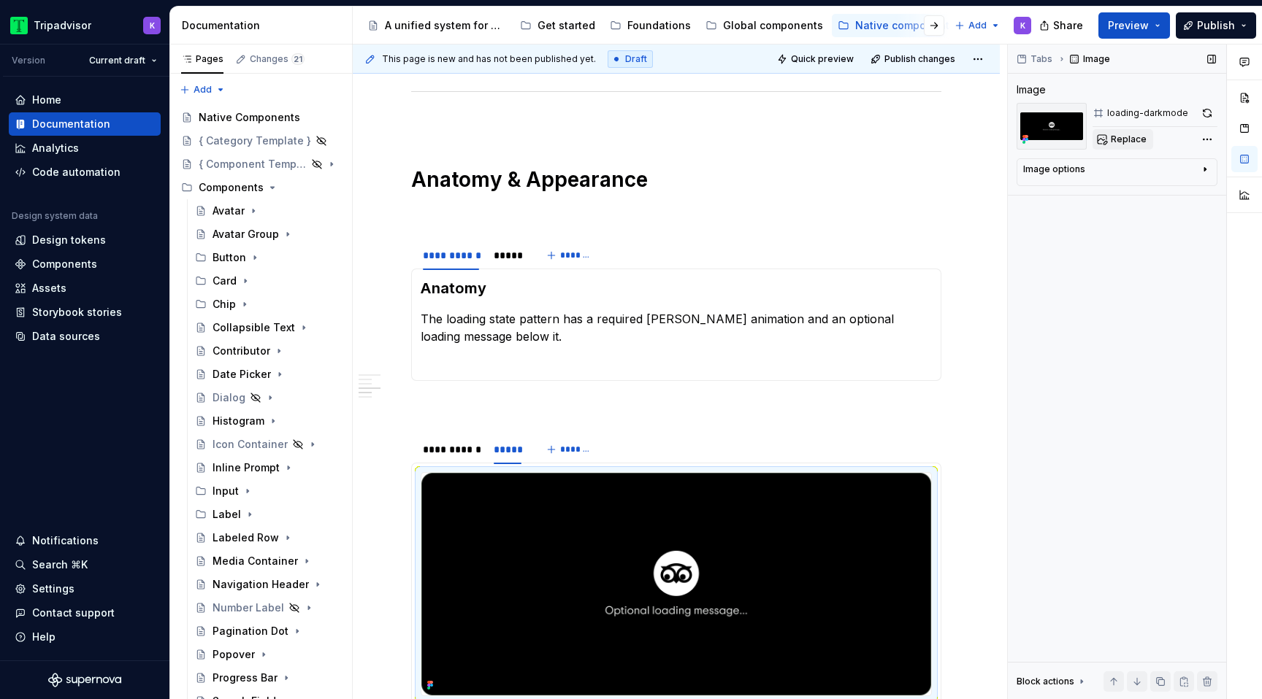
click at [1120, 147] on button "Replace" at bounding box center [1122, 139] width 61 height 20
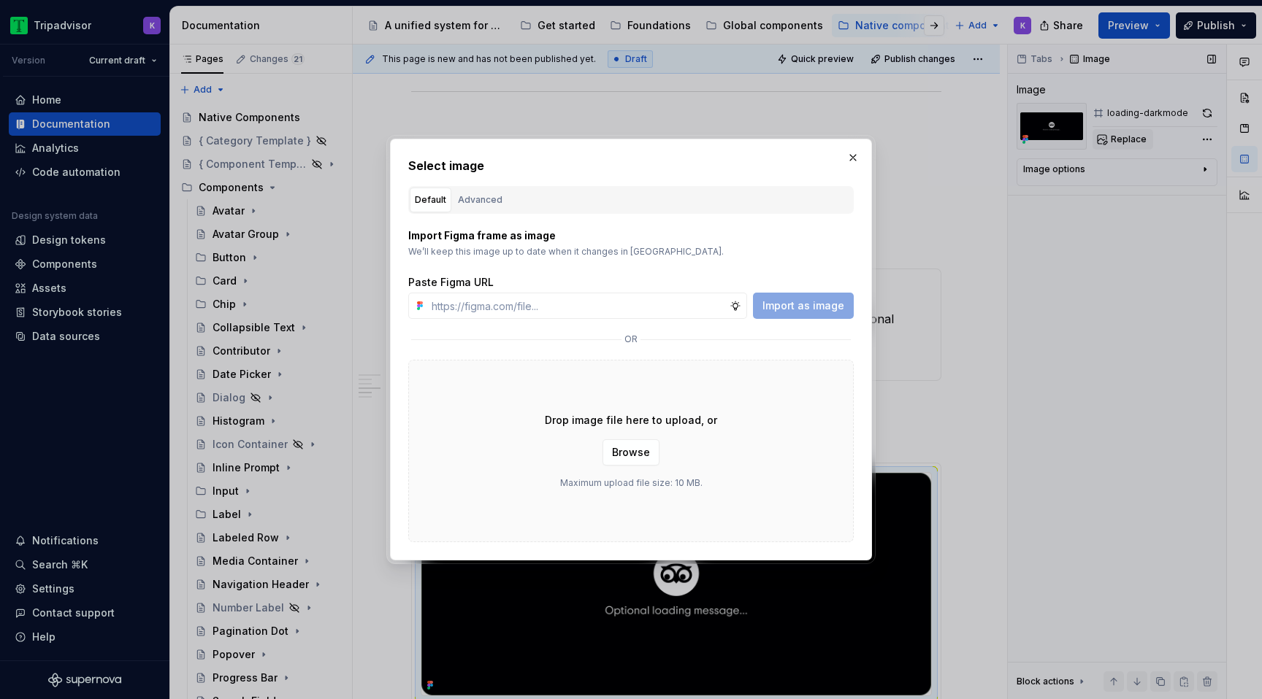
type textarea "*"
type input "https://www.figma.com/design/eWzZGbXTCMsZ0gwC1u1MU0/Altas-Native-Documentation?…"
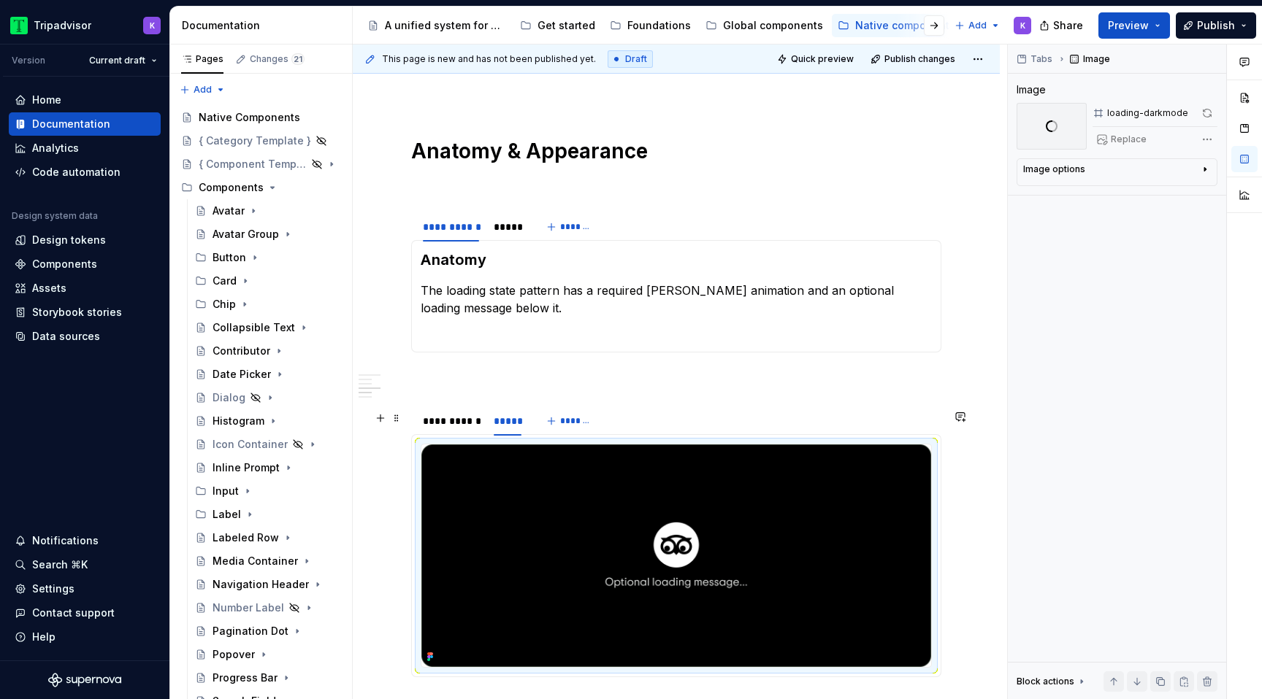
scroll to position [1324, 0]
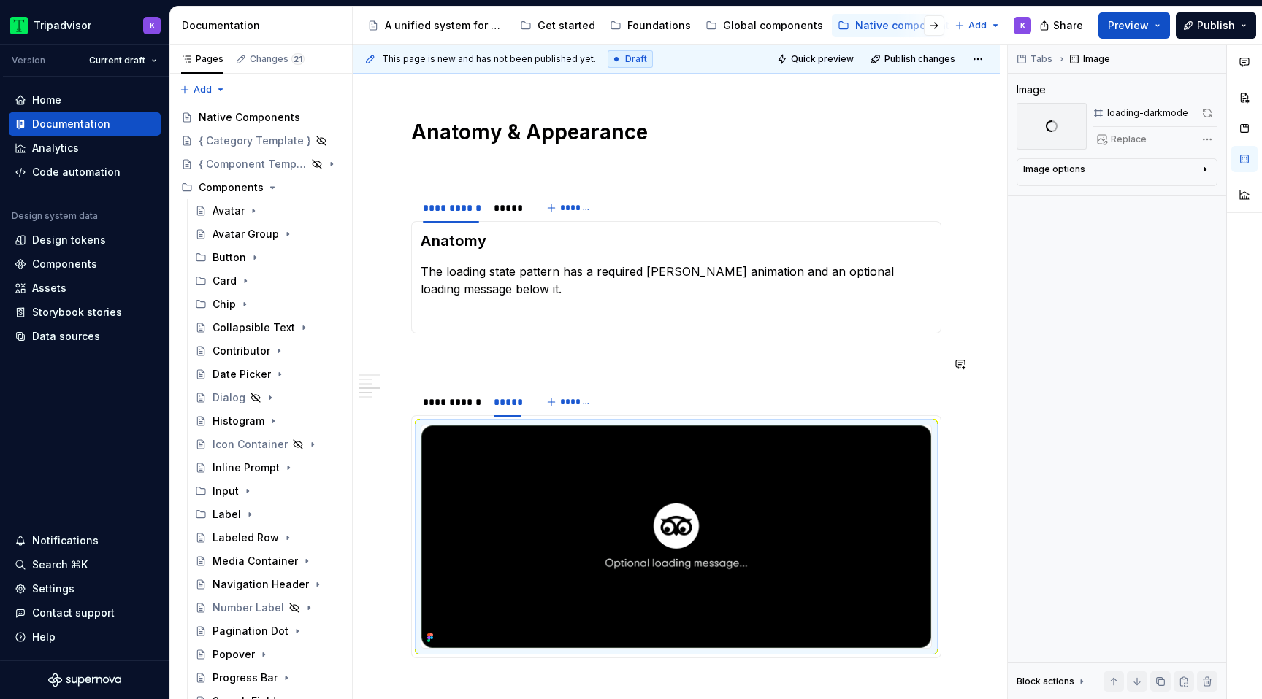
type textarea "*"
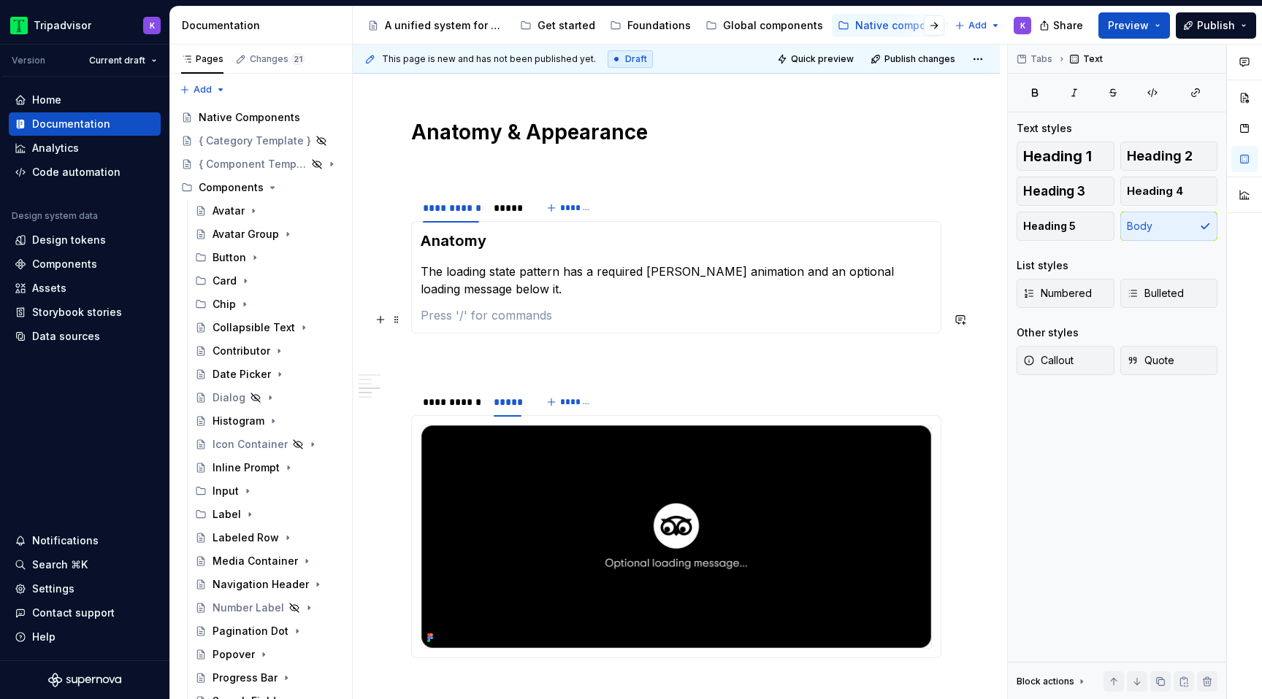
click at [719, 323] on p at bounding box center [676, 316] width 511 height 18
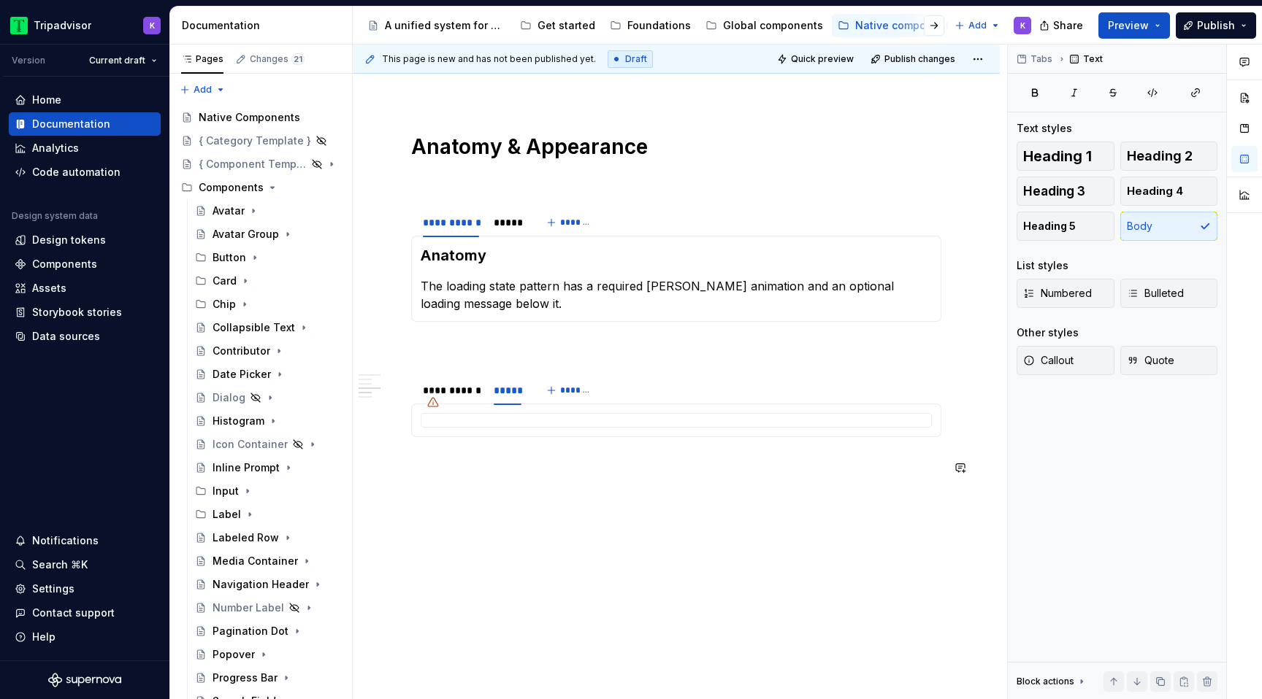
scroll to position [1359, 0]
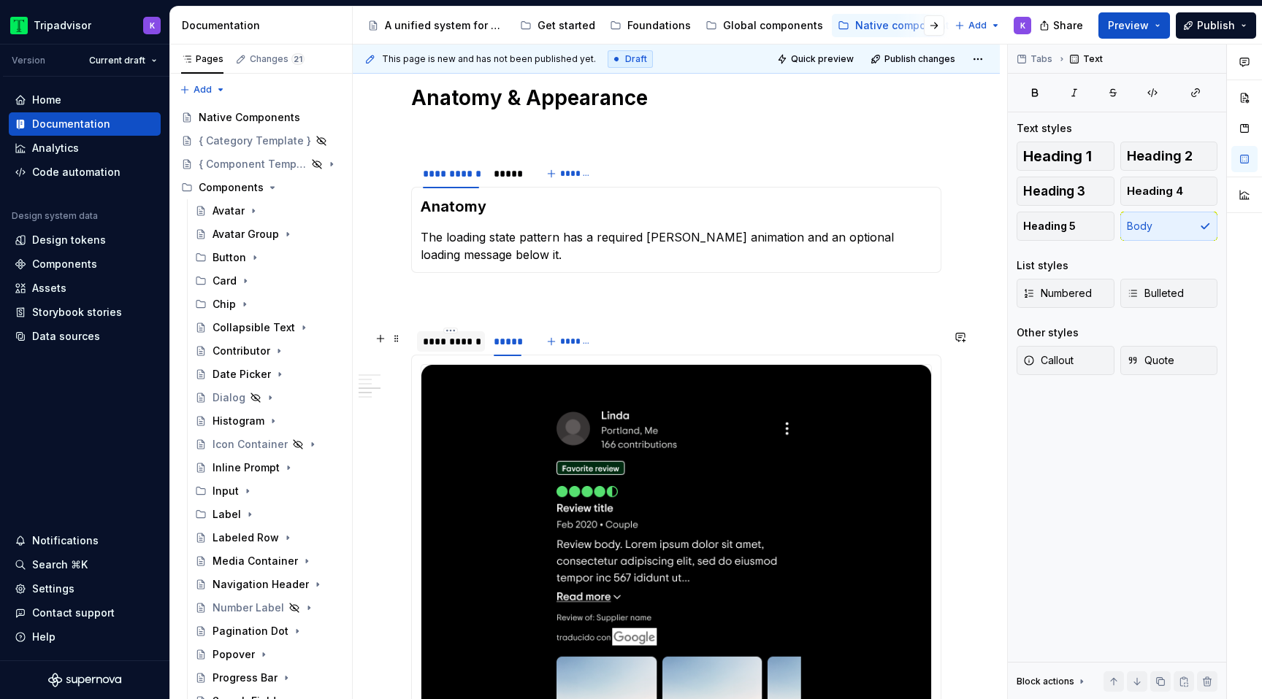
click at [449, 352] on div "**********" at bounding box center [451, 341] width 68 height 20
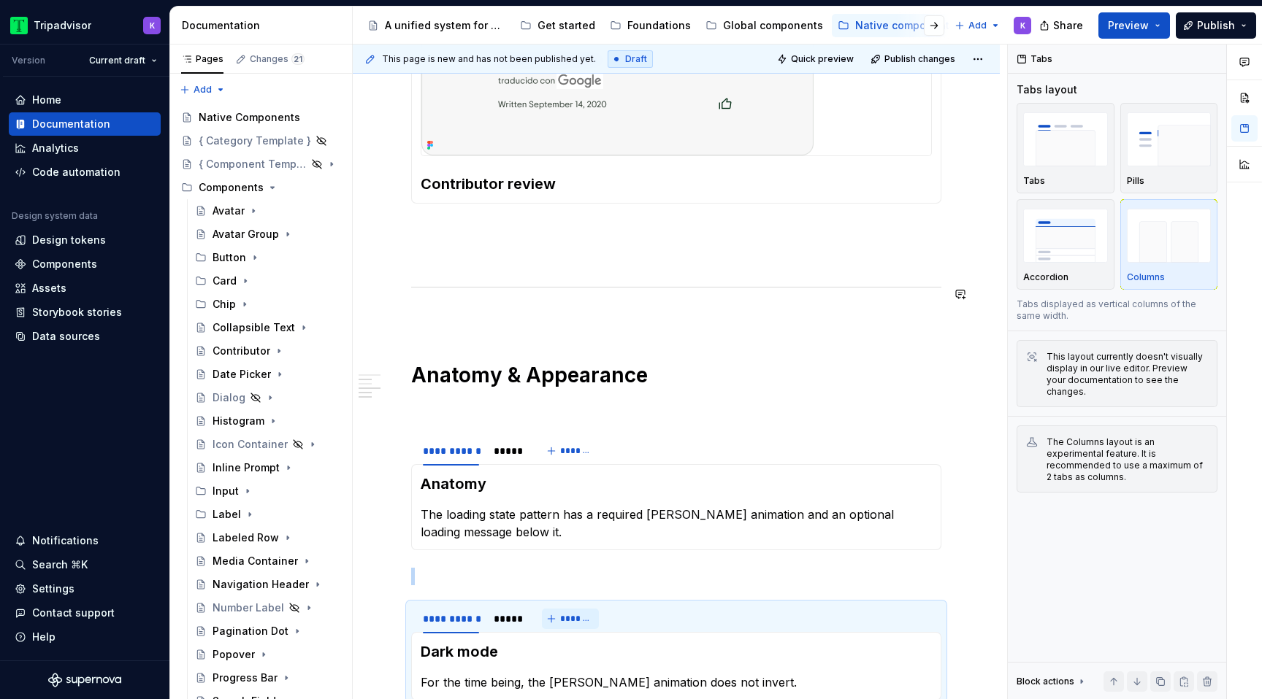
scroll to position [1349, 0]
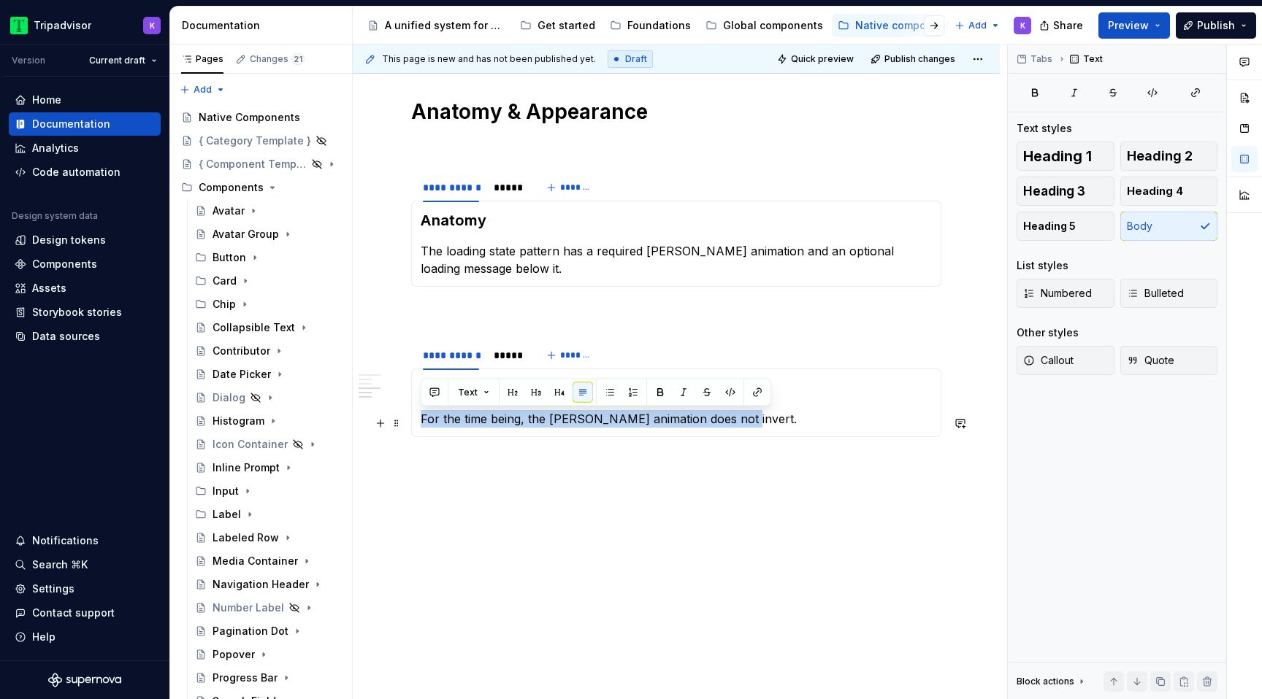
drag, startPoint x: 707, startPoint y: 425, endPoint x: 422, endPoint y: 418, distance: 284.8
click at [422, 418] on p "For the time being, the [PERSON_NAME] animation does not invert." at bounding box center [676, 419] width 511 height 18
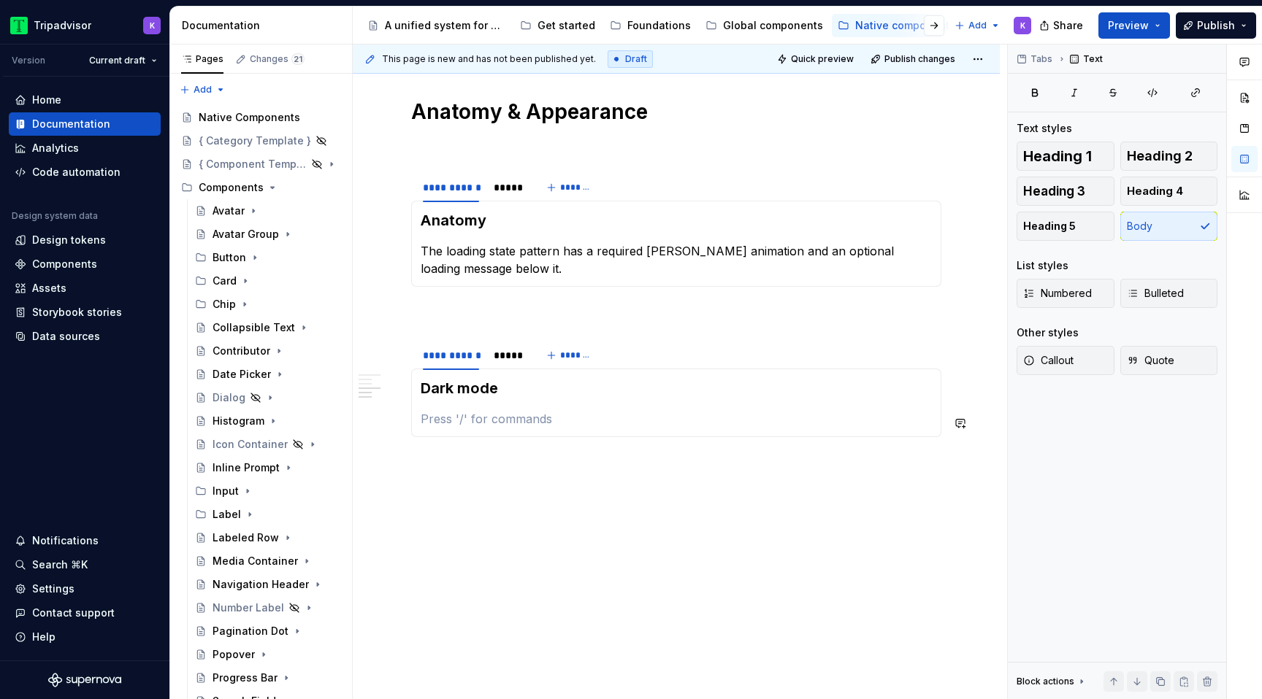
scroll to position [1319, 0]
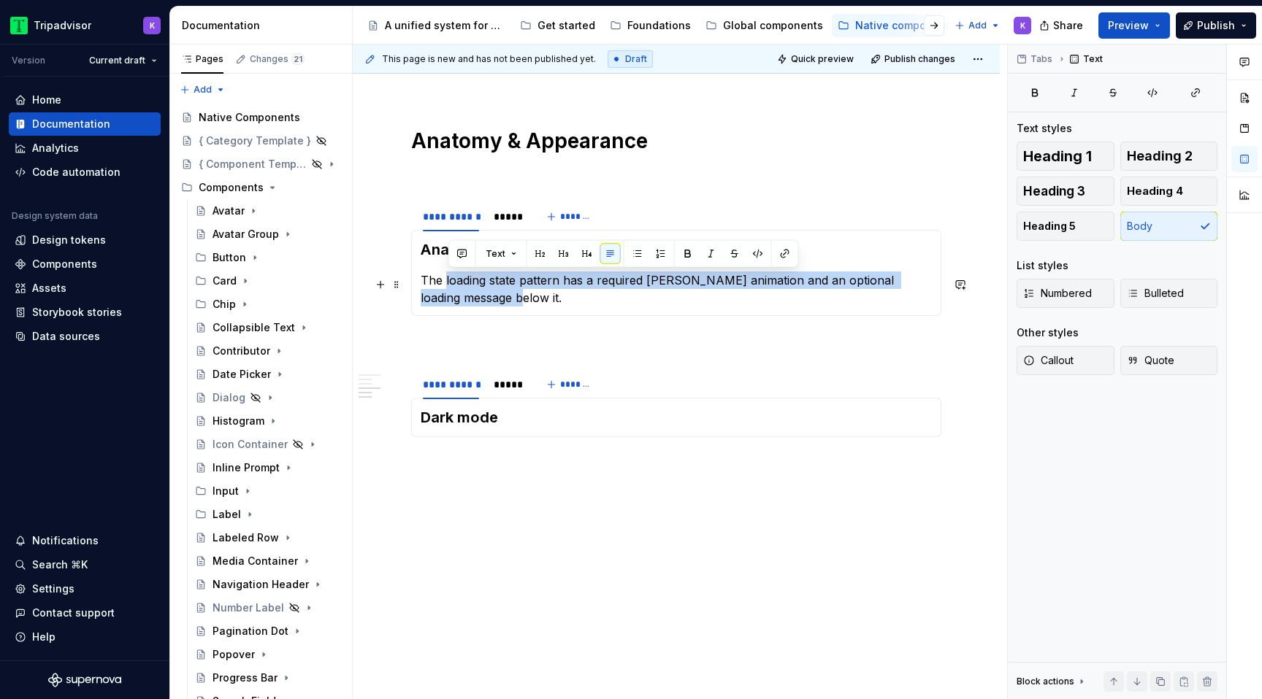
drag, startPoint x: 484, startPoint y: 296, endPoint x: 446, endPoint y: 282, distance: 40.7
click at [446, 282] on p "The loading state pattern has a required [PERSON_NAME] animation and an optiona…" at bounding box center [676, 289] width 511 height 35
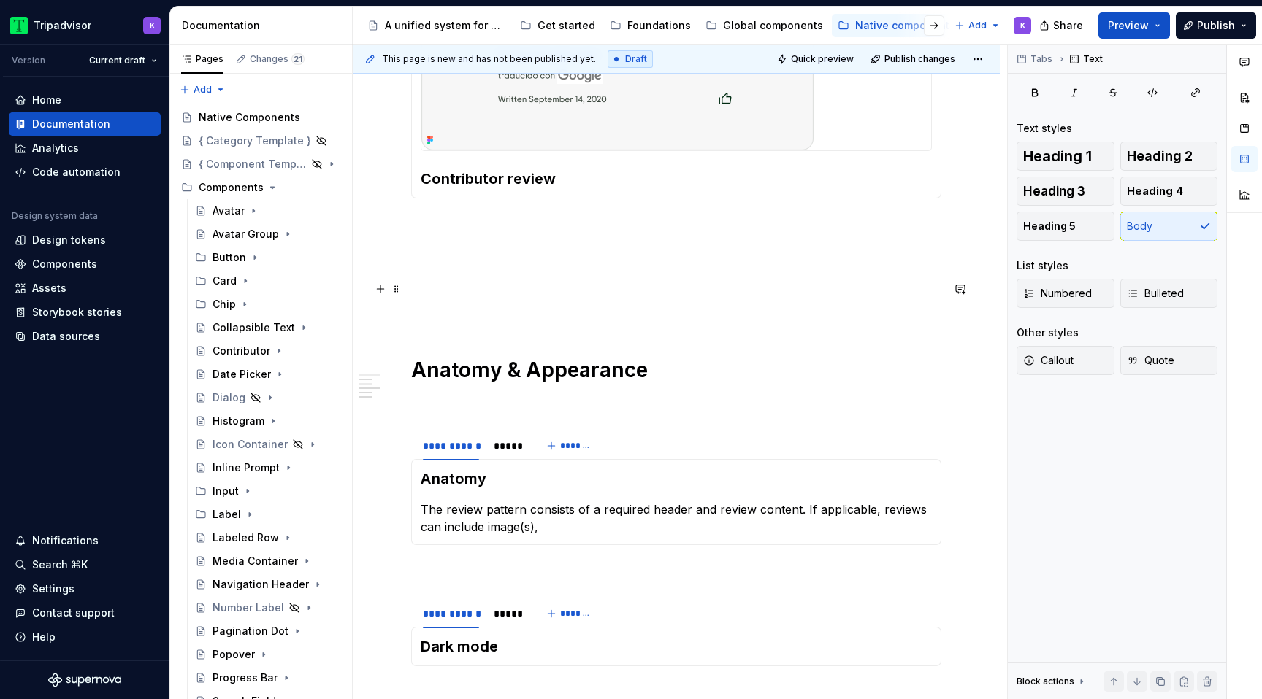
scroll to position [1092, 0]
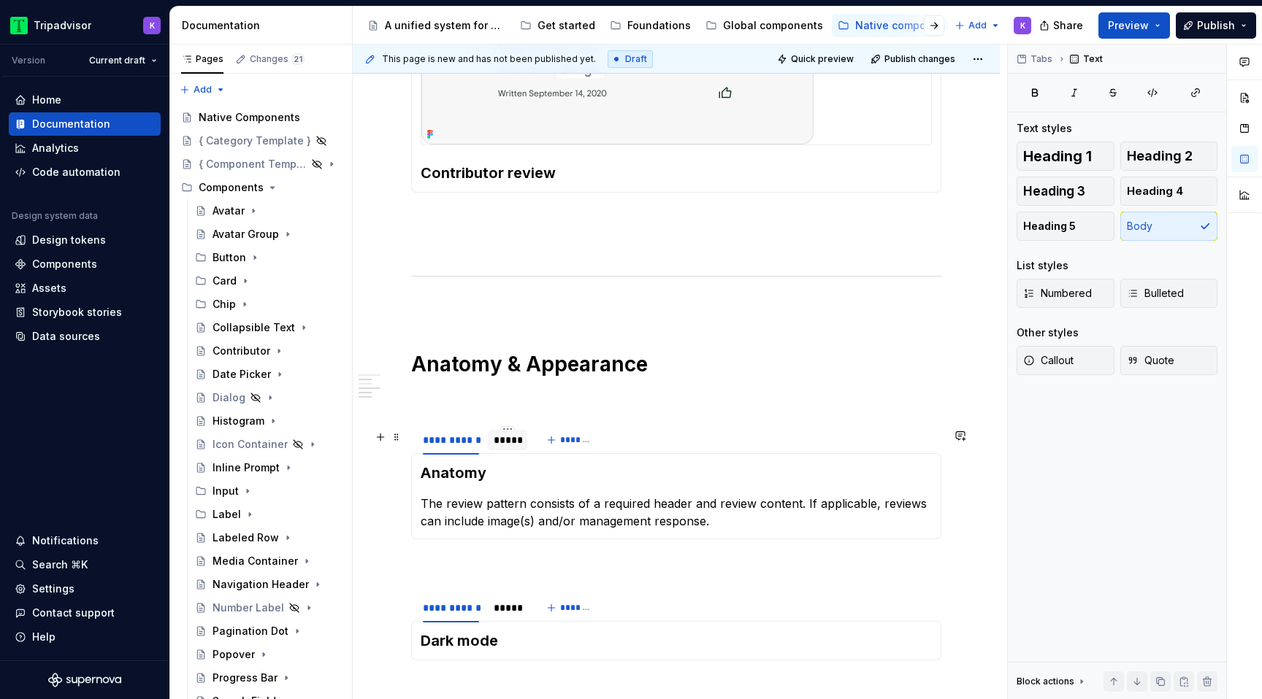
click at [507, 448] on div "*****" at bounding box center [508, 440] width 28 height 15
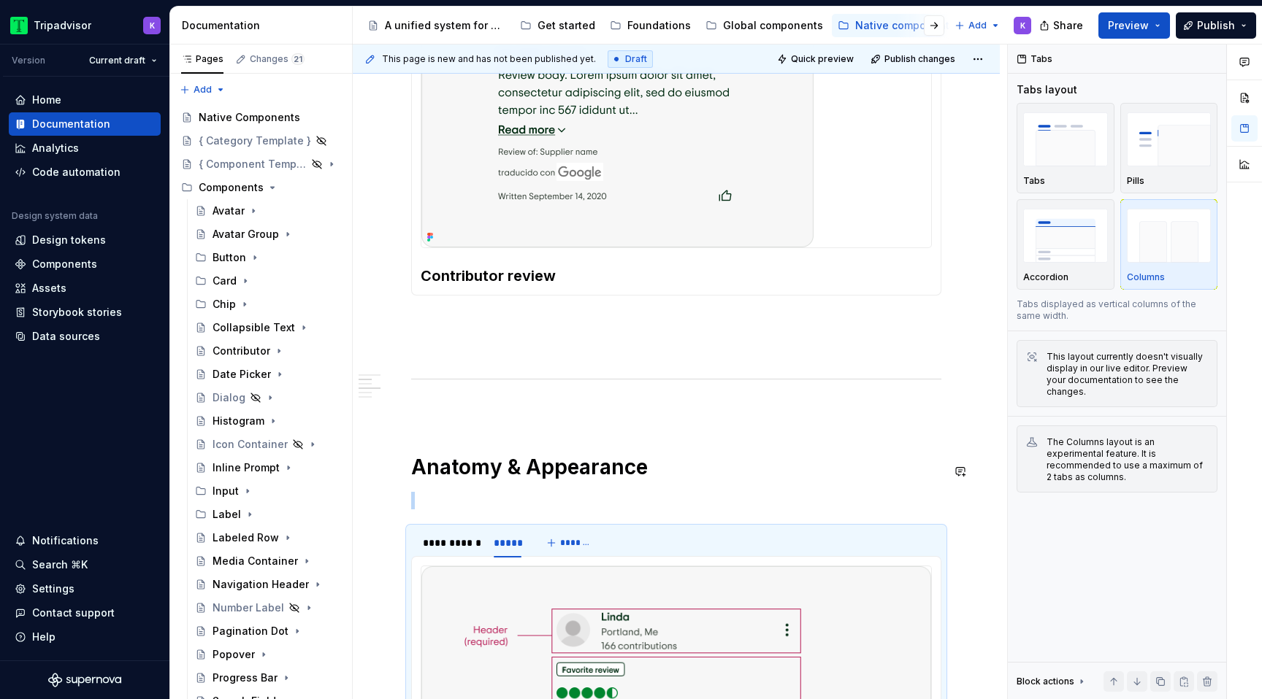
scroll to position [944, 0]
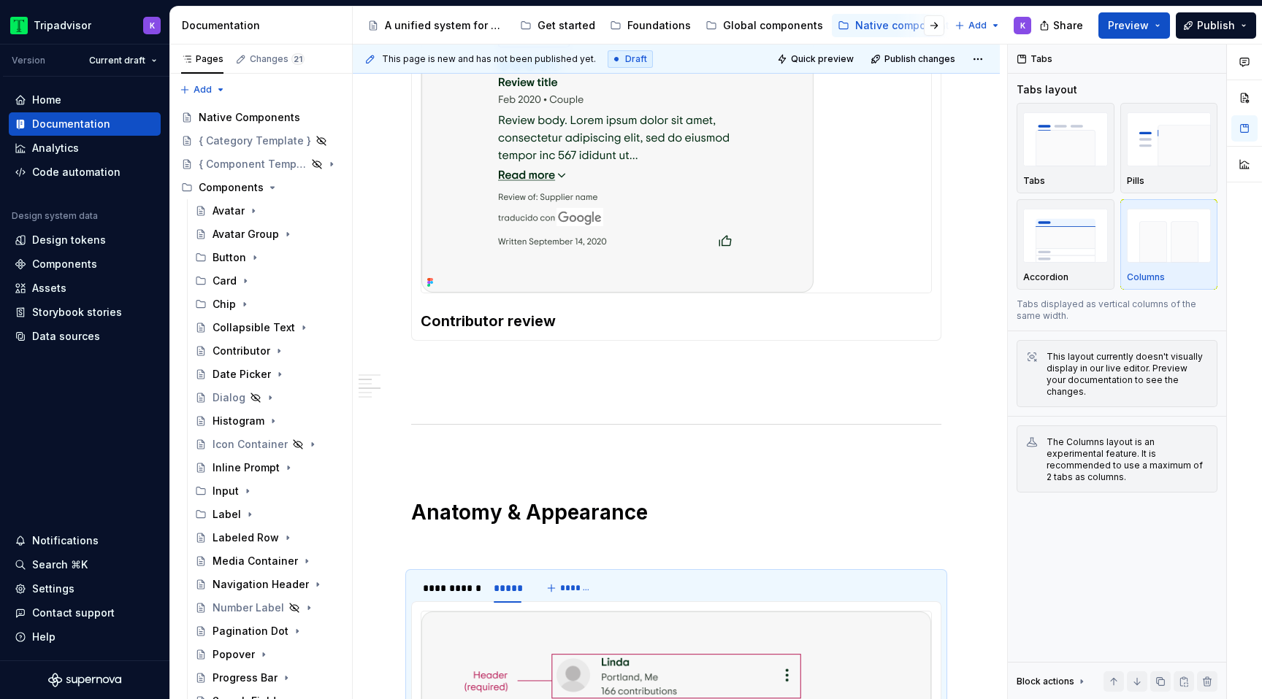
click at [556, 243] on img at bounding box center [617, 114] width 392 height 356
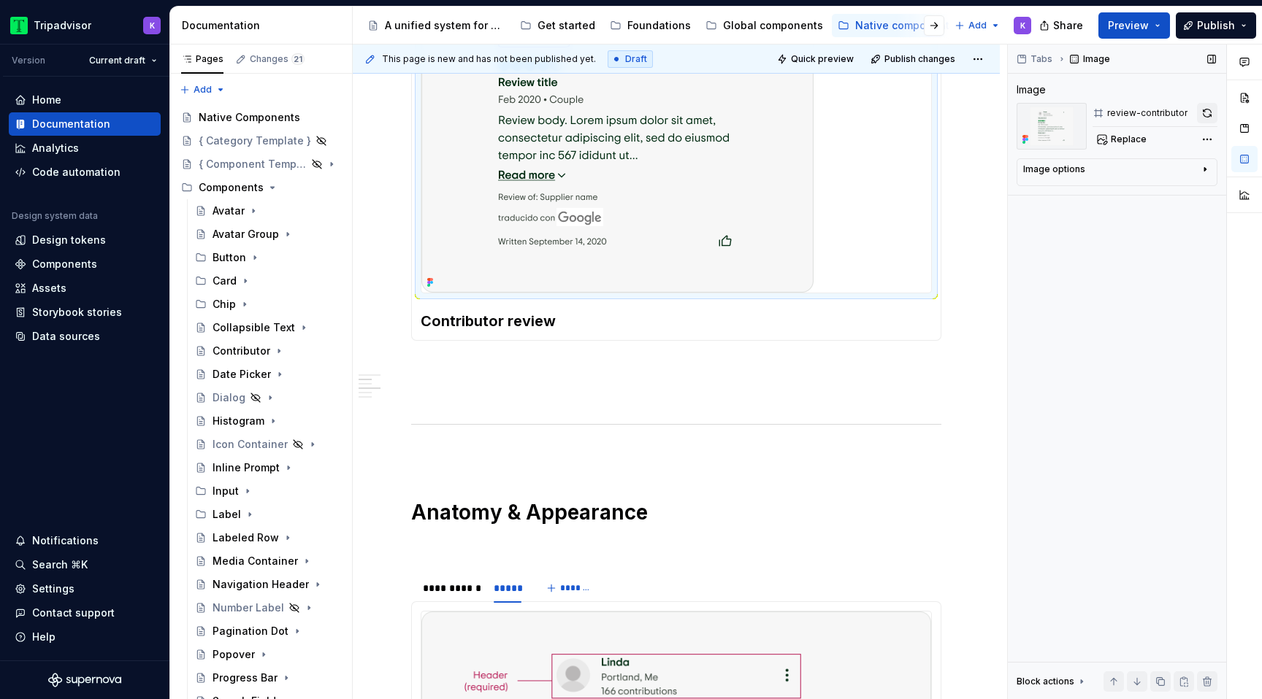
click at [1206, 117] on button "button" at bounding box center [1207, 113] width 20 height 20
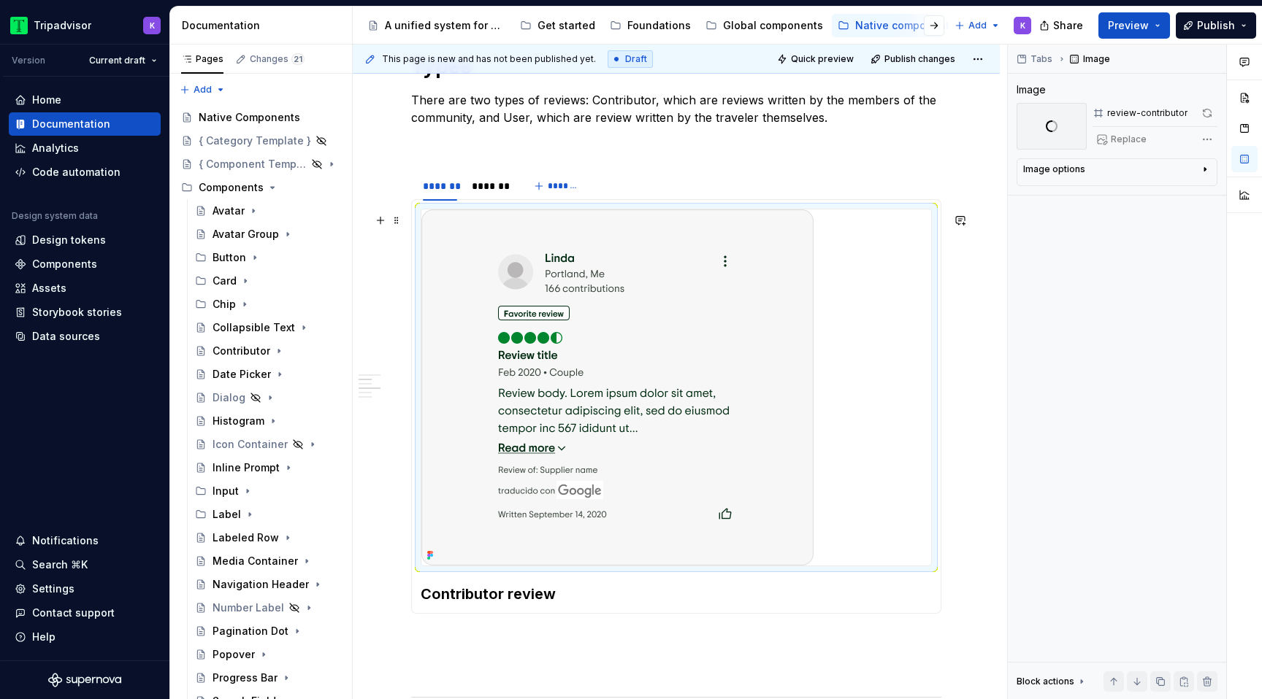
scroll to position [626, 0]
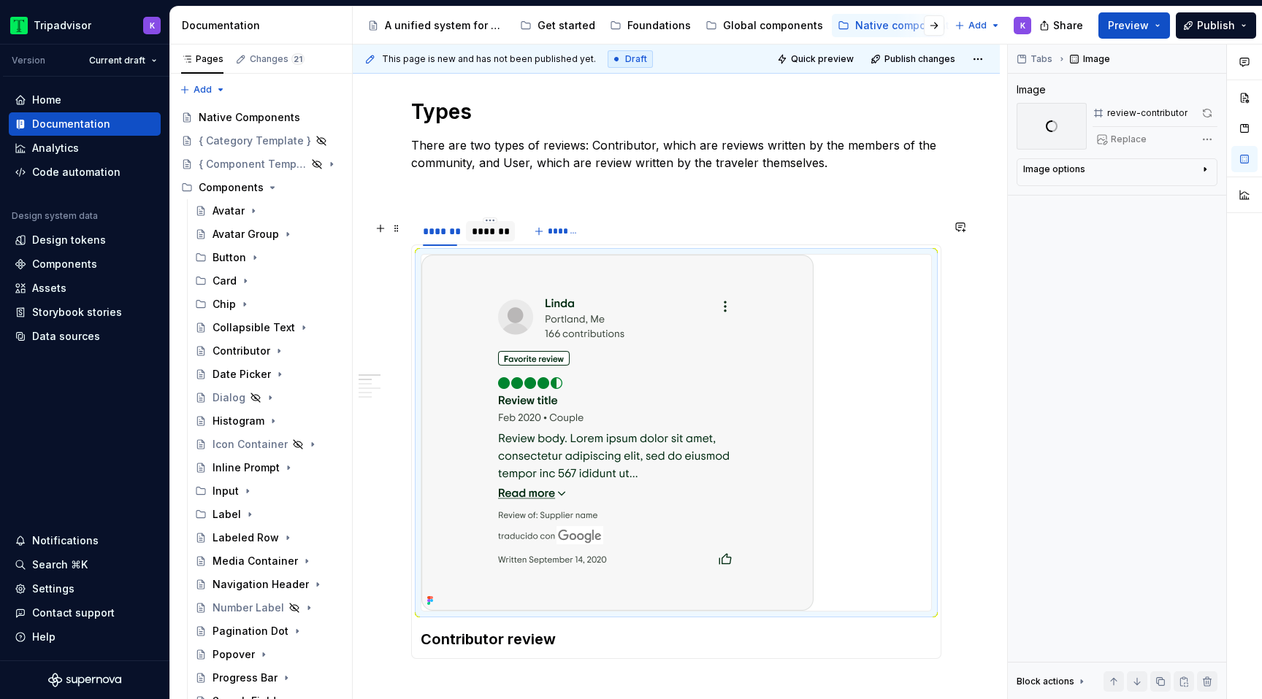
click at [491, 236] on div "*******" at bounding box center [490, 231] width 37 height 15
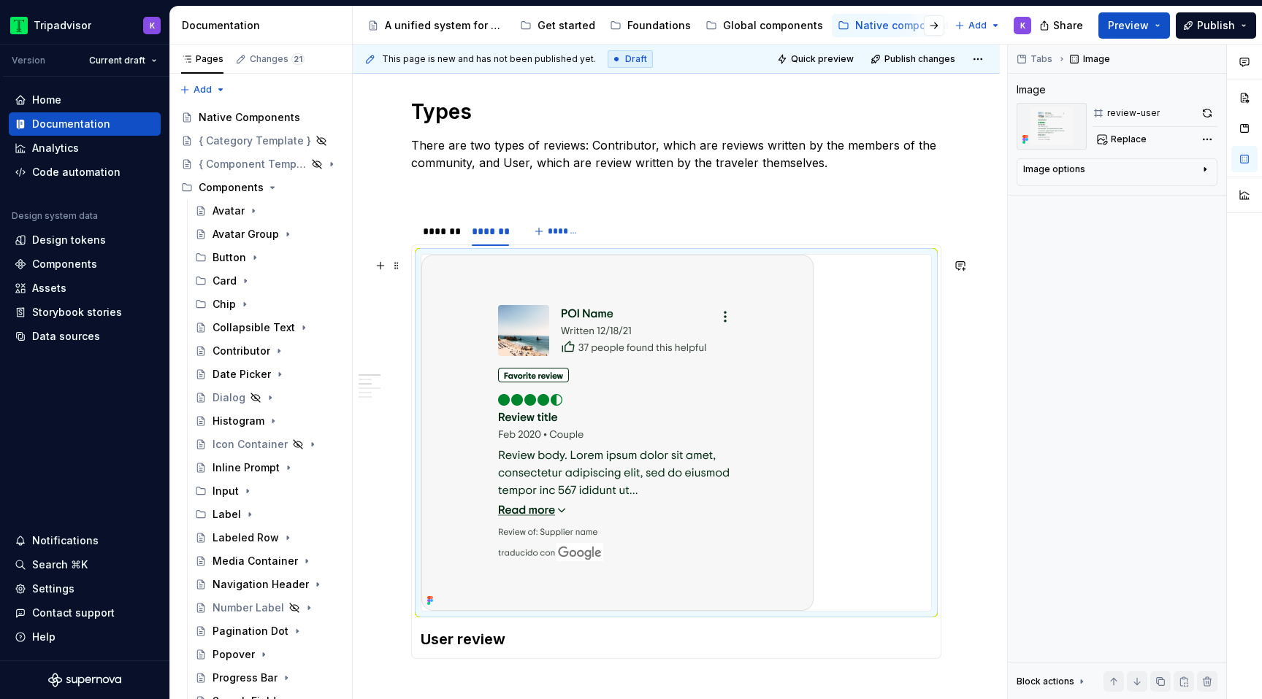
click at [658, 435] on img at bounding box center [617, 433] width 392 height 356
click at [1208, 116] on button "button" at bounding box center [1207, 113] width 20 height 20
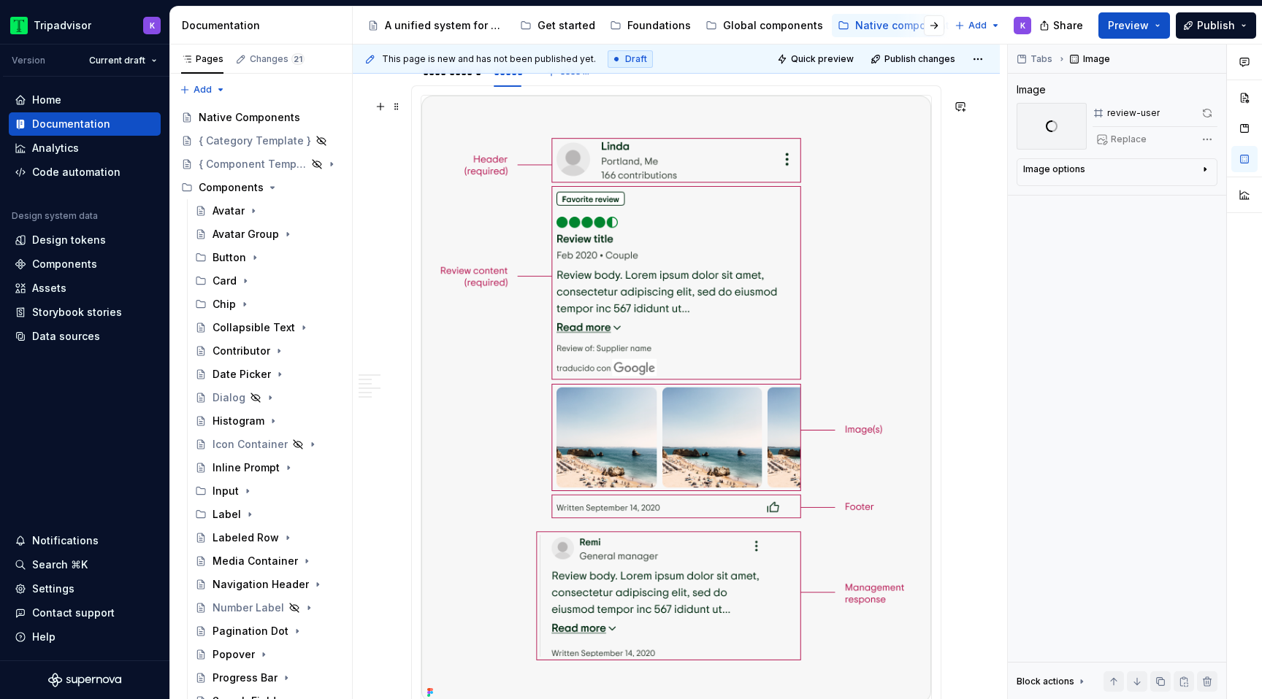
scroll to position [1434, 0]
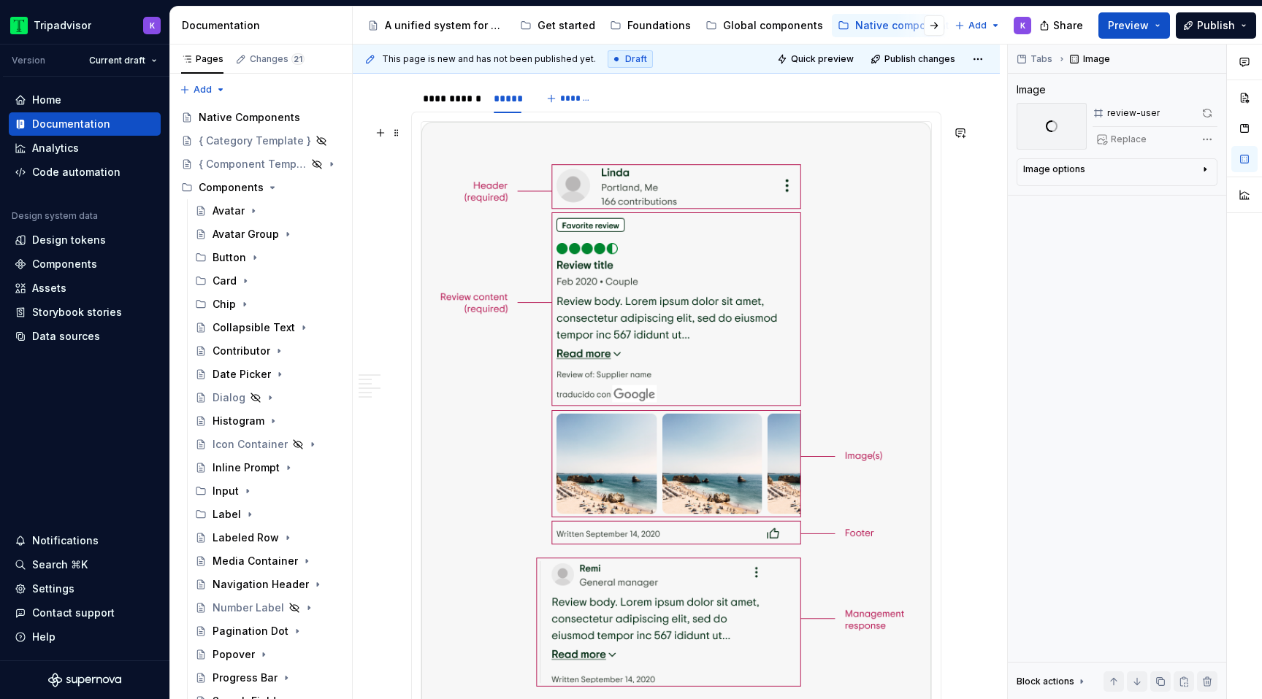
click at [572, 245] on img at bounding box center [676, 425] width 510 height 607
click at [1210, 112] on button "button" at bounding box center [1207, 113] width 20 height 20
click at [453, 109] on div "**********" at bounding box center [451, 98] width 68 height 20
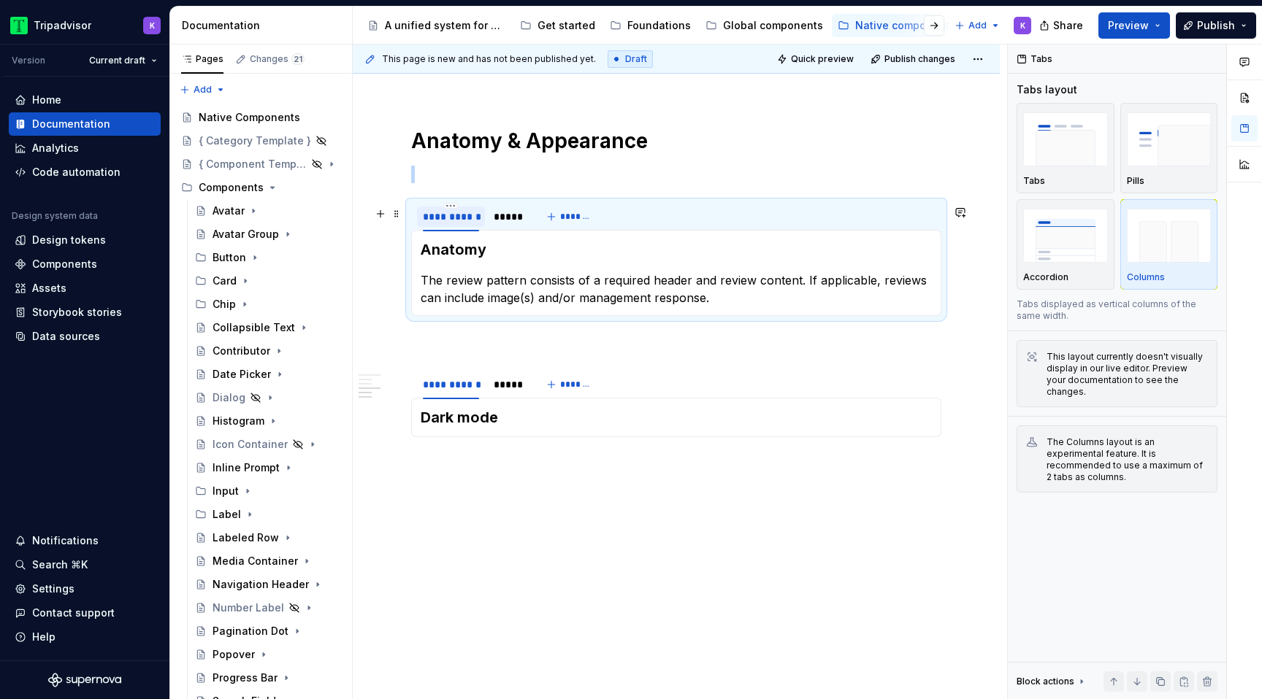
scroll to position [1319, 0]
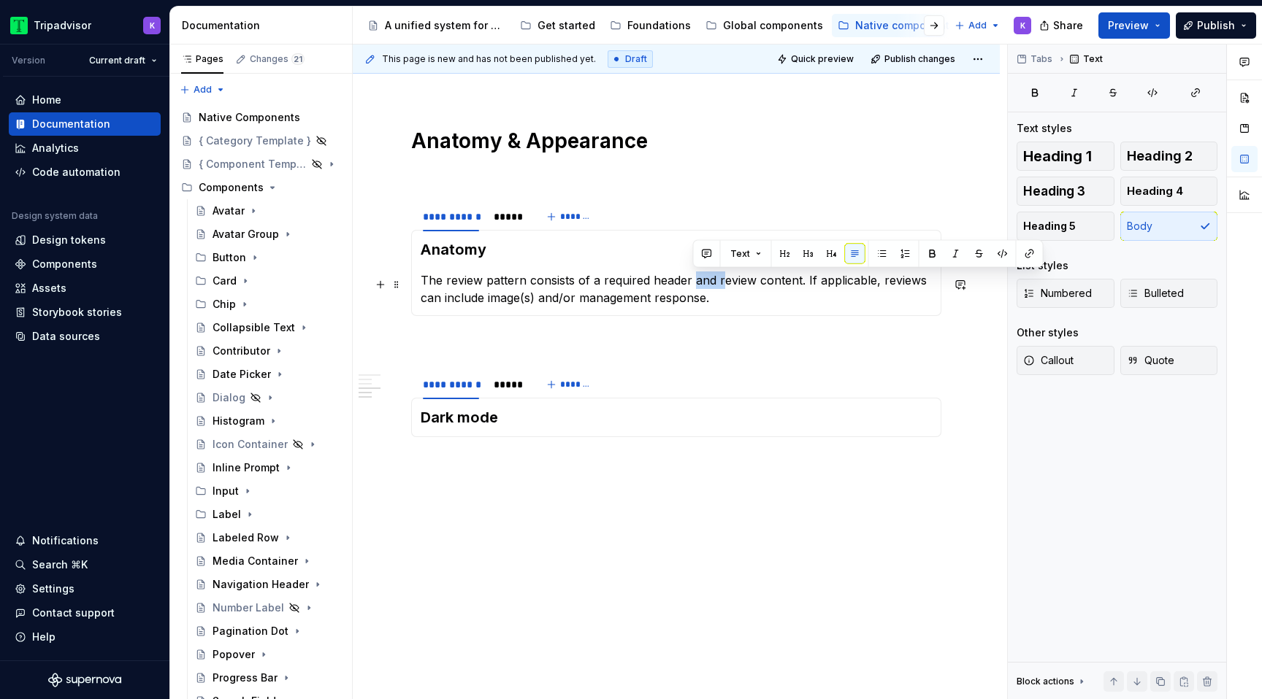
drag, startPoint x: 720, startPoint y: 282, endPoint x: 691, endPoint y: 282, distance: 28.5
click at [691, 282] on p "The review pattern consists of a required header and review content. If applica…" at bounding box center [676, 289] width 511 height 35
click at [775, 284] on p "The review pattern consists of a required header, review content. If applicable…" at bounding box center [676, 289] width 511 height 35
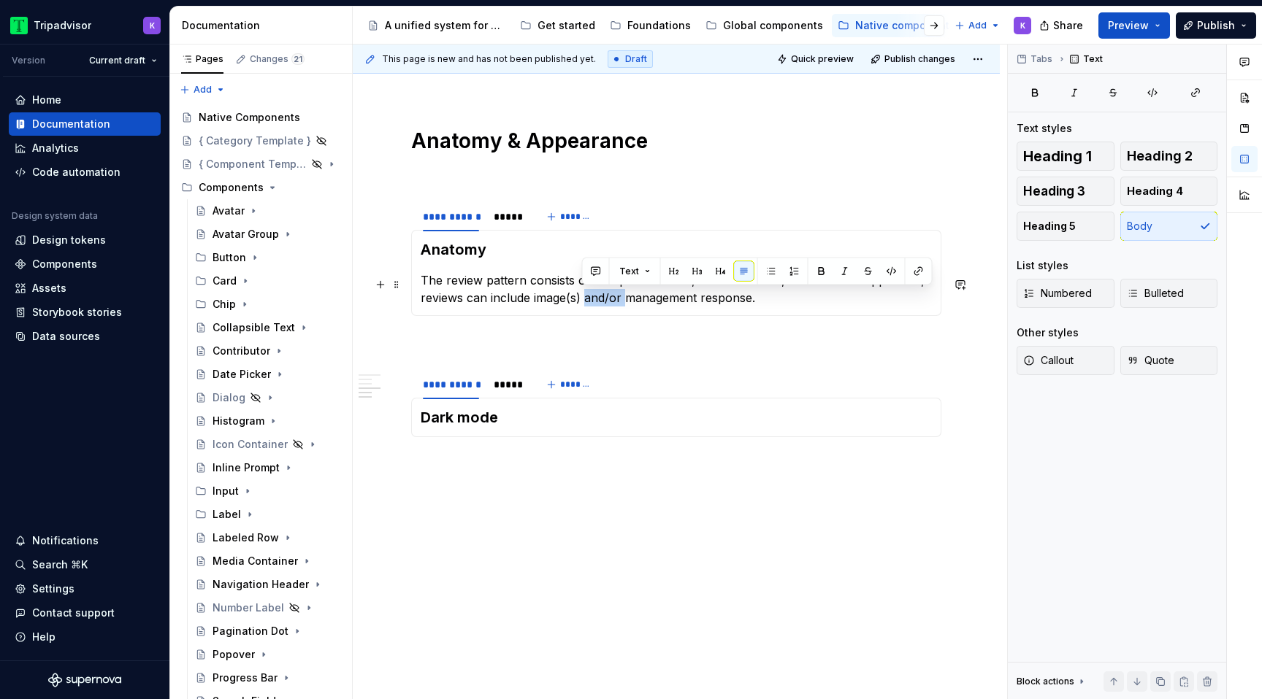
drag, startPoint x: 624, startPoint y: 296, endPoint x: 583, endPoint y: 297, distance: 40.2
click at [583, 297] on p "The review pattern consists of a required header, review content, and footer. I…" at bounding box center [676, 289] width 511 height 35
click at [923, 299] on p "The review pattern consists of a required header, review content, and footer. I…" at bounding box center [676, 289] width 511 height 35
click at [505, 220] on div "*****" at bounding box center [508, 217] width 28 height 15
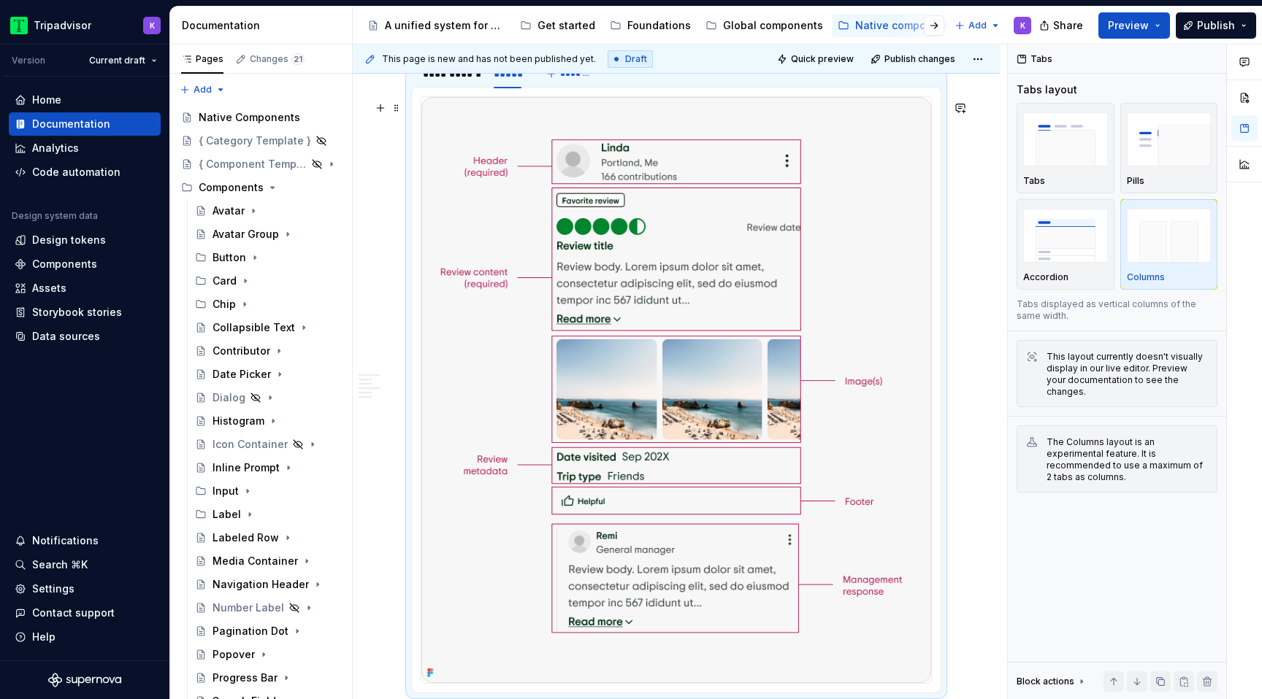
scroll to position [1490, 0]
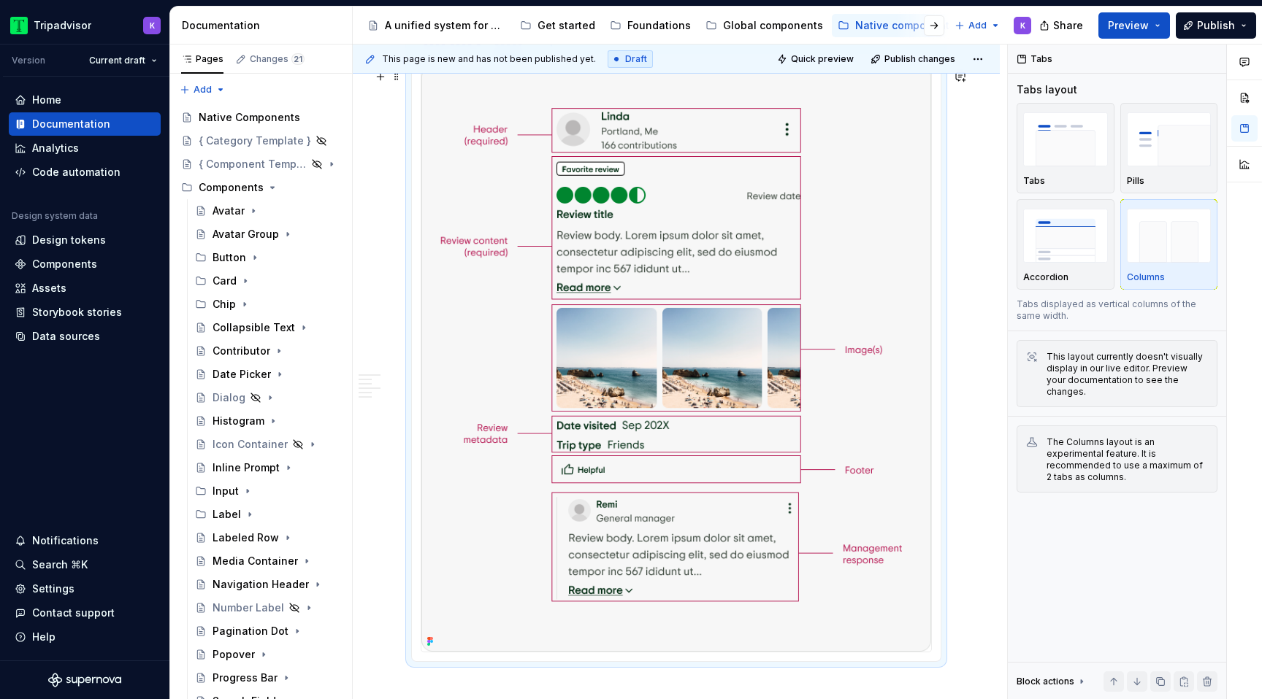
type textarea "*"
